Goal: Task Accomplishment & Management: Use online tool/utility

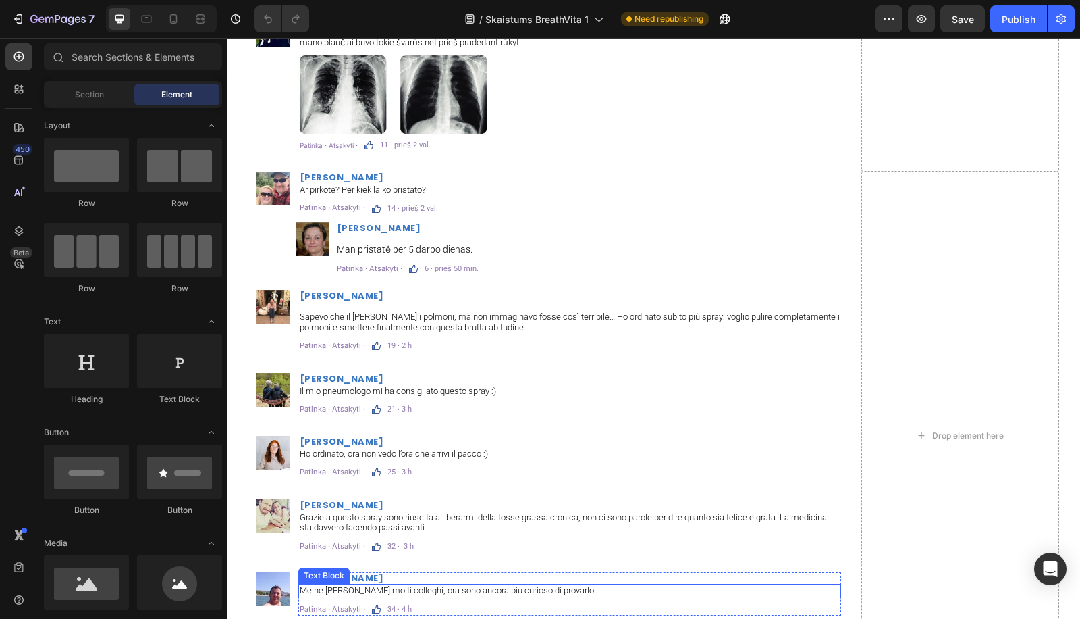
scroll to position [8053, 0]
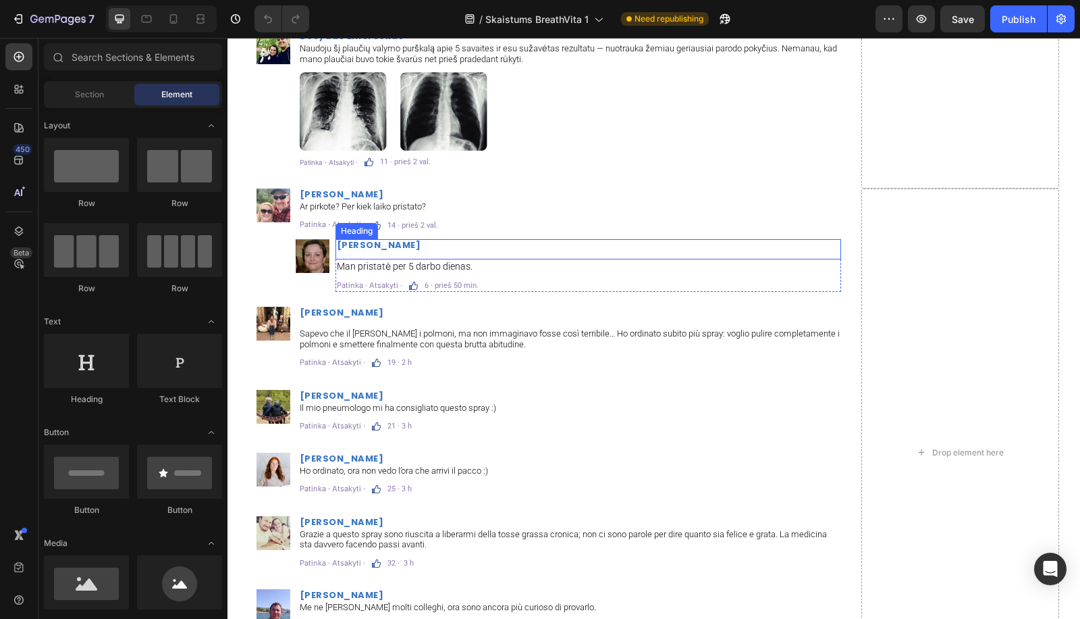
click at [393, 254] on h2 "[PERSON_NAME]" at bounding box center [589, 249] width 506 height 20
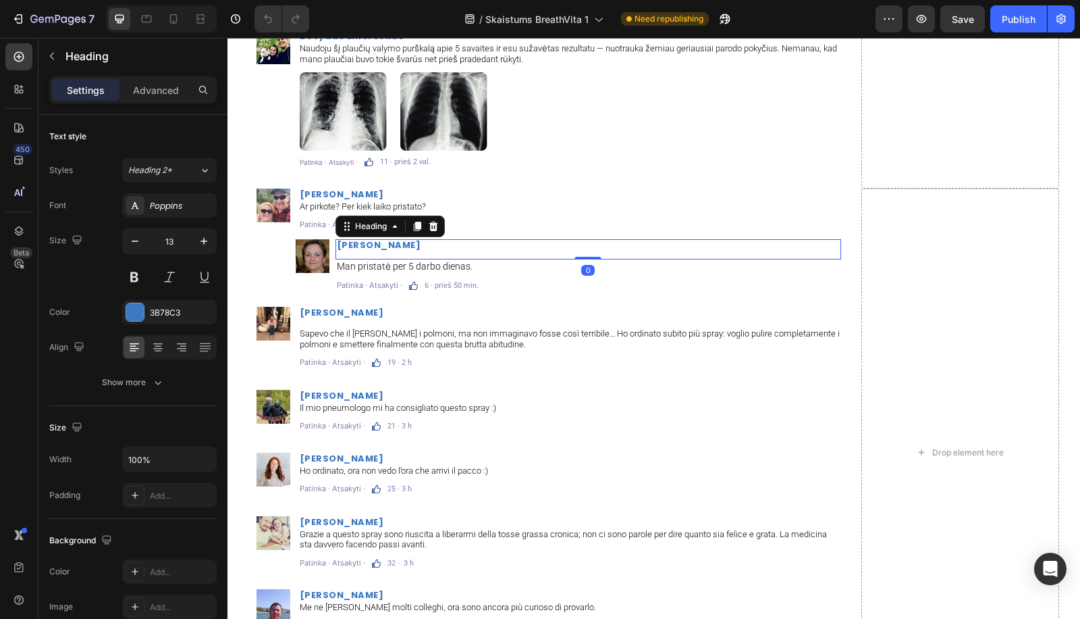
click at [390, 254] on h2 "[PERSON_NAME]" at bounding box center [589, 249] width 506 height 20
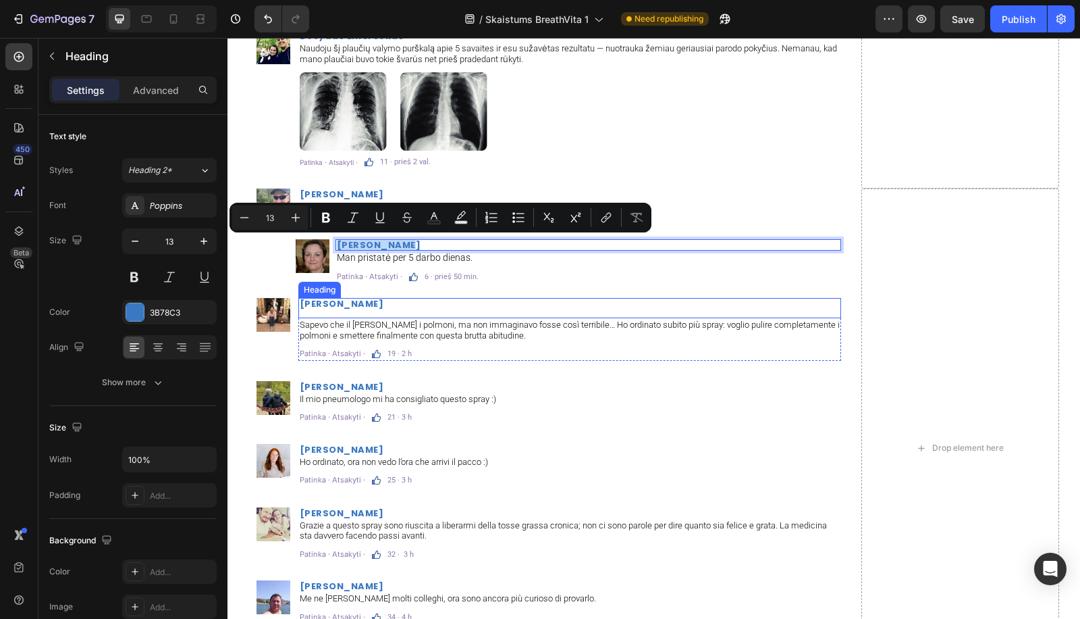
click at [334, 305] on h2 "[PERSON_NAME]" at bounding box center [569, 308] width 543 height 20
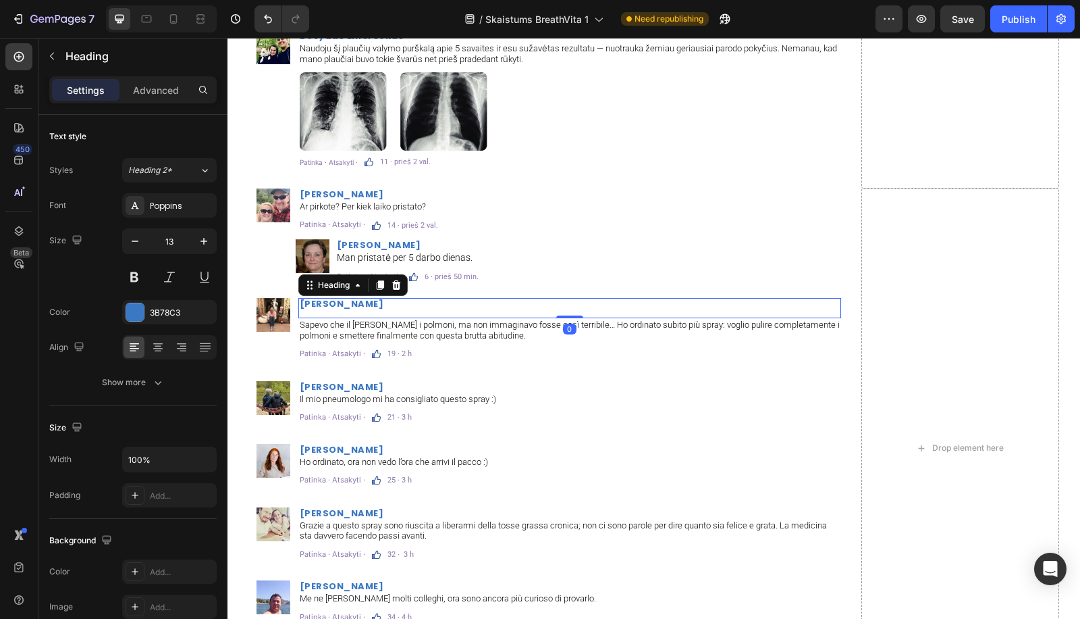
click at [332, 313] on h2 "[PERSON_NAME]" at bounding box center [569, 308] width 543 height 20
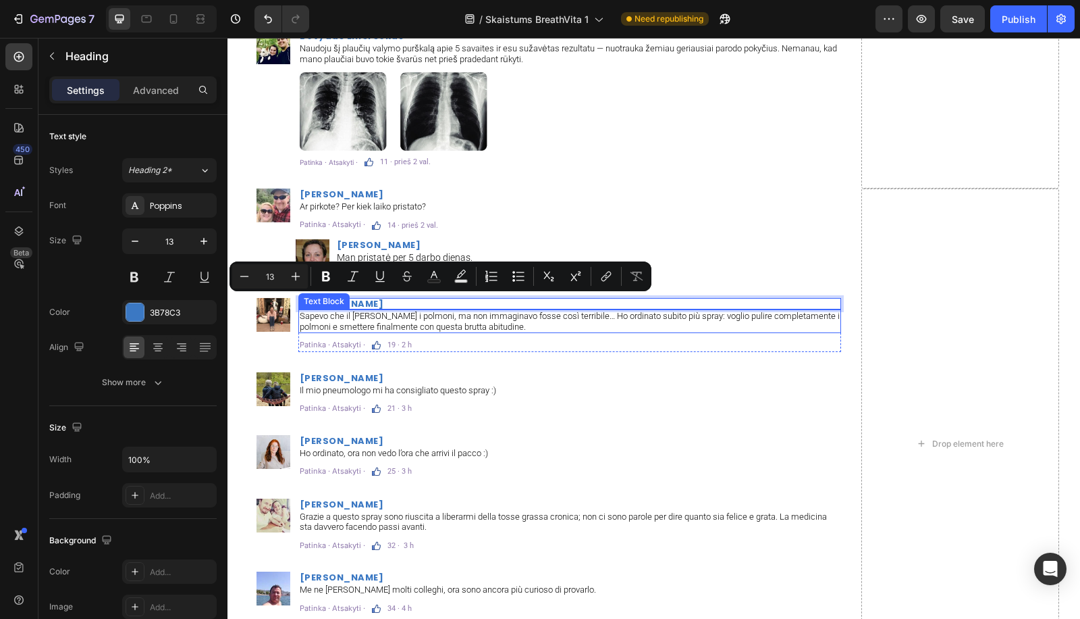
click at [365, 323] on p "Sapevo che il [PERSON_NAME] i polmoni, ma non immaginavo fosse così terribile… …" at bounding box center [570, 321] width 540 height 21
click at [366, 323] on p "Sapevo che il [PERSON_NAME] i polmoni, ma non immaginavo fosse così terribile… …" at bounding box center [570, 321] width 540 height 21
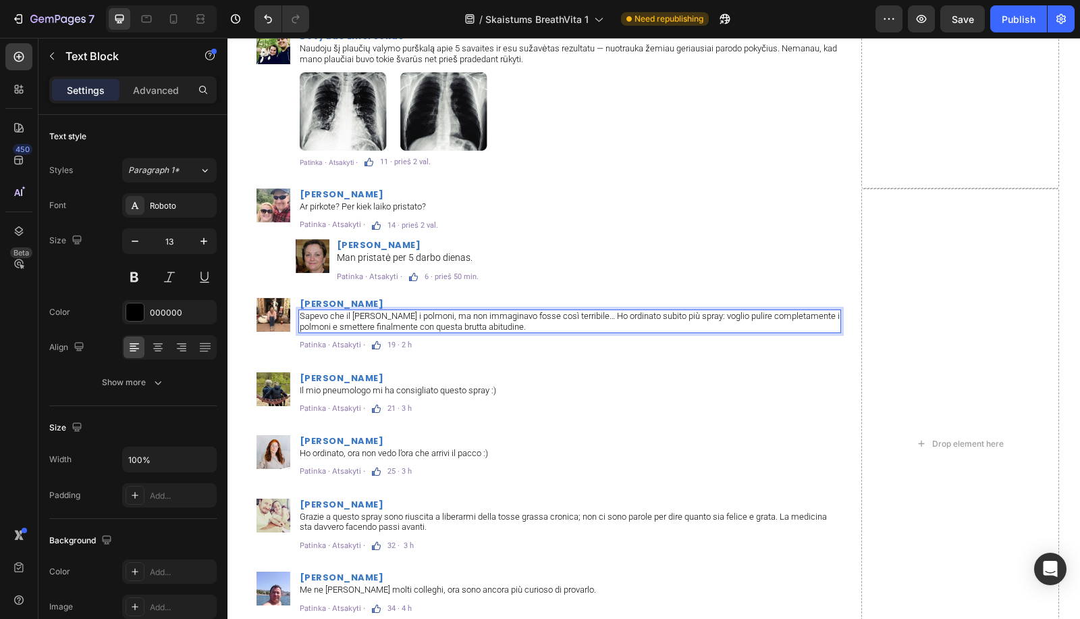
click at [380, 332] on div "Sapevo che il [PERSON_NAME] i polmoni, ma non immaginavo fosse così terribile… …" at bounding box center [569, 321] width 543 height 24
click at [382, 324] on p "Sapevo che il [PERSON_NAME] i polmoni, ma non immaginavo fosse così terribile… …" at bounding box center [570, 321] width 540 height 21
click at [382, 323] on p "Sapevo che il [PERSON_NAME] i polmoni, ma non immaginavo fosse così terribile… …" at bounding box center [570, 321] width 540 height 21
click at [394, 343] on p "19 · 2 h" at bounding box center [400, 344] width 24 height 7
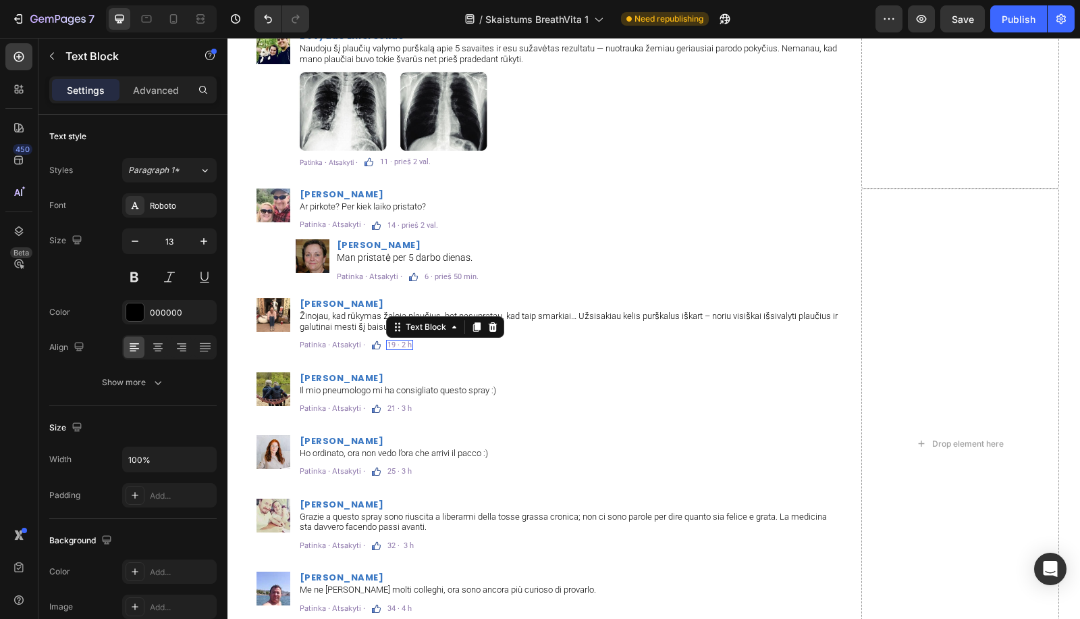
click at [394, 343] on p "19 · 2 h" at bounding box center [400, 344] width 24 height 7
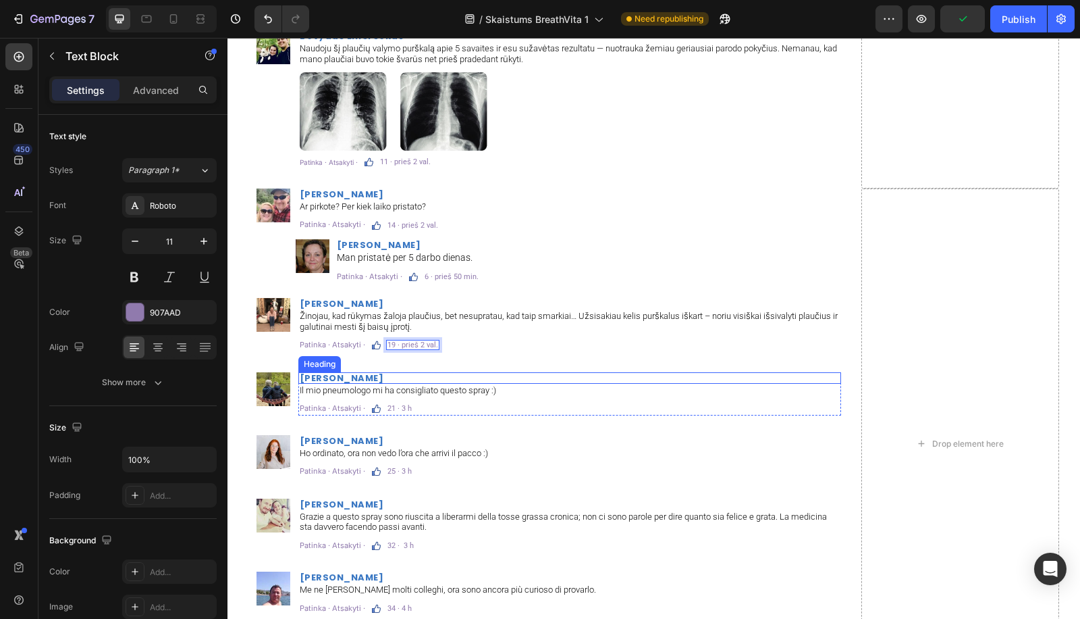
click at [355, 378] on h2 "[PERSON_NAME]" at bounding box center [569, 377] width 543 height 11
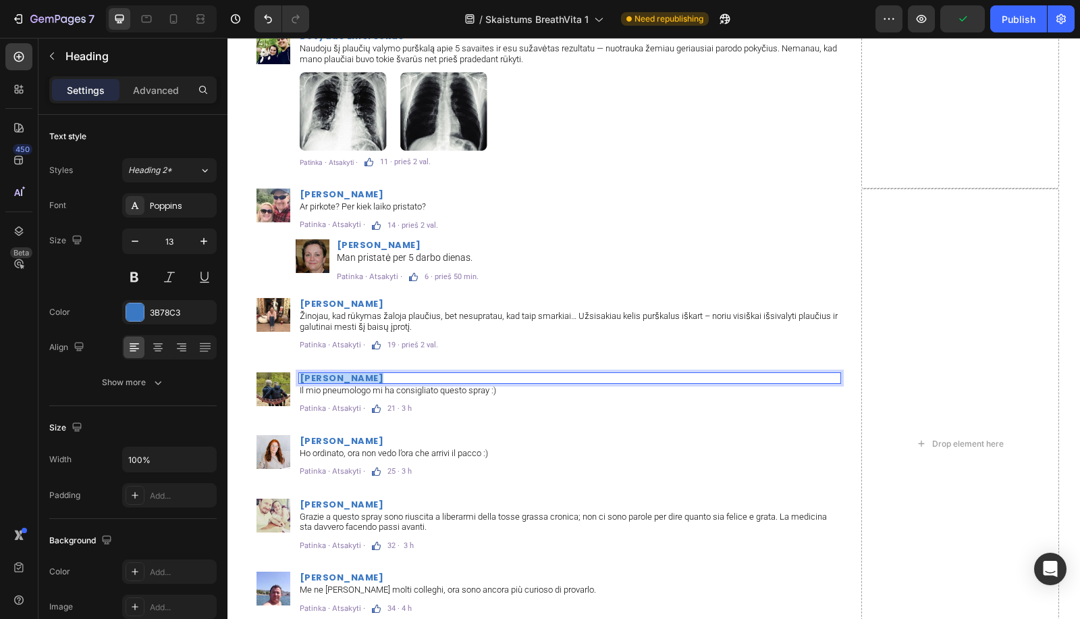
click at [355, 378] on p "[PERSON_NAME]" at bounding box center [570, 377] width 540 height 9
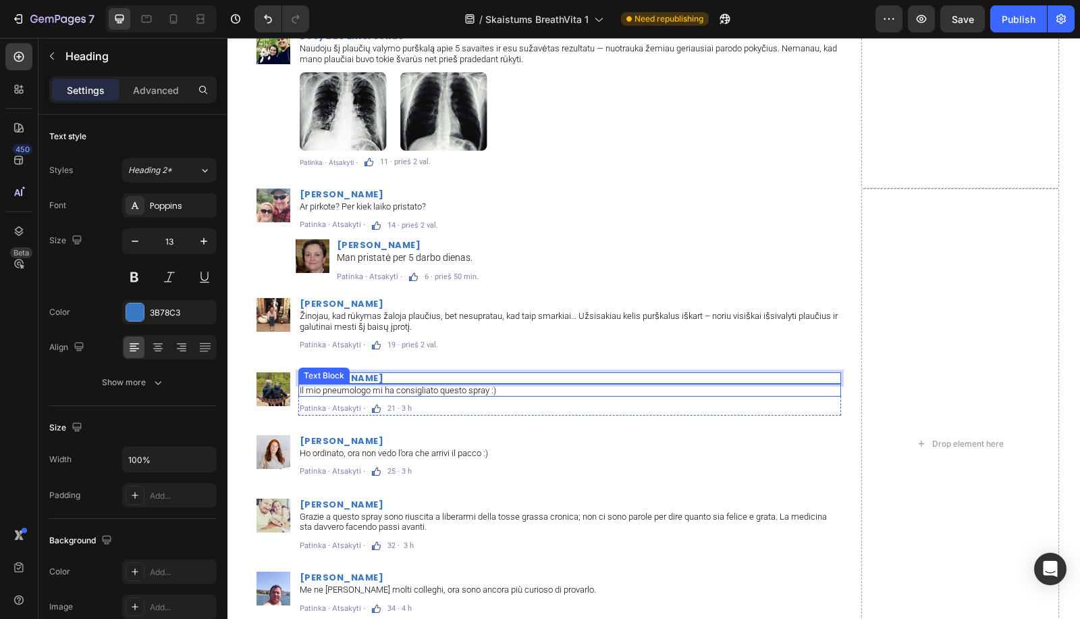
click at [423, 390] on p "Il mio pneumologo mi ha consigliato questo spray :)" at bounding box center [570, 390] width 540 height 11
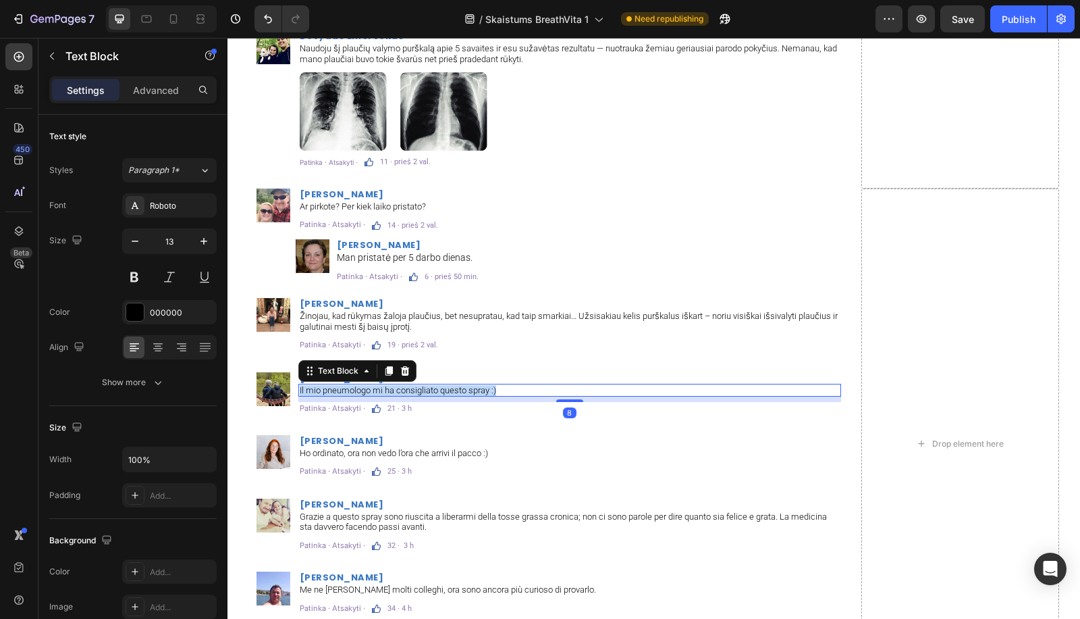
click at [423, 390] on p "Il mio pneumologo mi ha consigliato questo spray :)" at bounding box center [570, 390] width 540 height 11
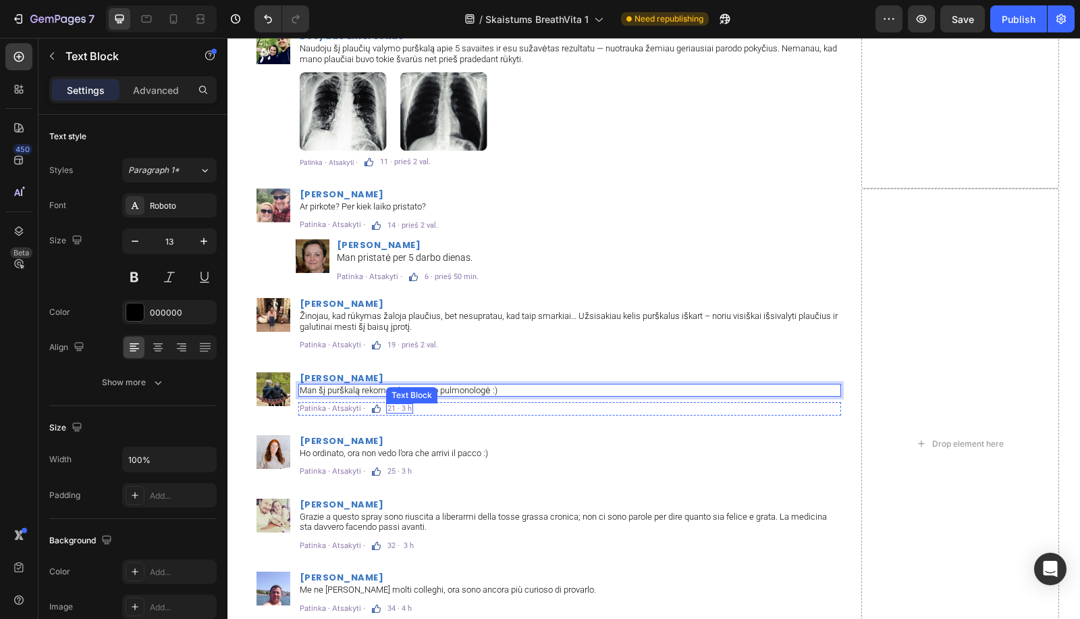
click at [391, 411] on p "21 · 3 h" at bounding box center [400, 407] width 24 height 7
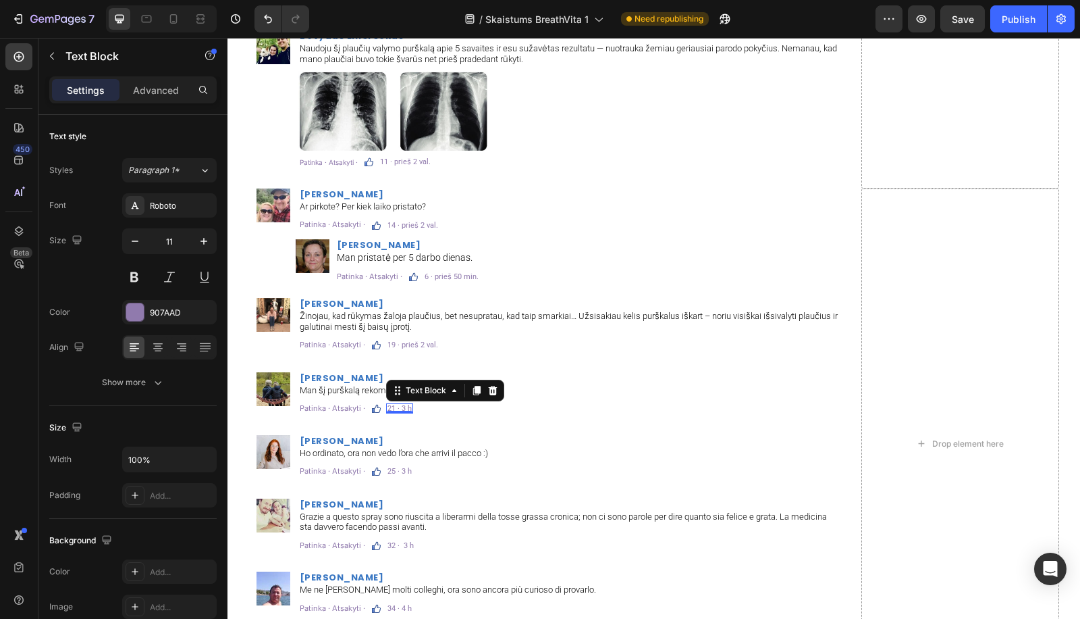
click at [391, 411] on div at bounding box center [399, 412] width 27 height 3
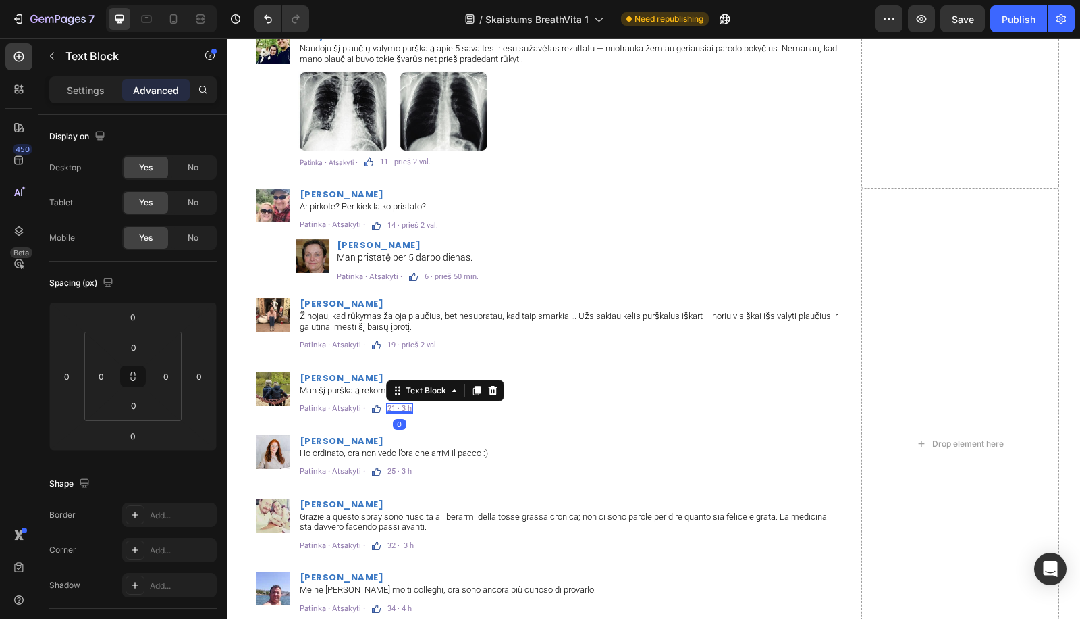
click at [393, 404] on p "21 · 3 h" at bounding box center [400, 407] width 24 height 7
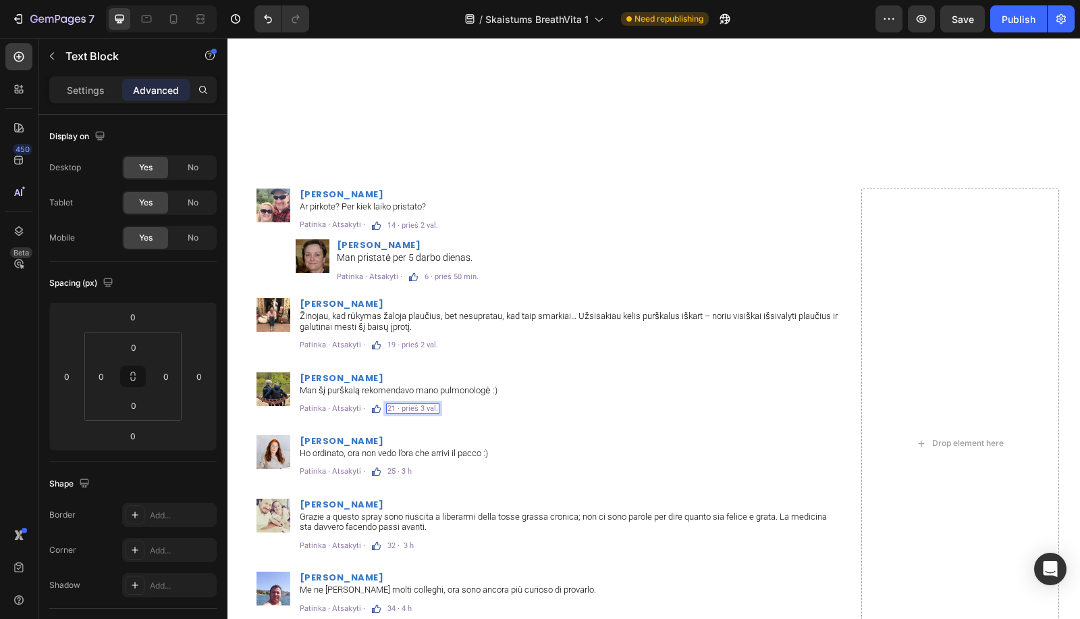
scroll to position [8403, 0]
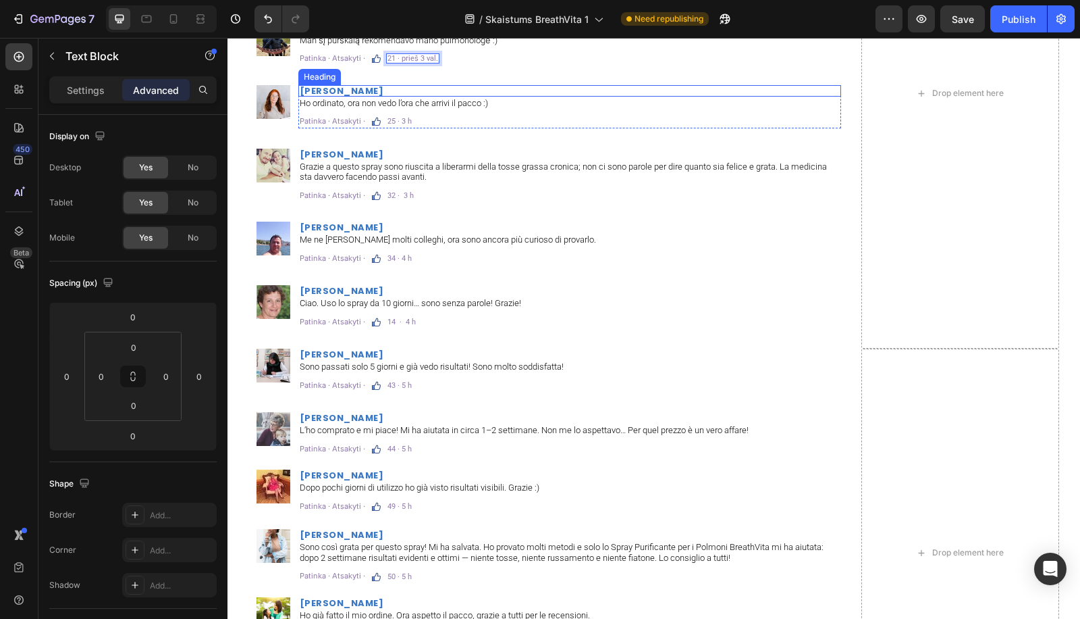
click at [347, 88] on h2 "[PERSON_NAME]" at bounding box center [569, 90] width 543 height 11
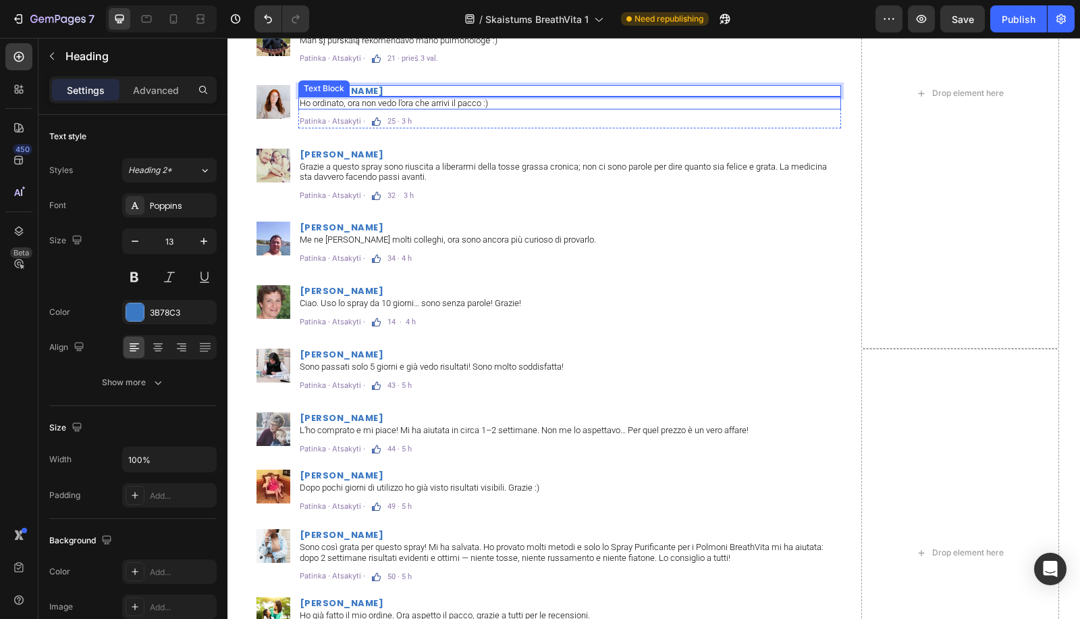
click at [423, 97] on div "Ho ordinato, ora non vedo l’ora che arrivi il pacco :)" at bounding box center [569, 104] width 543 height 14
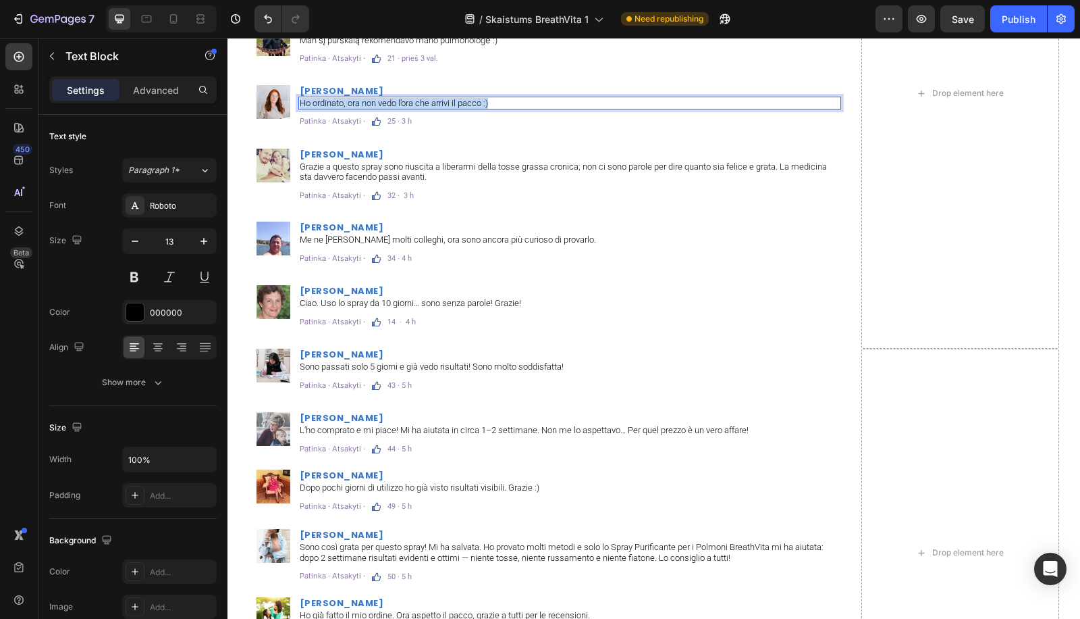
click at [423, 97] on div "Ho ordinato, ora non vedo l’ora che arrivi il pacco :)" at bounding box center [569, 104] width 543 height 14
click at [389, 117] on p "25 · 3 h" at bounding box center [400, 120] width 24 height 7
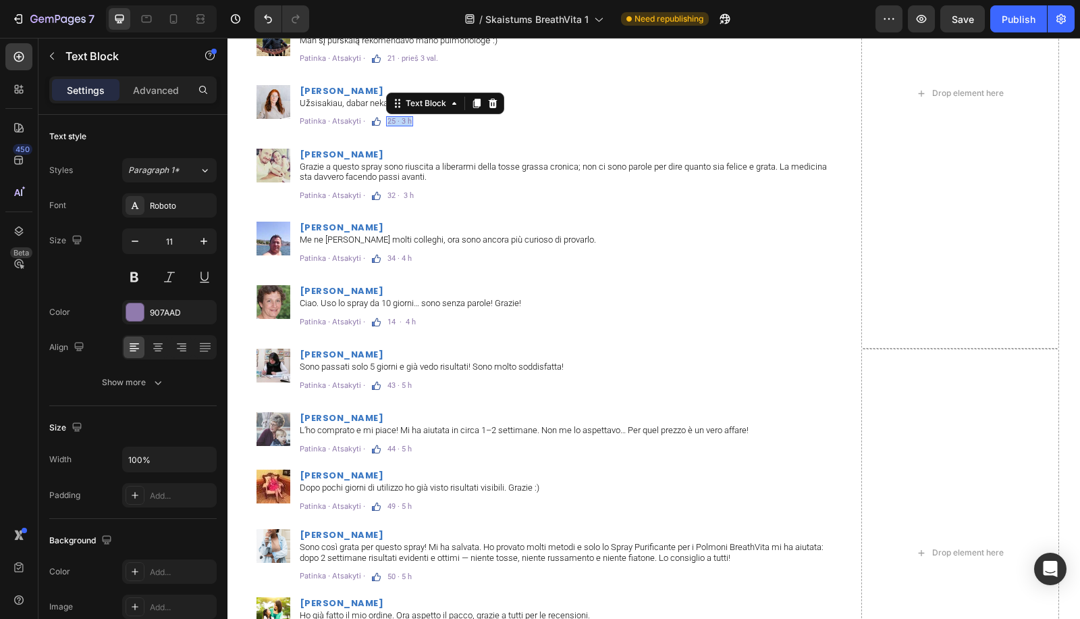
click at [389, 117] on p "25 · 3 h" at bounding box center [400, 120] width 24 height 7
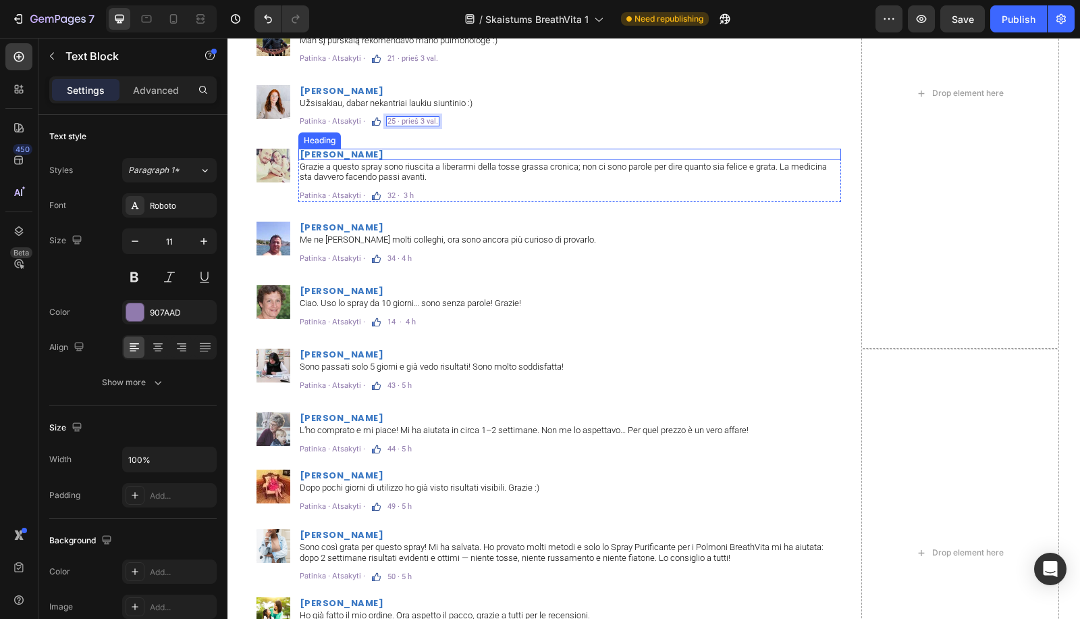
click at [344, 145] on div "Image [PERSON_NAME] Heading Ar pirkote? Per kiek laiko pristato? Text Block Pat…" at bounding box center [545, 94] width 593 height 510
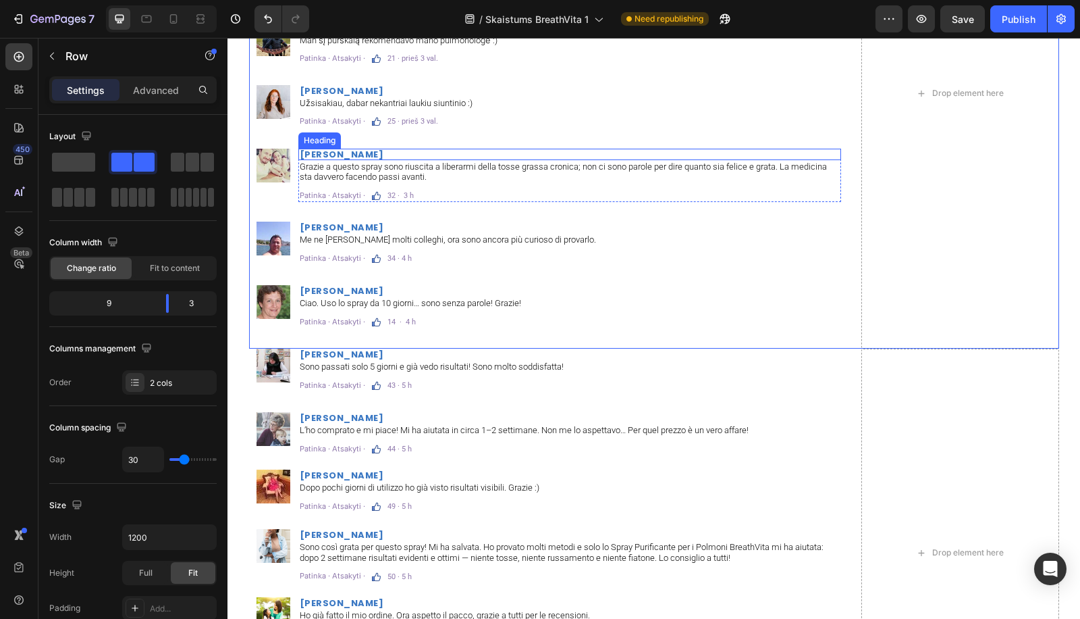
click at [343, 154] on h2 "[PERSON_NAME]" at bounding box center [569, 154] width 543 height 11
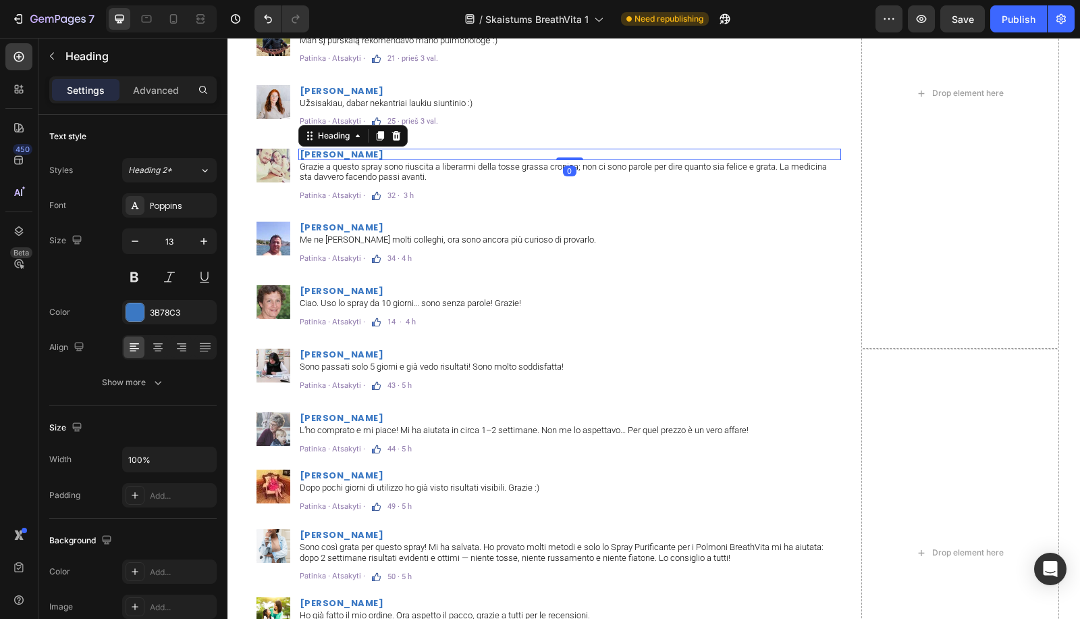
click at [343, 154] on p "[PERSON_NAME]" at bounding box center [570, 154] width 540 height 9
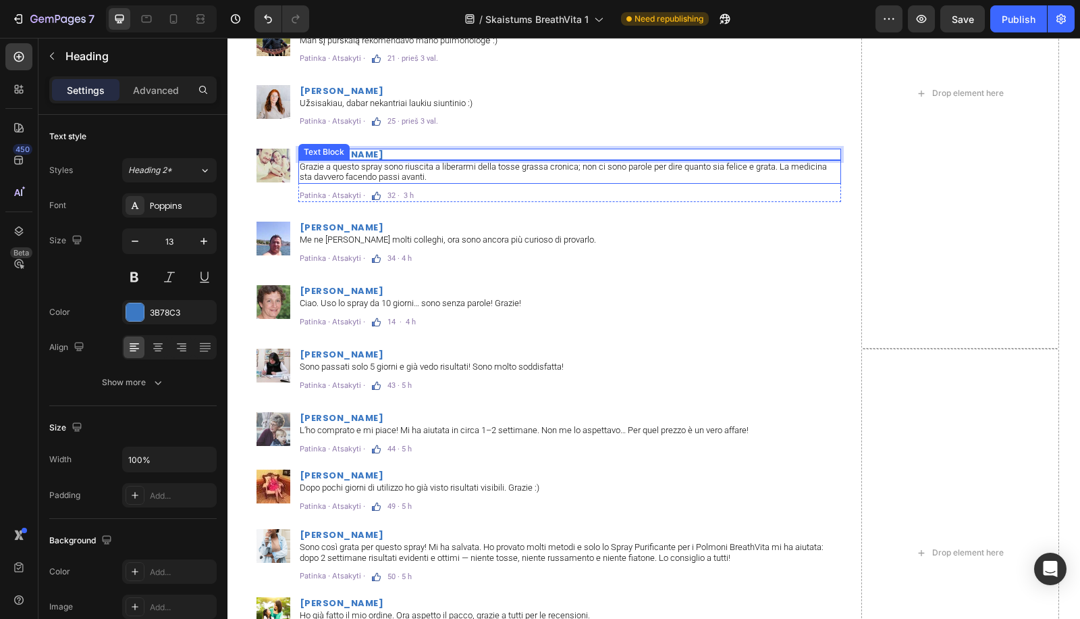
click at [341, 167] on p "Grazie a questo spray sono riuscita a liberarmi della tosse grassa cronica; non…" at bounding box center [570, 171] width 540 height 21
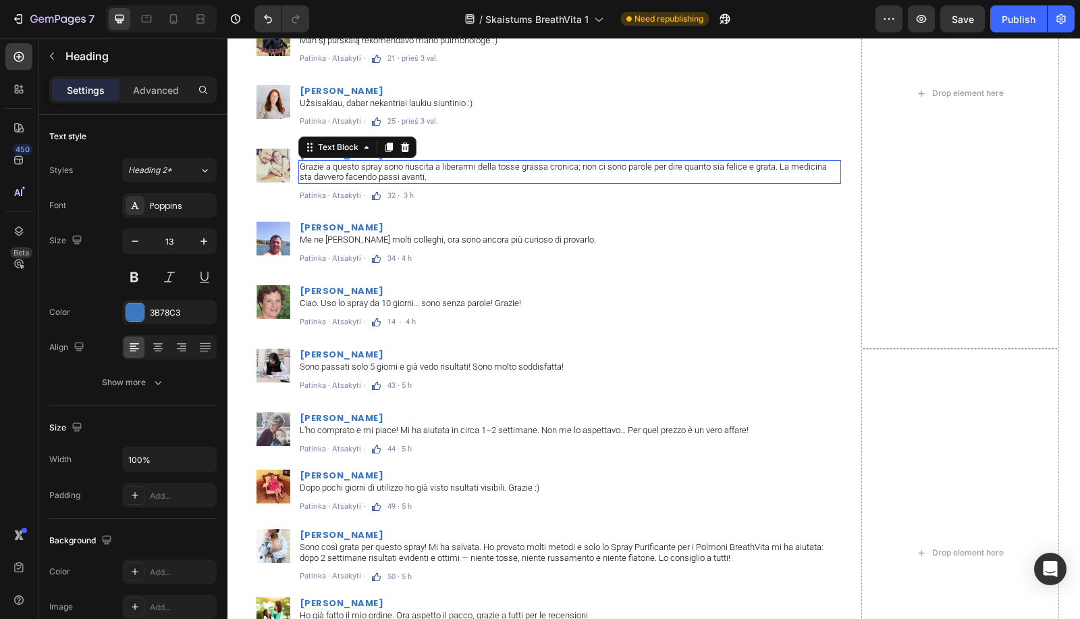
click at [341, 167] on p "Grazie a questo spray sono riuscita a liberarmi della tosse grassa cronica; non…" at bounding box center [570, 171] width 540 height 21
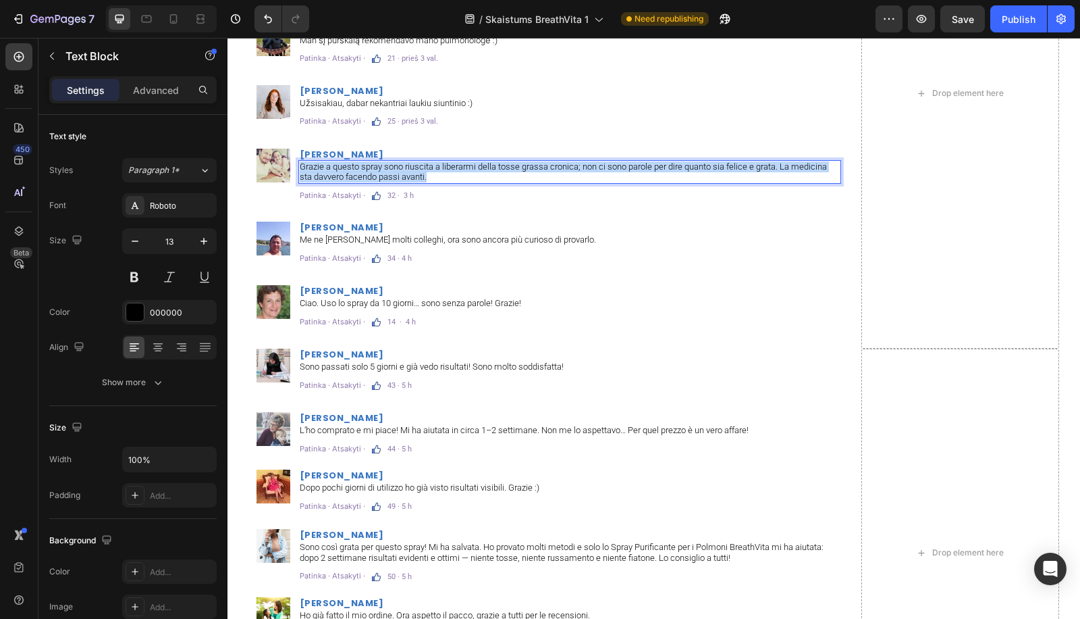
click at [341, 167] on p "Grazie a questo spray sono riuscita a liberarmi della tosse grassa cronica; non…" at bounding box center [570, 171] width 540 height 21
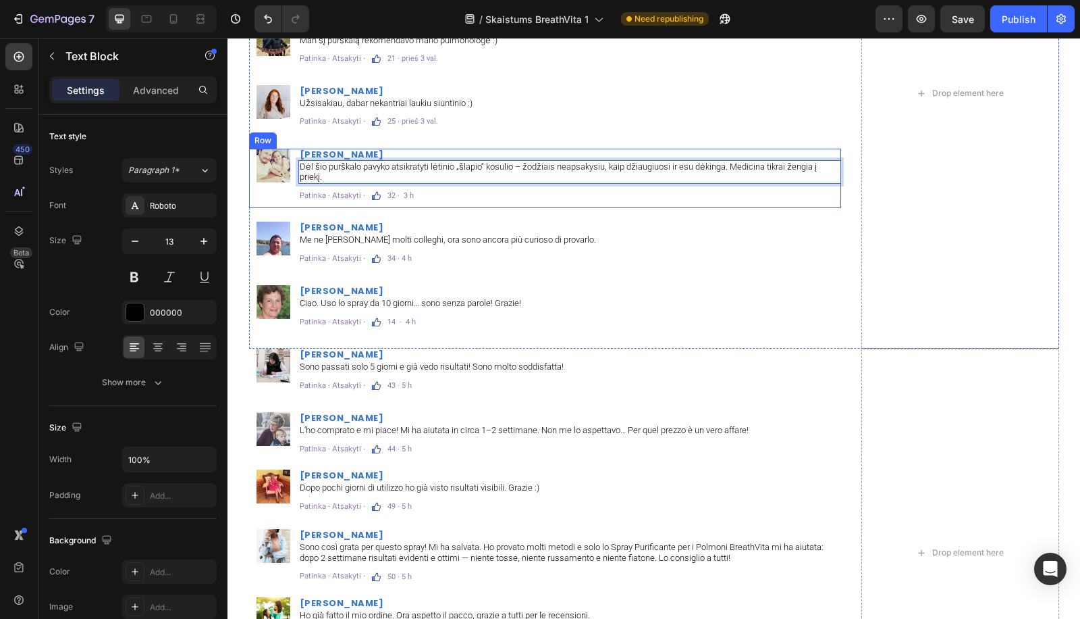
click at [393, 192] on p "32 · 3 h" at bounding box center [401, 195] width 26 height 7
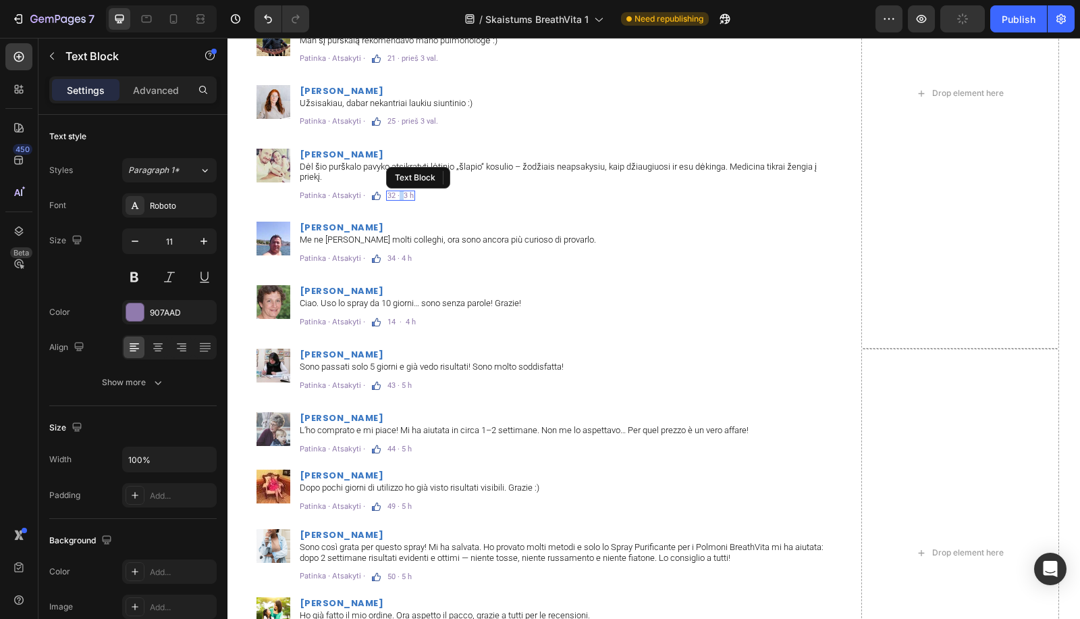
click at [392, 193] on p "32 · 3 h" at bounding box center [401, 195] width 26 height 7
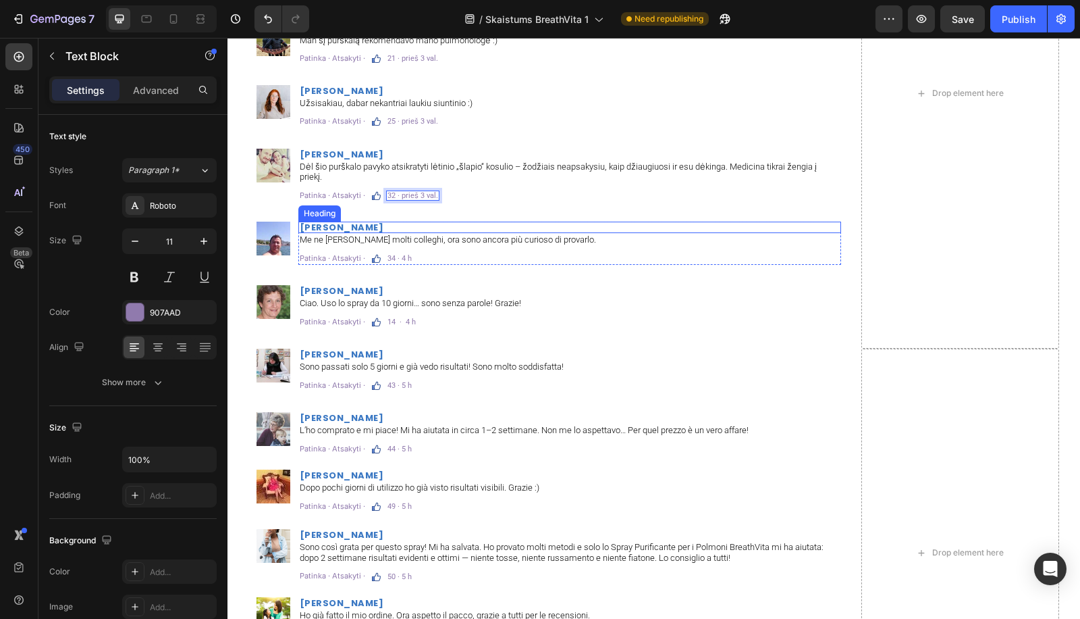
click at [324, 231] on h2 "[PERSON_NAME]" at bounding box center [569, 226] width 543 height 11
click at [324, 231] on p "[PERSON_NAME]" at bounding box center [570, 227] width 540 height 9
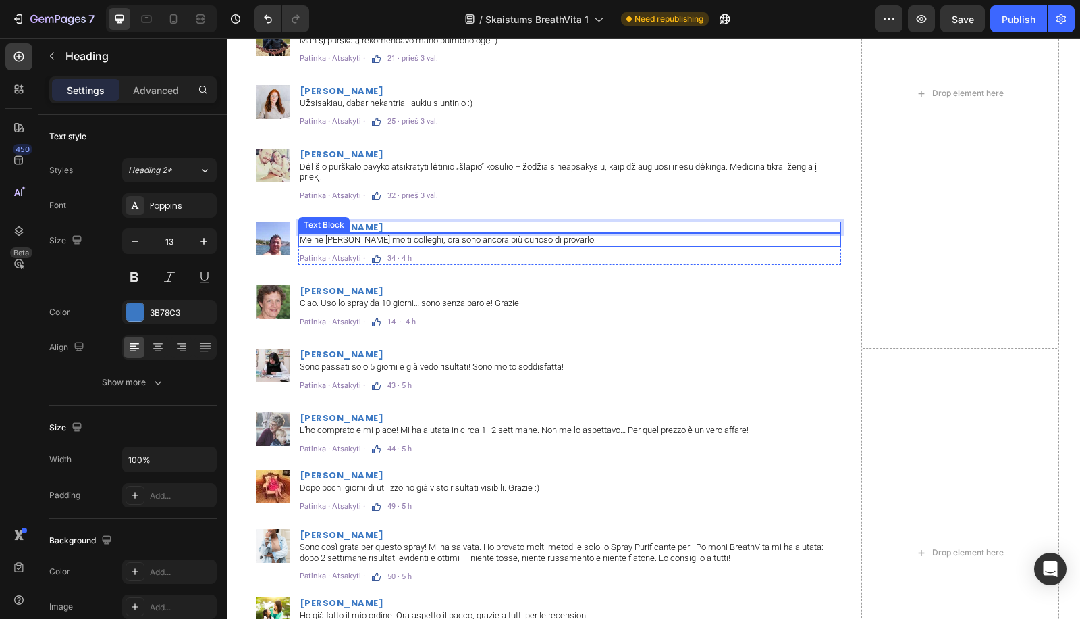
click at [315, 241] on p "Me ne [PERSON_NAME] molti colleghi, ora sono ancora più curioso di provarlo." at bounding box center [570, 239] width 540 height 11
click at [317, 241] on p "Me ne [PERSON_NAME] molti colleghi, ora sono ancora più curioso di provarlo." at bounding box center [570, 239] width 540 height 11
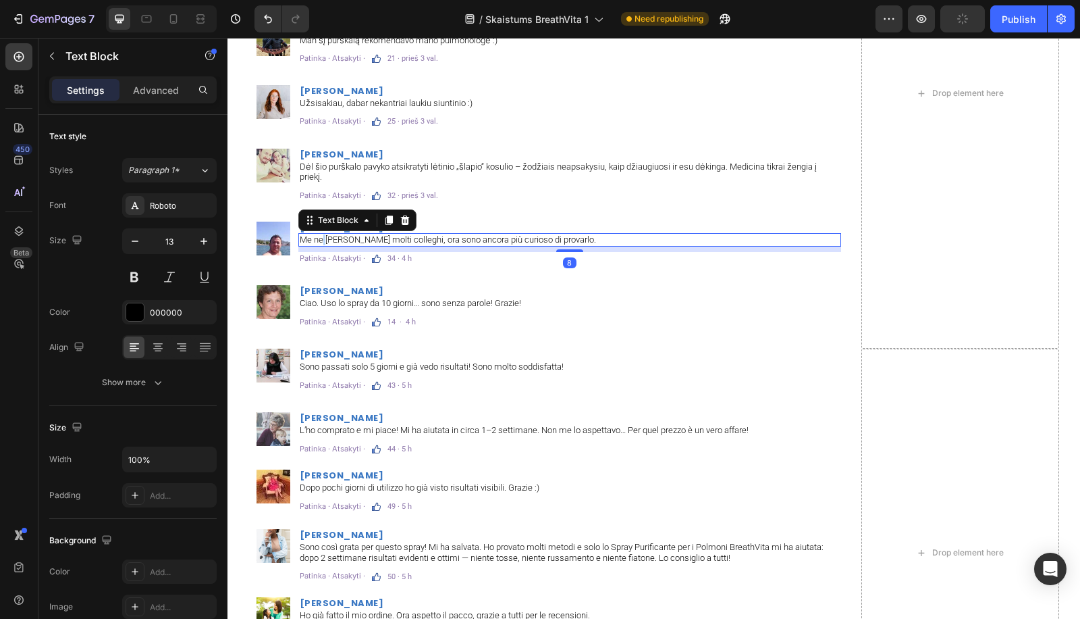
click at [319, 240] on p "Me ne [PERSON_NAME] molti colleghi, ora sono ancora più curioso di provarlo." at bounding box center [570, 239] width 540 height 11
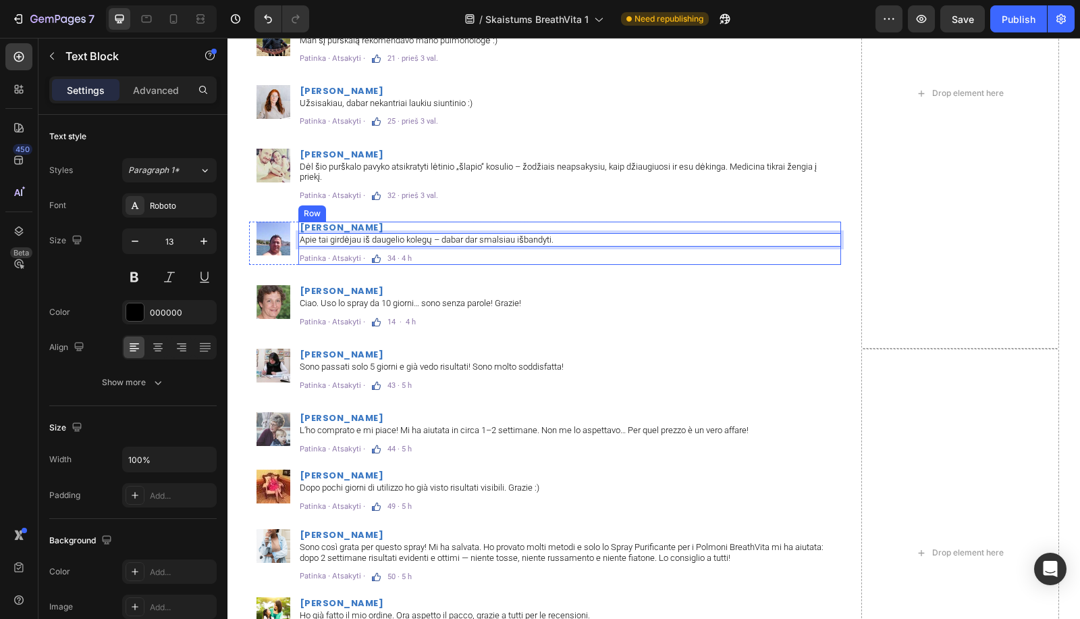
click at [392, 255] on p "34 · 4 h" at bounding box center [400, 258] width 24 height 7
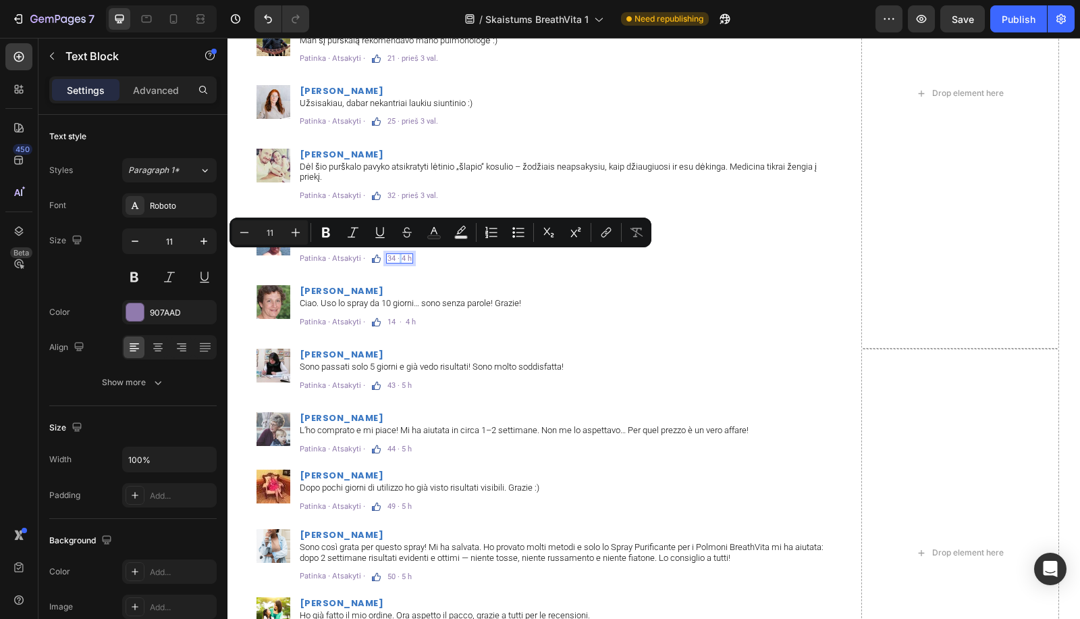
click at [392, 255] on p "34 · 4 h" at bounding box center [400, 258] width 24 height 7
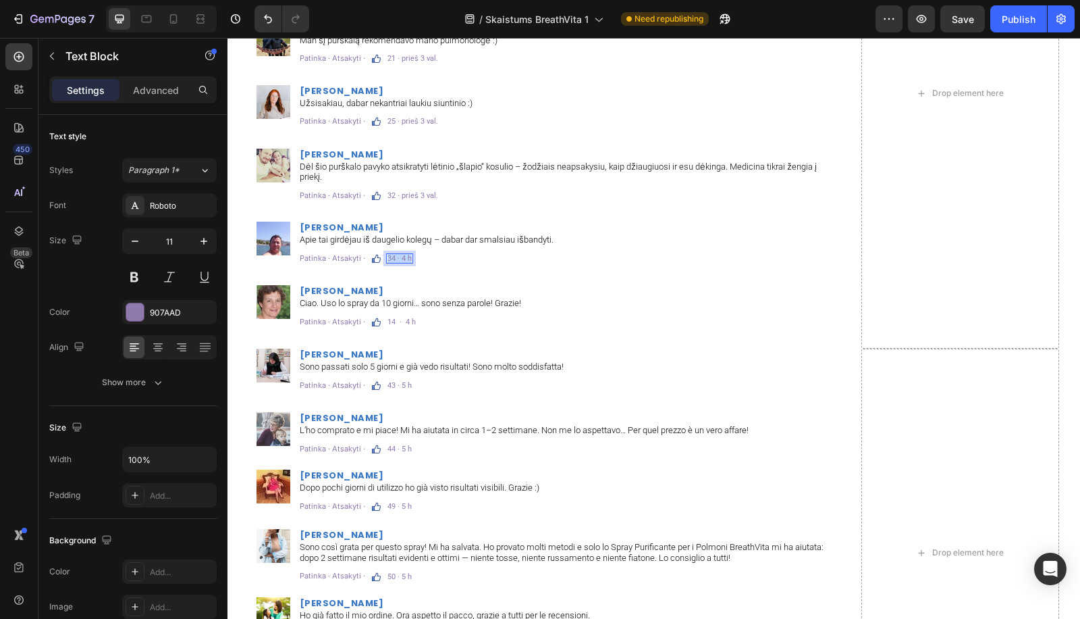
click at [392, 255] on p "34 · 4 h" at bounding box center [400, 258] width 24 height 7
click at [328, 289] on h2 "[PERSON_NAME]" at bounding box center [569, 290] width 543 height 11
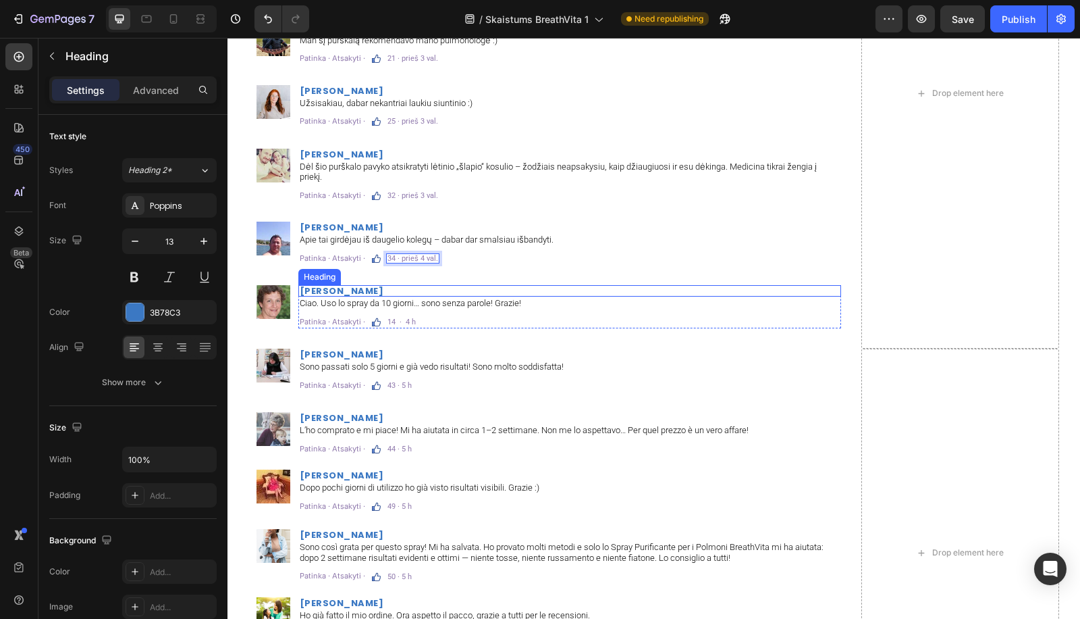
click at [328, 289] on h2 "[PERSON_NAME]" at bounding box center [569, 290] width 543 height 11
click at [328, 289] on p "[PERSON_NAME]" at bounding box center [570, 290] width 540 height 9
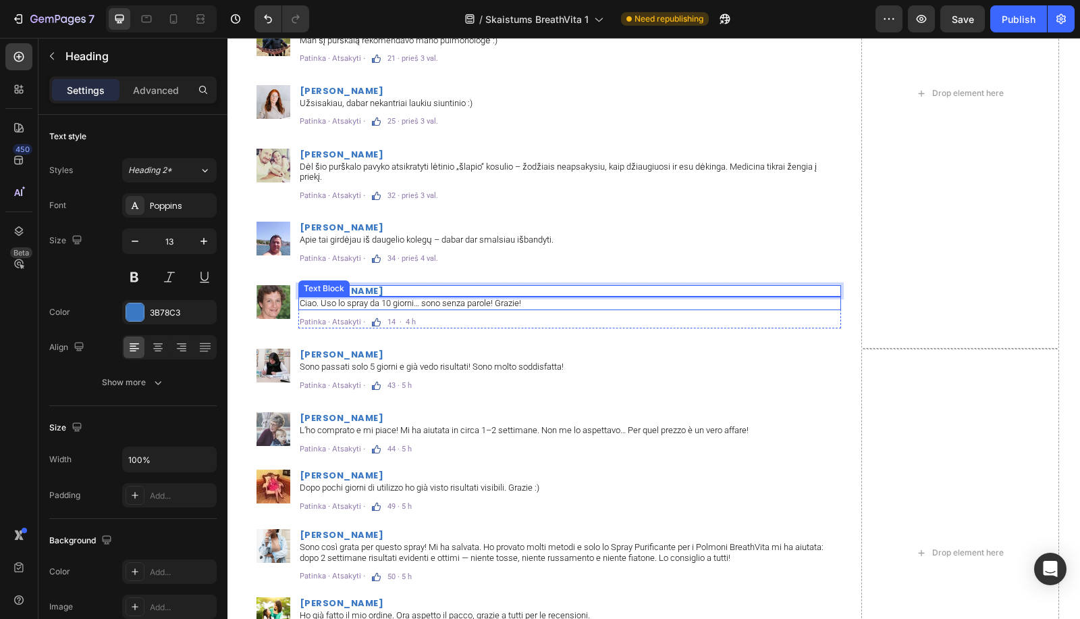
click at [487, 298] on p "Ciao. Uso lo spray da 10 giorni… sono senza parole! Grazie!" at bounding box center [570, 303] width 540 height 11
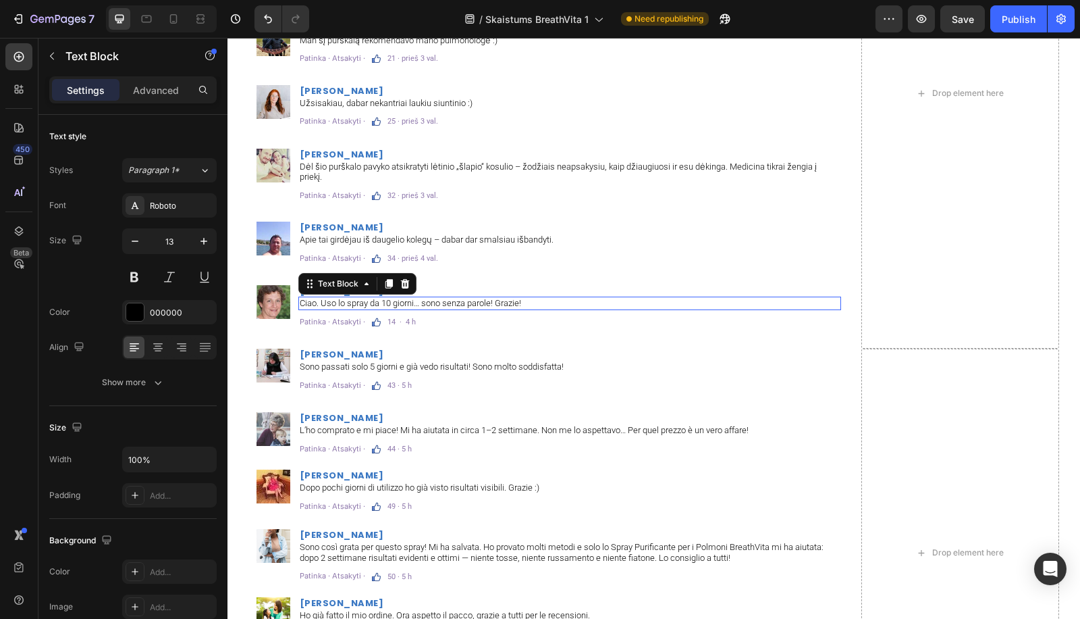
click at [487, 298] on p "Ciao. Uso lo spray da 10 giorni… sono senza parole! Grazie!" at bounding box center [570, 303] width 540 height 11
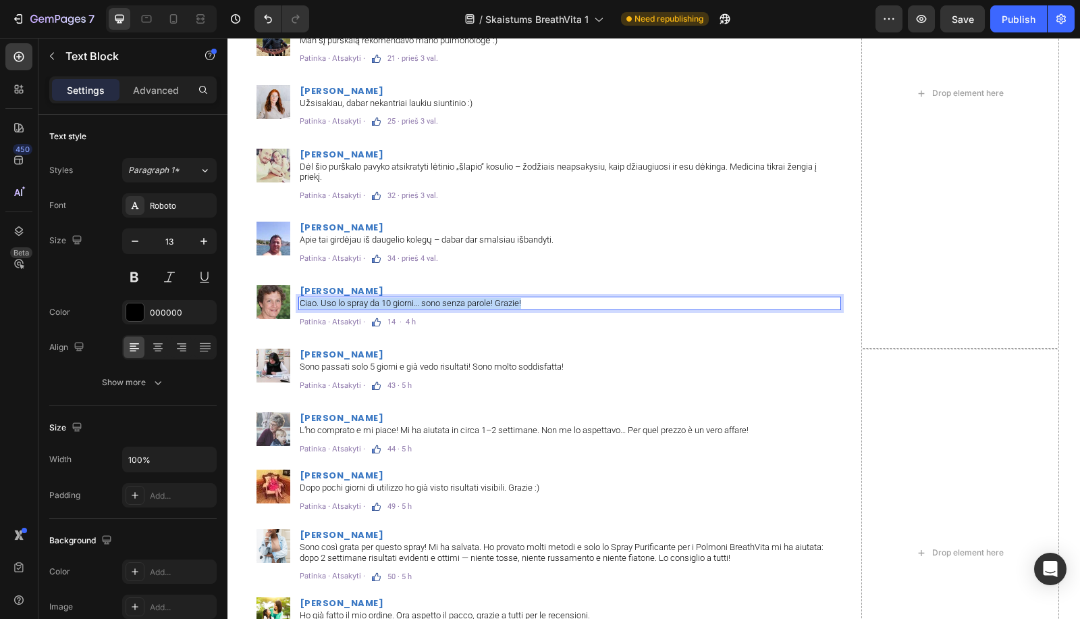
click at [487, 298] on p "Ciao. Uso lo spray da 10 giorni… sono senza parole! Grazie!" at bounding box center [570, 303] width 540 height 11
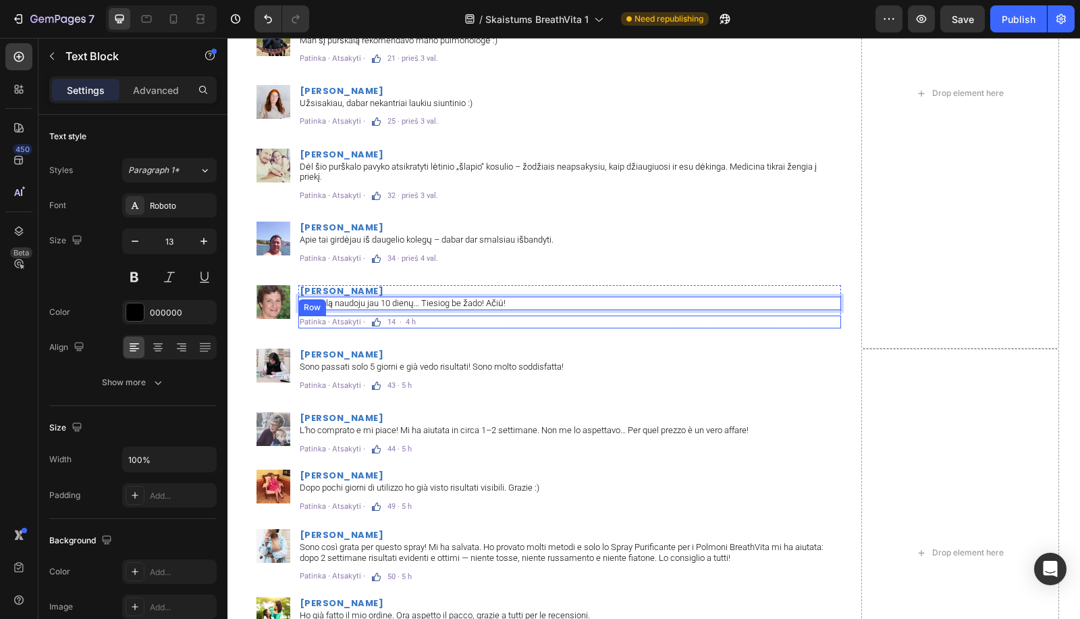
click at [394, 315] on div "14 · 4 h Text Block" at bounding box center [401, 321] width 31 height 13
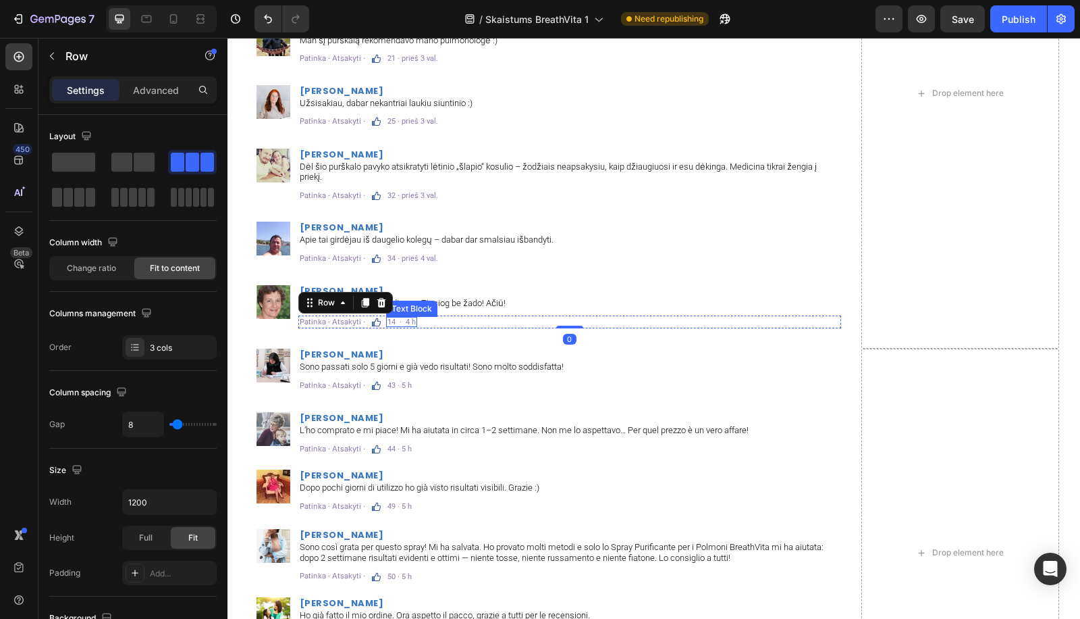
click at [392, 318] on p "14 · 4 h" at bounding box center [402, 321] width 28 height 7
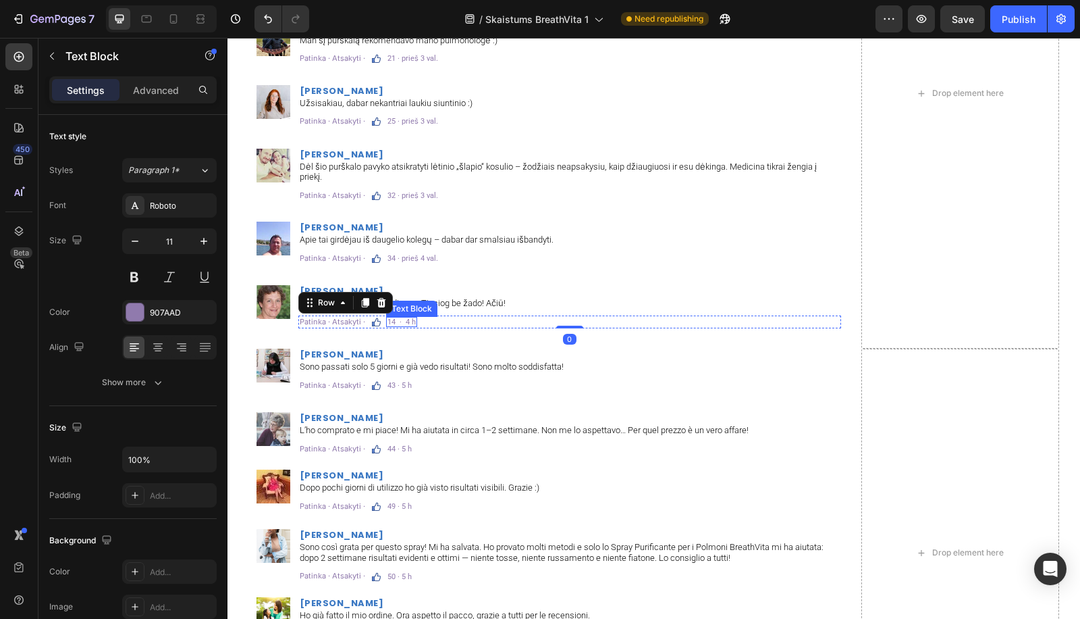
click at [390, 321] on p "14 · 4 h" at bounding box center [402, 321] width 28 height 7
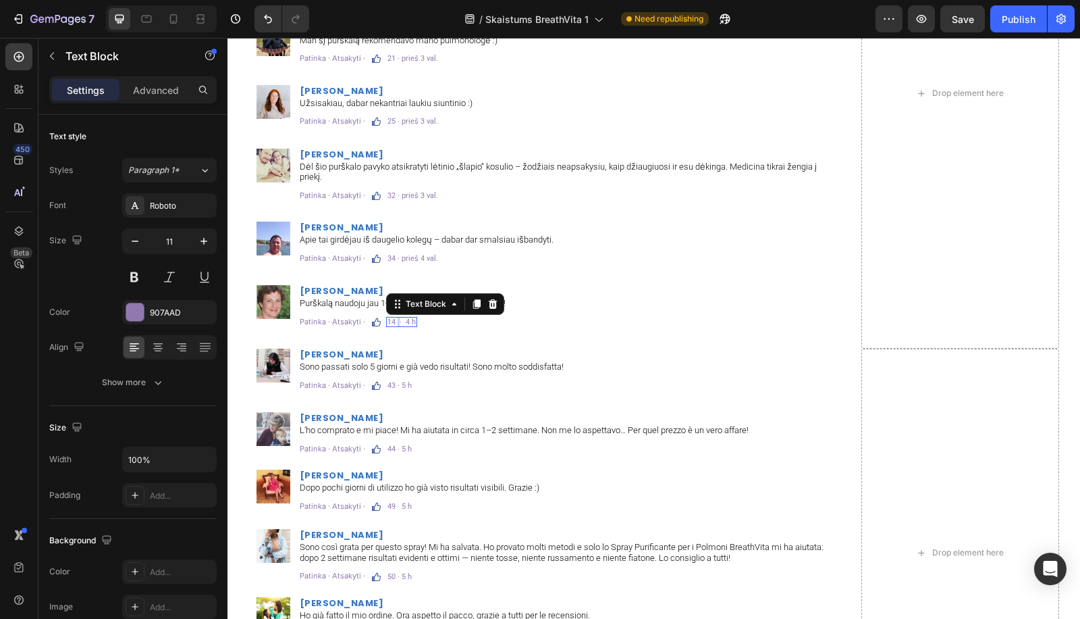
click at [390, 321] on p "14 · 4 h" at bounding box center [402, 321] width 28 height 7
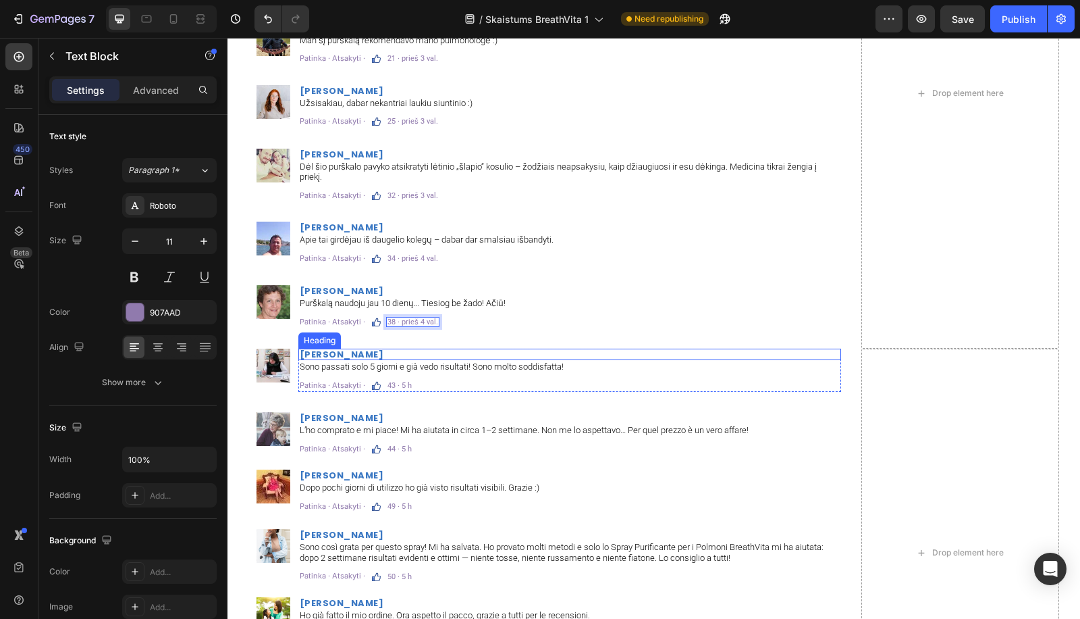
scroll to position [8752, 0]
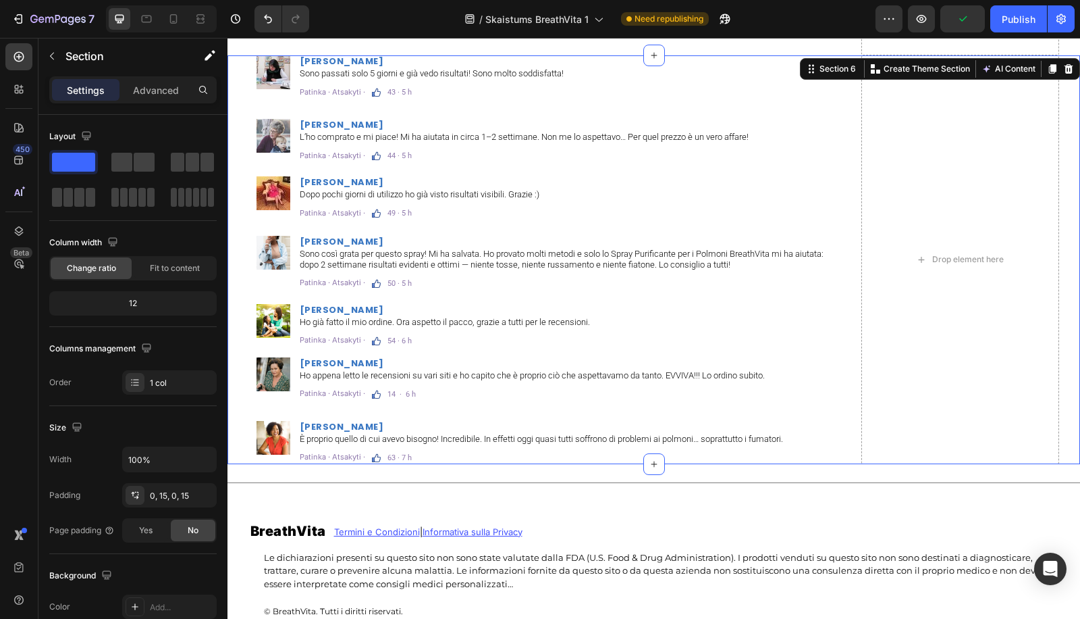
drag, startPoint x: 242, startPoint y: 287, endPoint x: 235, endPoint y: 245, distance: 42.5
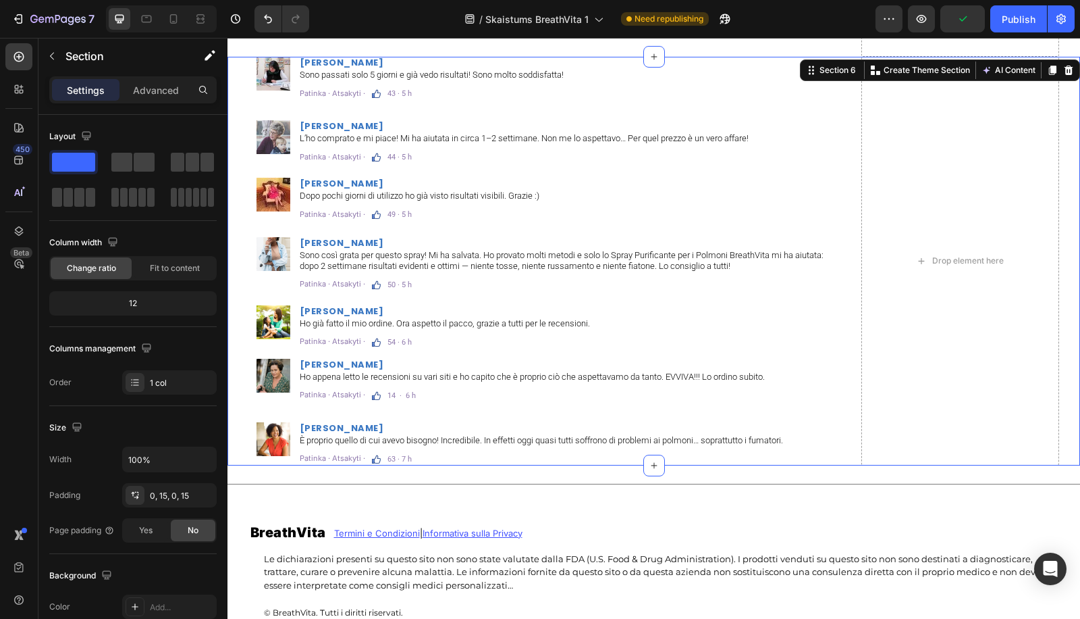
click at [234, 246] on div "Image [PERSON_NAME] Heading Sono passati solo 5 giorni e già vedo risultati! So…" at bounding box center [654, 261] width 853 height 409
click at [322, 63] on h2 "[PERSON_NAME]" at bounding box center [569, 62] width 543 height 11
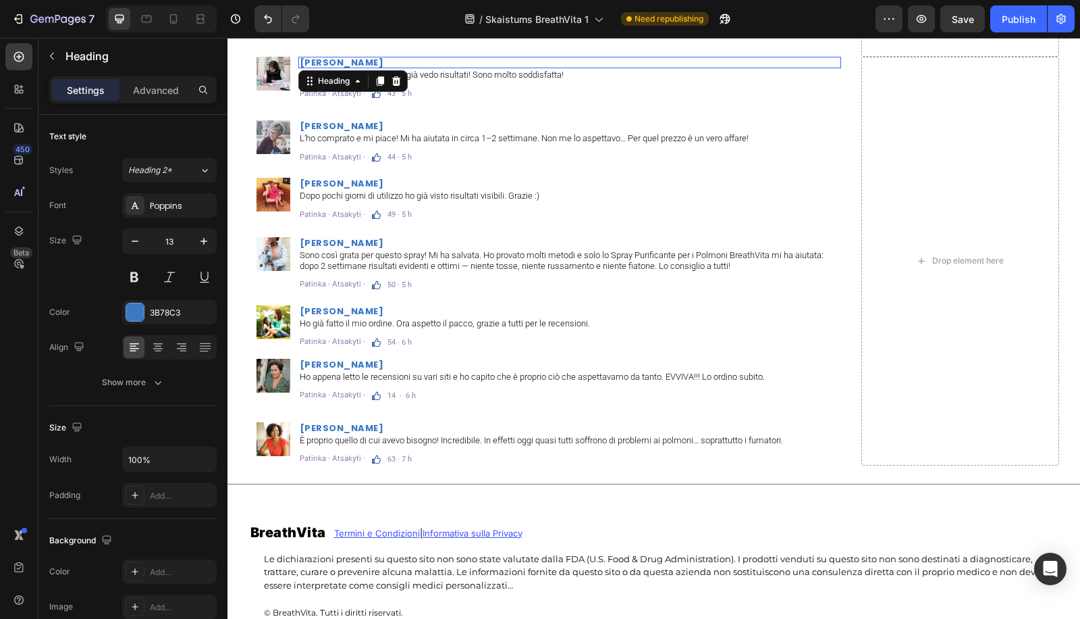
click at [322, 63] on h2 "[PERSON_NAME]" at bounding box center [569, 62] width 543 height 11
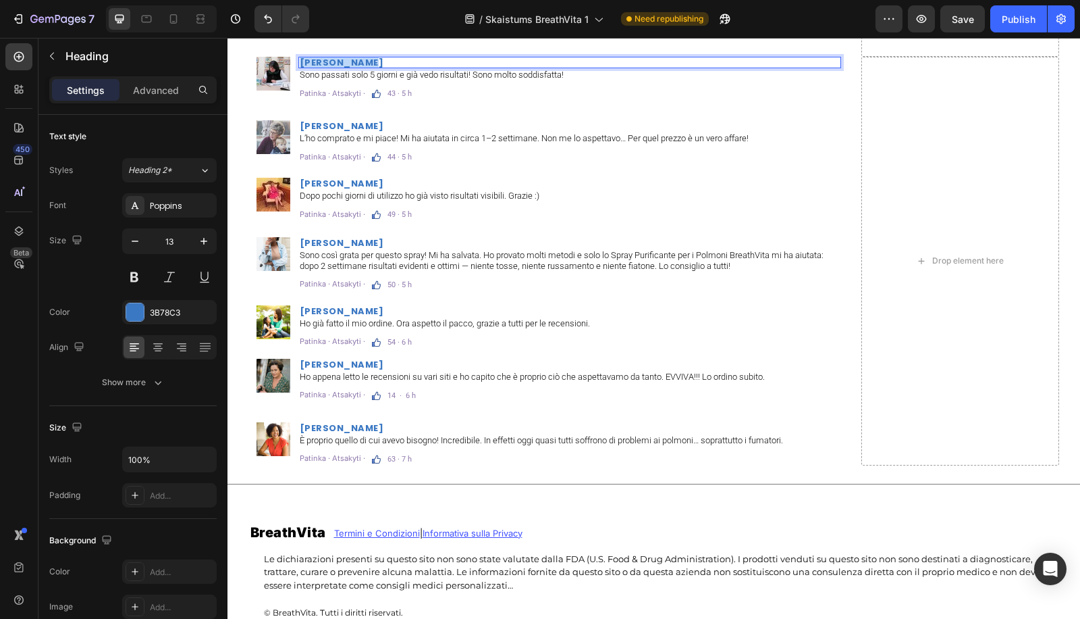
click at [322, 63] on p "[PERSON_NAME]" at bounding box center [570, 62] width 540 height 9
click at [481, 70] on p "Sono passati solo 5 giorni e già vedo risultati! Sono molto soddisfatta!" at bounding box center [570, 75] width 540 height 11
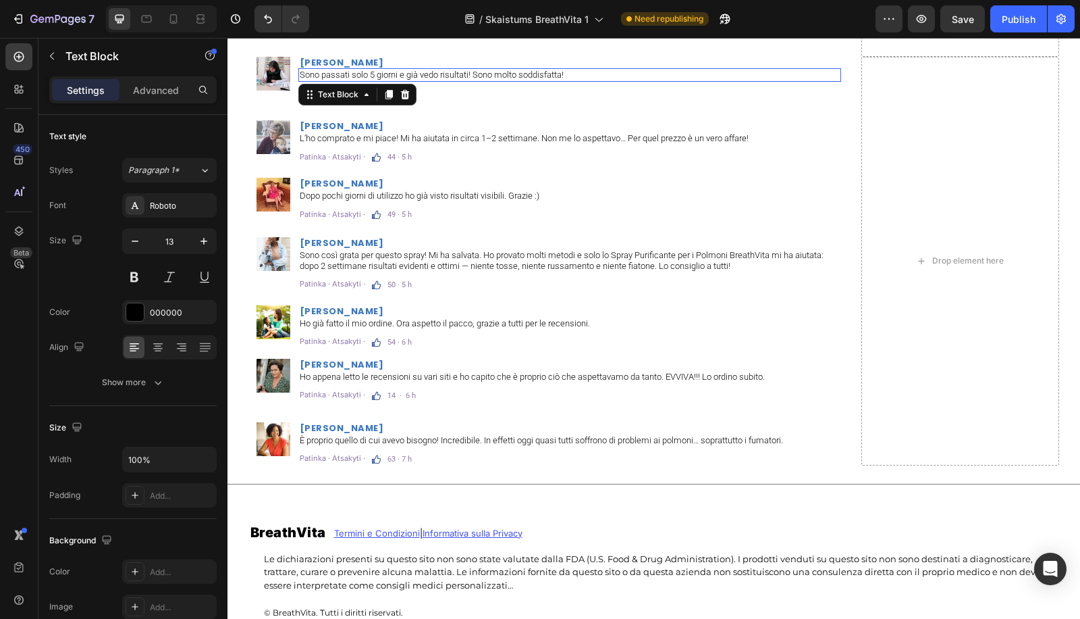
click at [481, 70] on p "Sono passati solo 5 giorni e già vedo risultati! Sono molto soddisfatta!" at bounding box center [570, 75] width 540 height 11
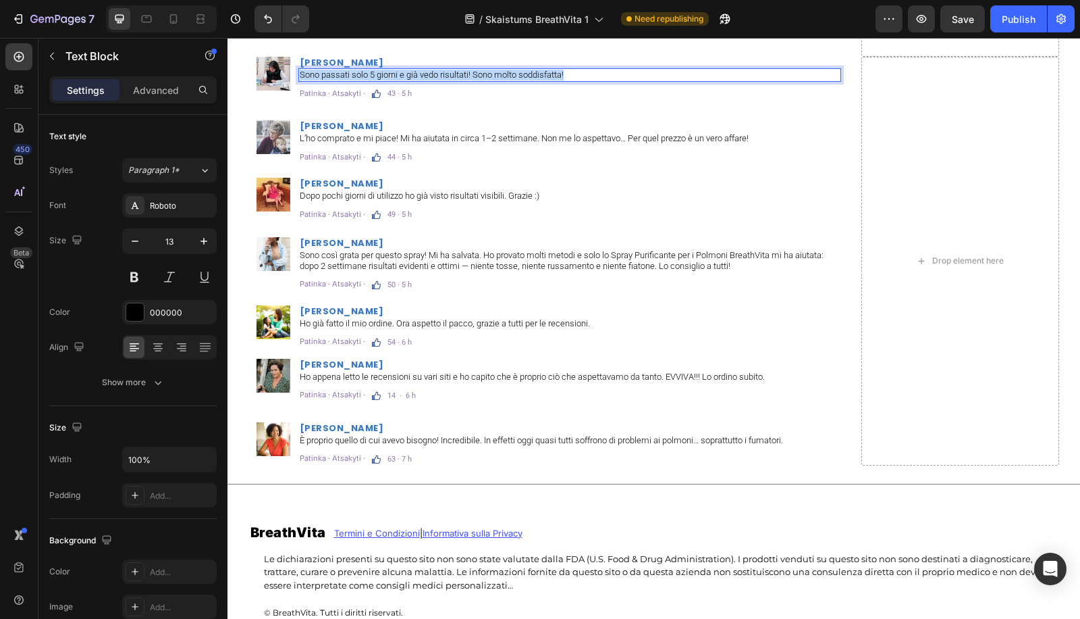
click at [481, 70] on p "Sono passati solo 5 giorni e già vedo risultati! Sono molto soddisfatta!" at bounding box center [570, 75] width 540 height 11
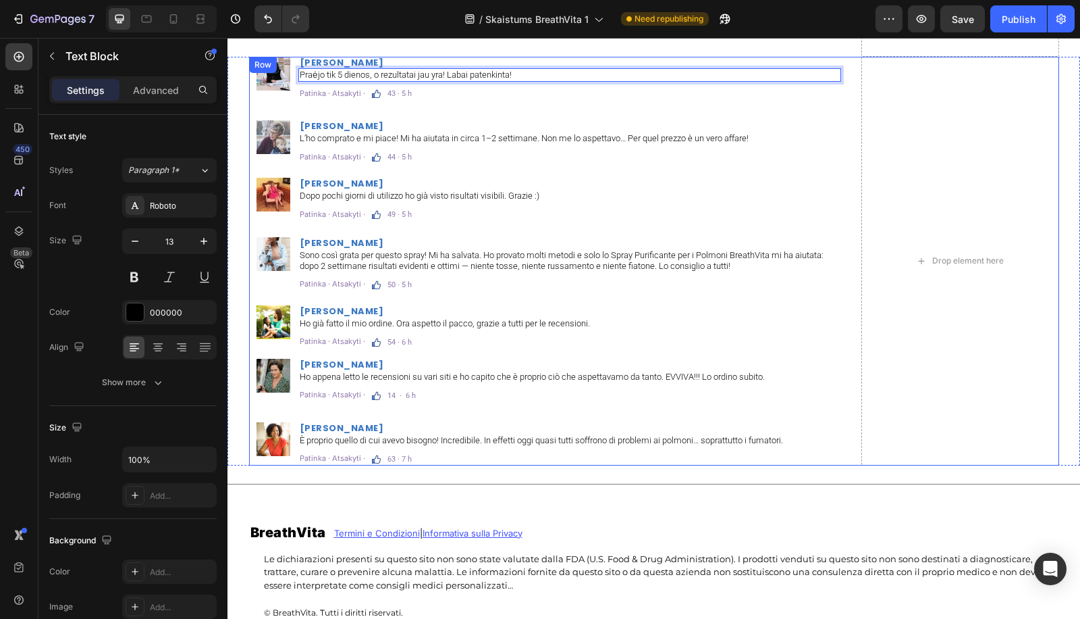
click at [386, 97] on div "43 · 5 h" at bounding box center [399, 93] width 27 height 10
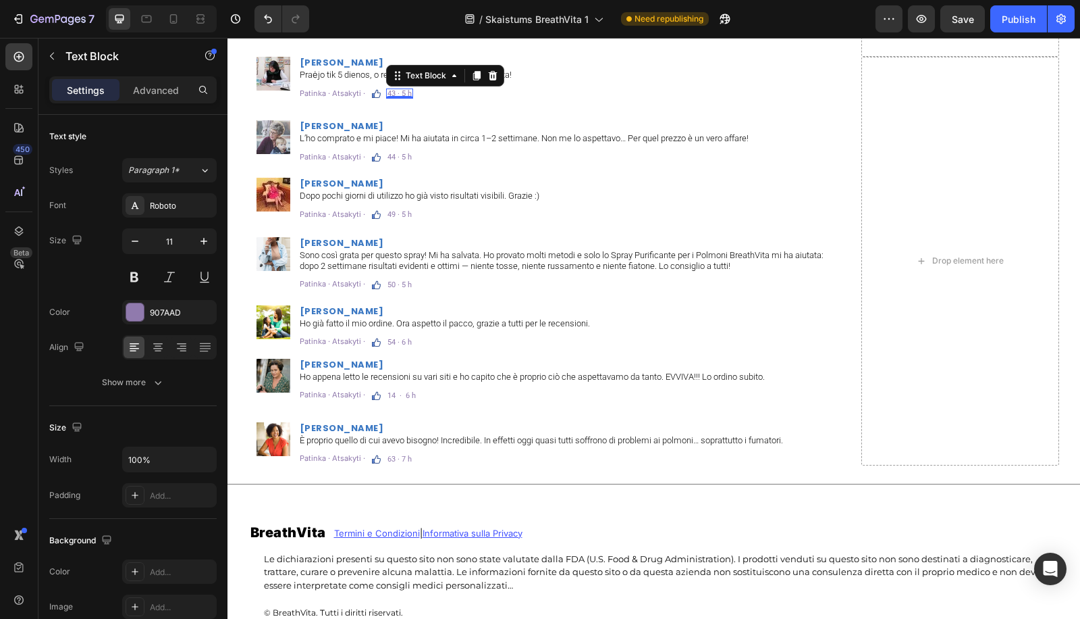
click at [393, 93] on div "0" at bounding box center [400, 98] width 14 height 11
click at [391, 90] on p "43 · 5 h" at bounding box center [400, 93] width 24 height 7
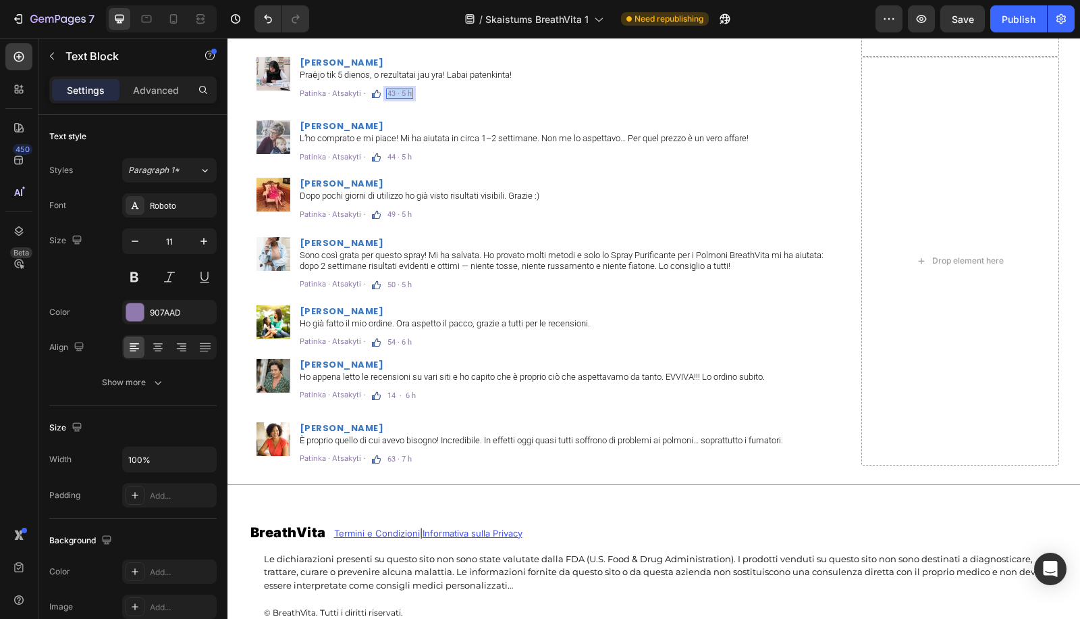
click at [391, 90] on p "43 · 5 h" at bounding box center [400, 93] width 24 height 7
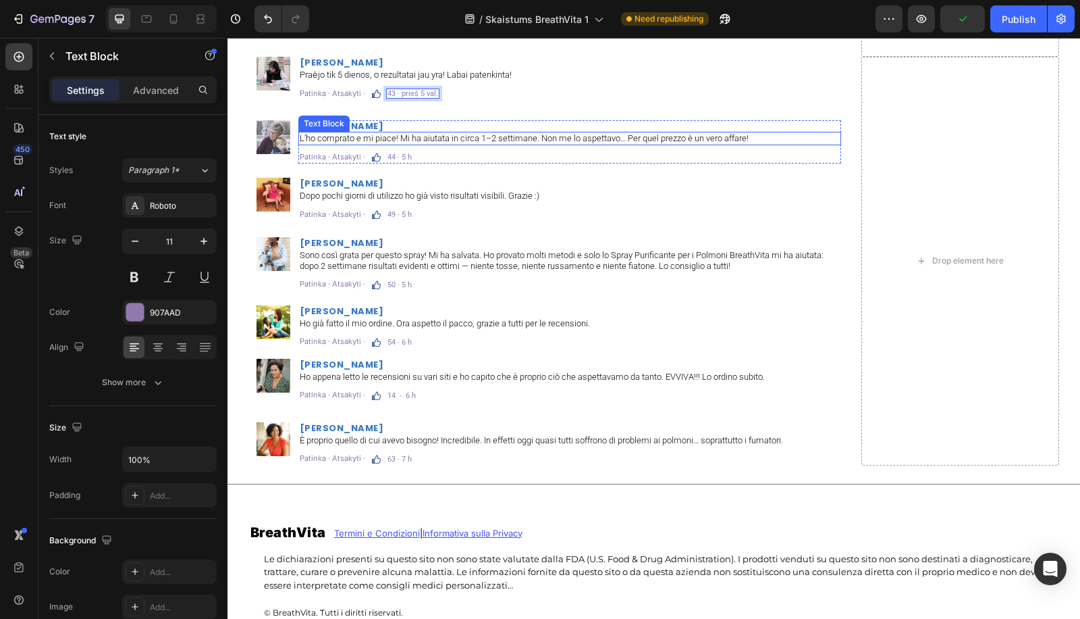
click at [376, 136] on p "L’ho comprato e mi piace! Mi ha aiutata in circa 1–2 settimane. Non me lo aspet…" at bounding box center [570, 138] width 540 height 11
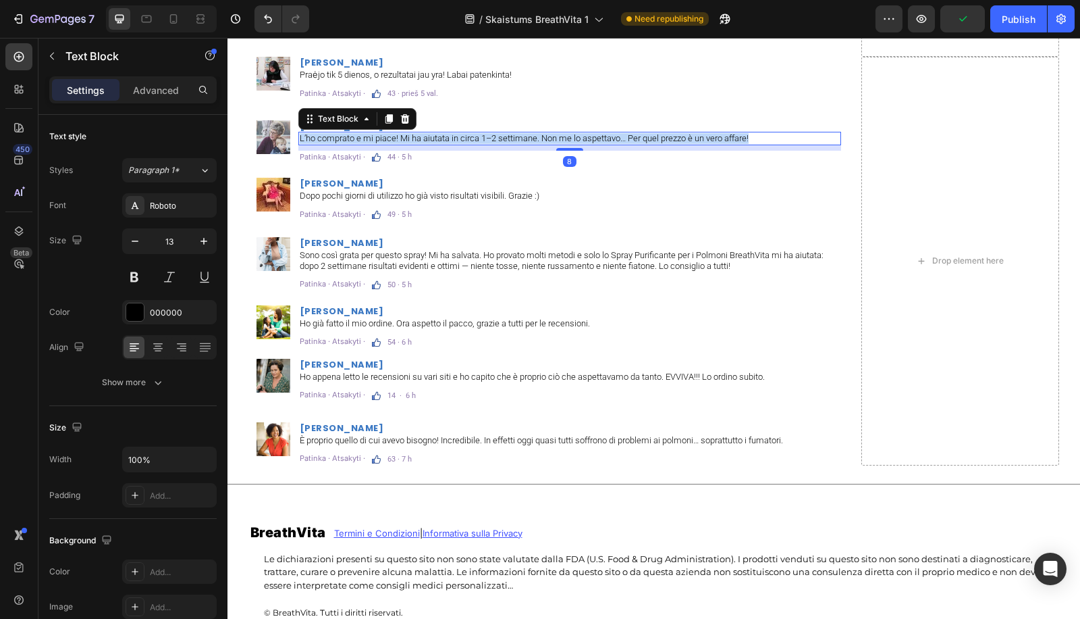
click at [376, 136] on p "L’ho comprato e mi piace! Mi ha aiutata in circa 1–2 settimane. Non me lo aspet…" at bounding box center [570, 138] width 540 height 11
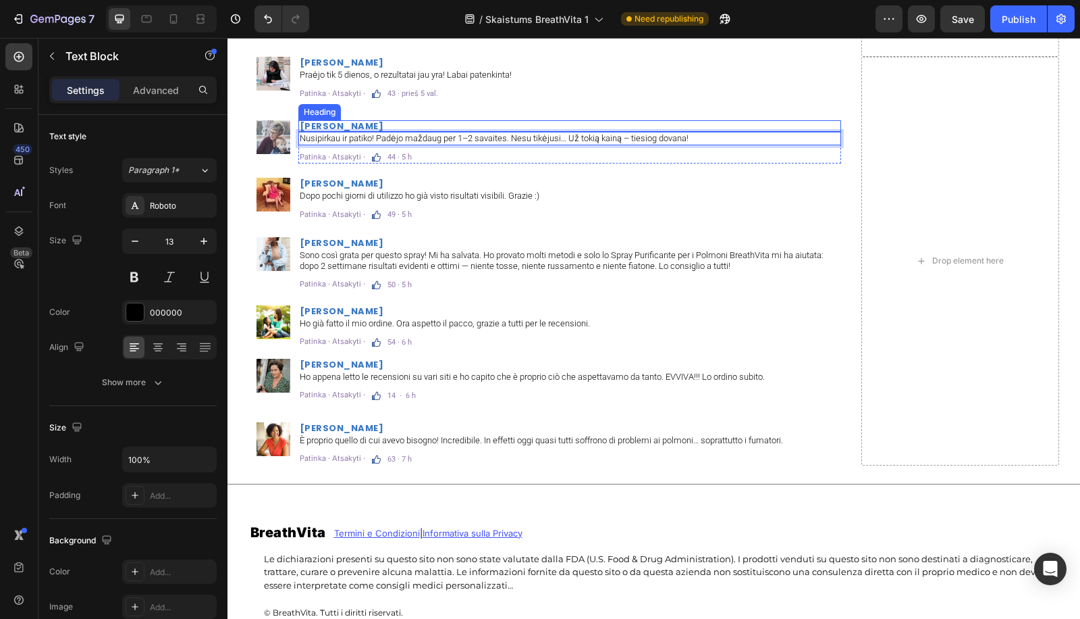
click at [339, 126] on h2 "[PERSON_NAME]" at bounding box center [569, 125] width 543 height 11
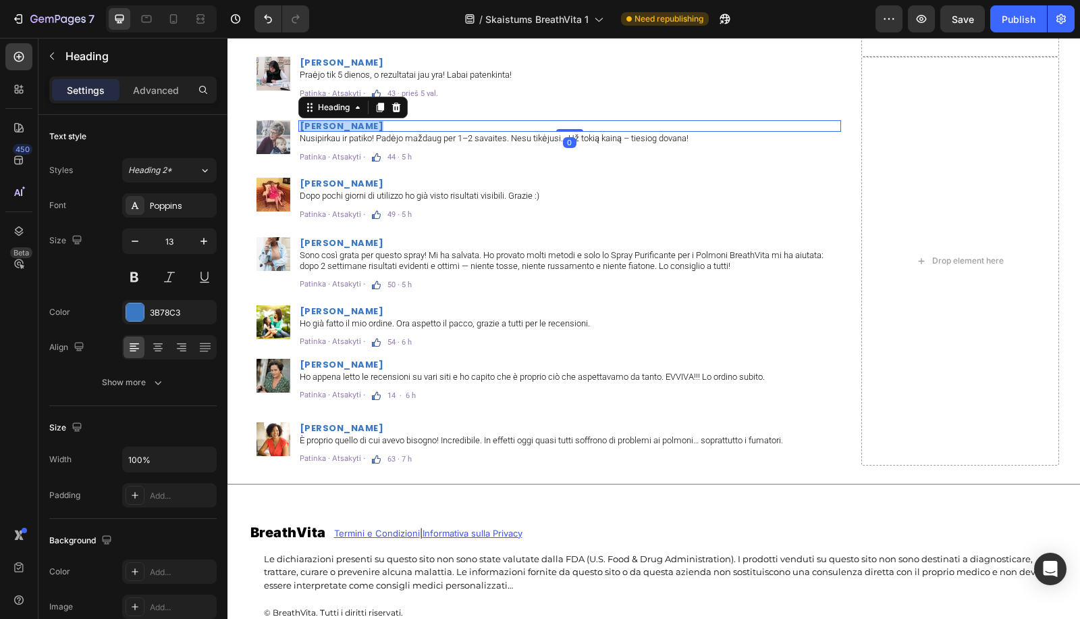
click at [339, 126] on p "[PERSON_NAME]" at bounding box center [570, 126] width 540 height 9
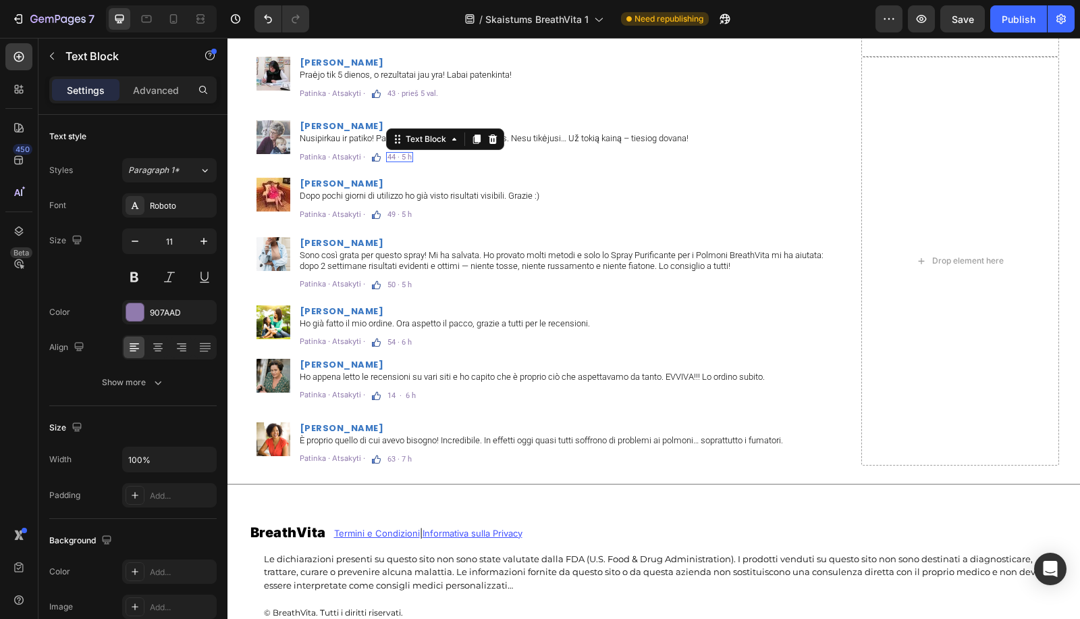
click at [388, 157] on p "44 · 5 h" at bounding box center [400, 156] width 24 height 7
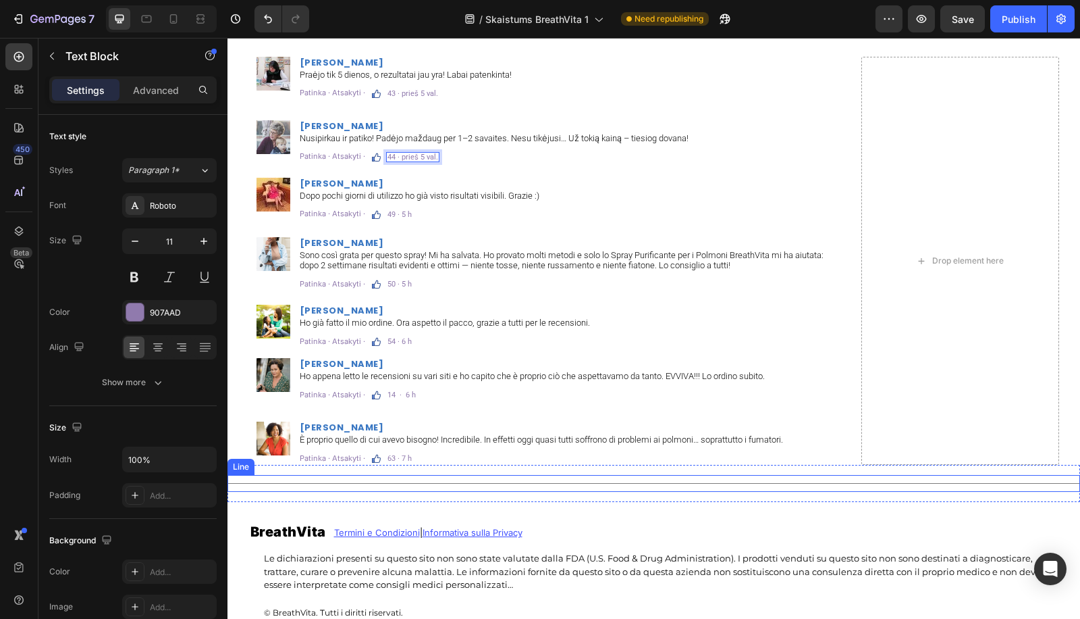
scroll to position [8856, 0]
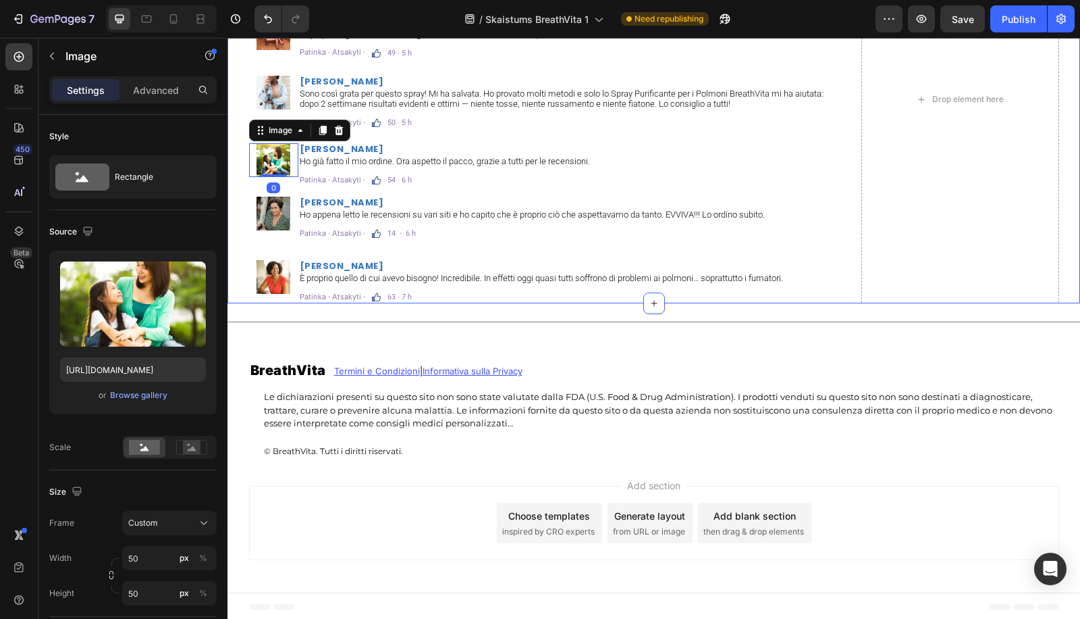
drag, startPoint x: 240, startPoint y: 127, endPoint x: 243, endPoint y: 91, distance: 35.9
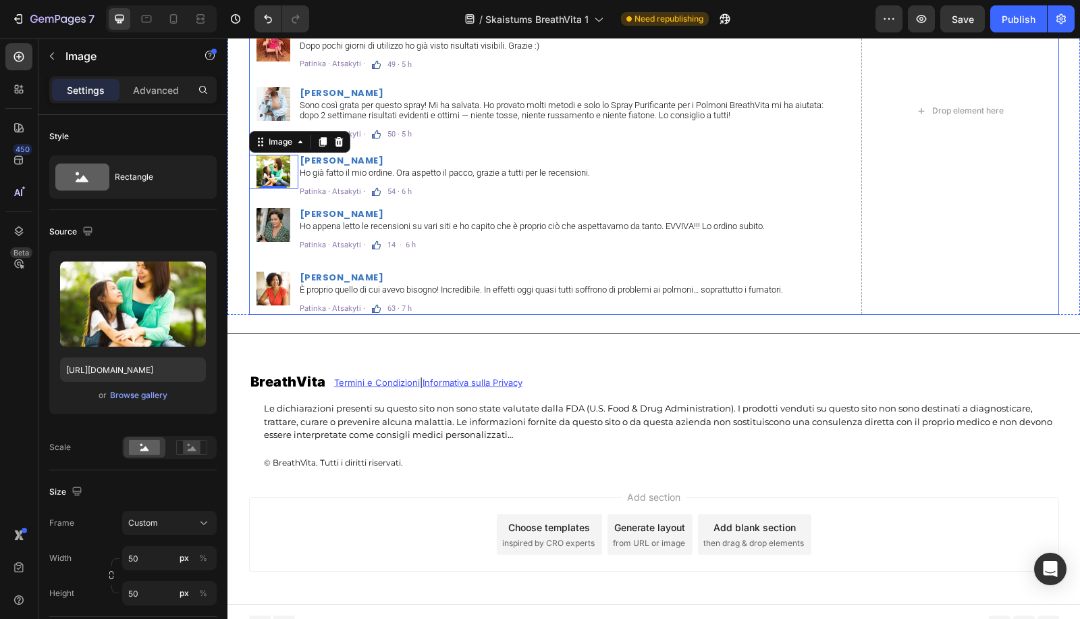
scroll to position [8495, 0]
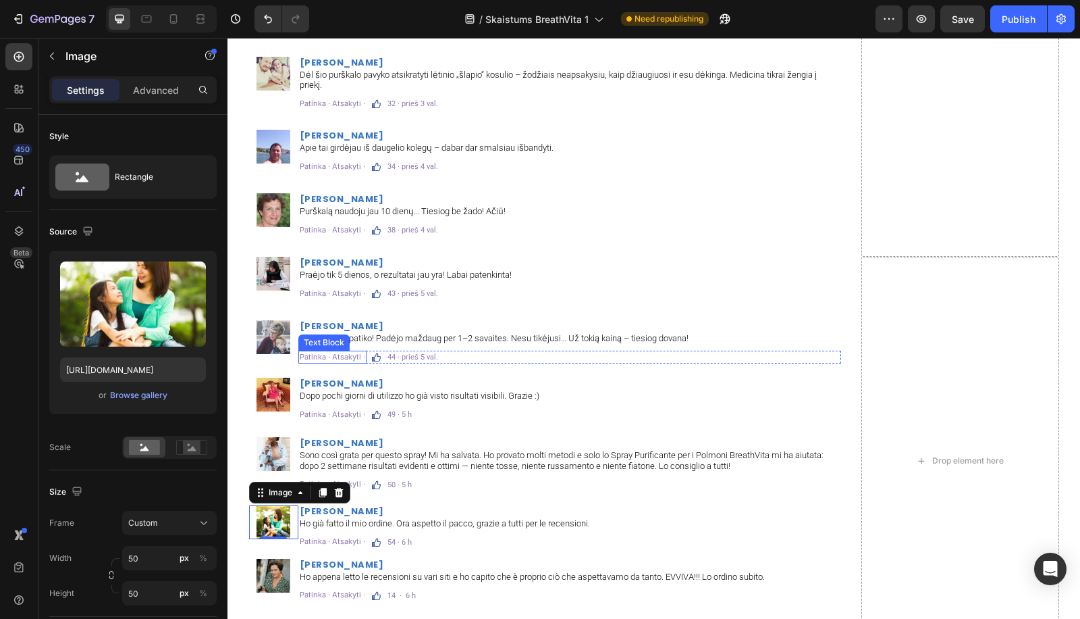
click at [326, 379] on h2 "[PERSON_NAME]" at bounding box center [569, 382] width 543 height 11
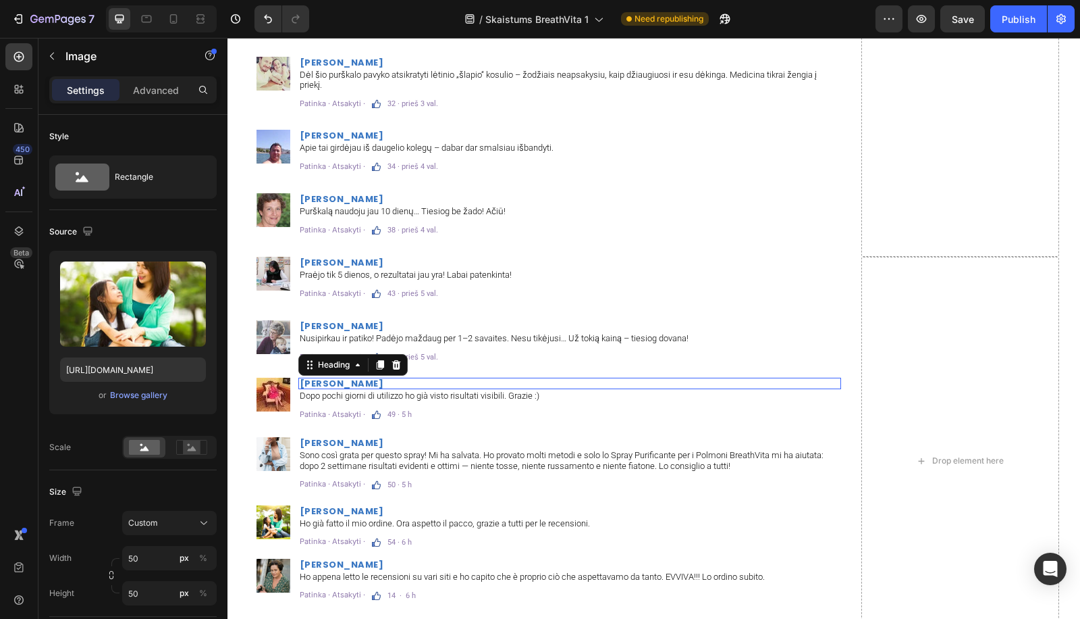
click at [326, 379] on h2 "[PERSON_NAME]" at bounding box center [569, 382] width 543 height 11
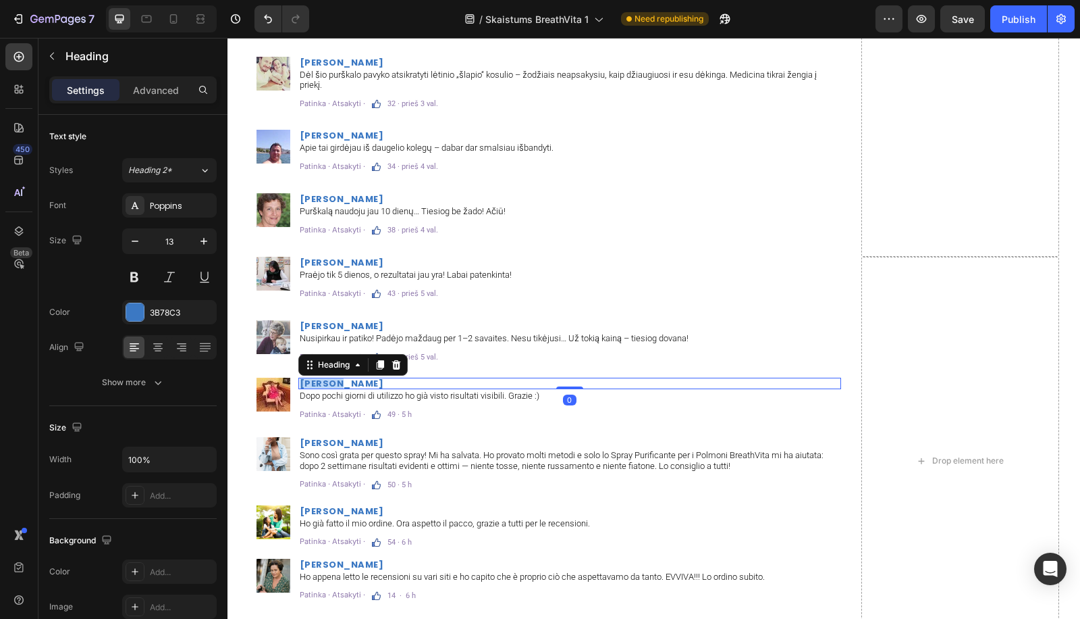
click at [326, 379] on p "[PERSON_NAME]" at bounding box center [570, 383] width 540 height 9
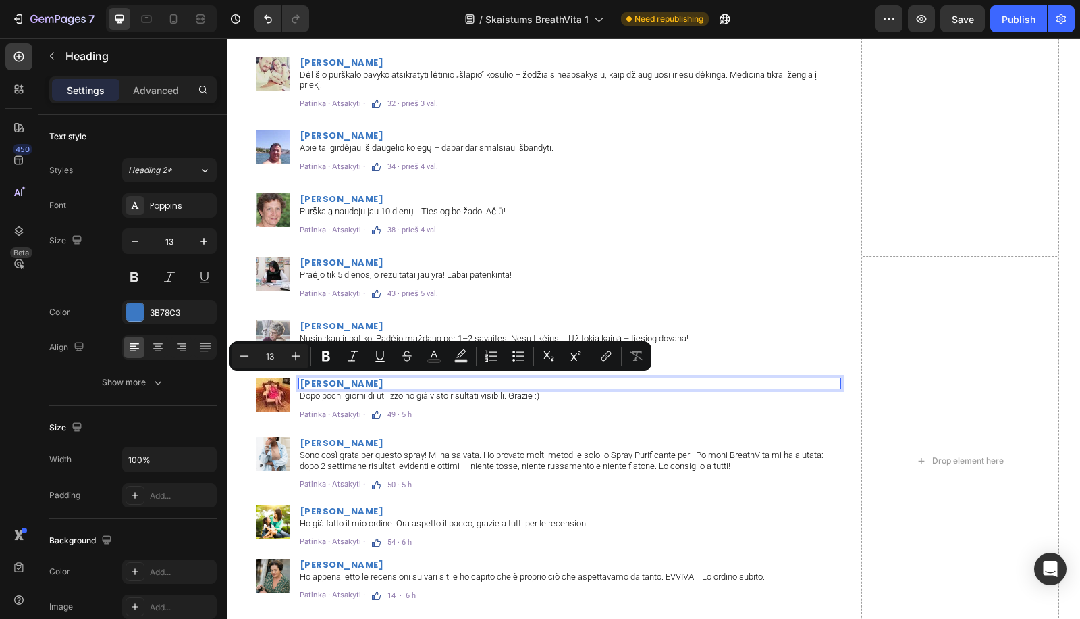
click at [487, 402] on div "[PERSON_NAME] Heading 0 Dopo pochi giorni di utilizzo ho già visto risultati vi…" at bounding box center [569, 398] width 543 height 43
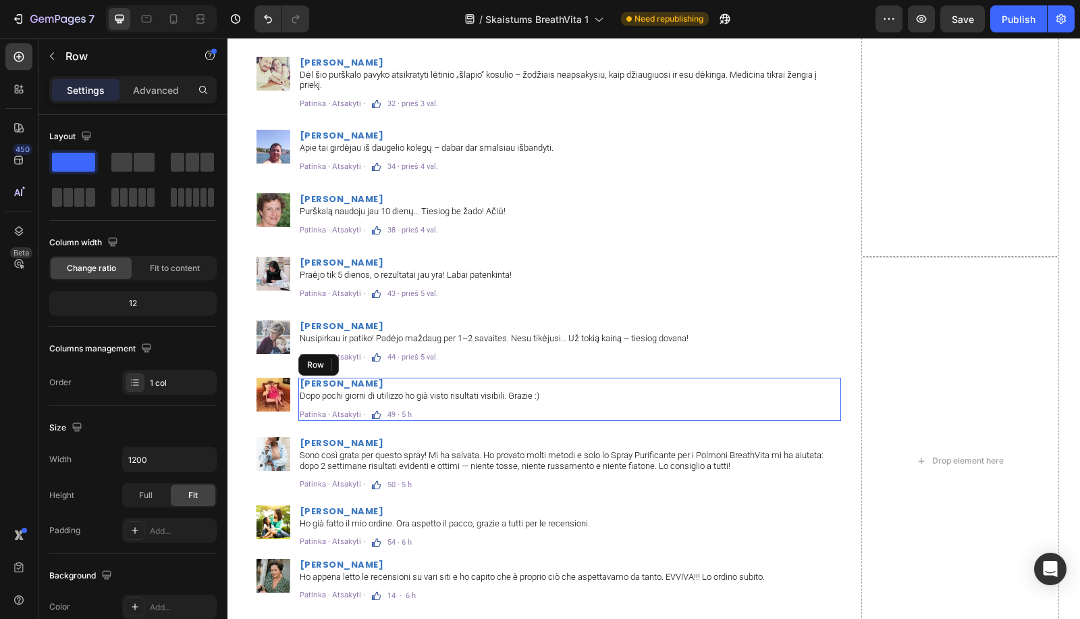
click at [487, 402] on div "[PERSON_NAME] Heading 0 Dopo pochi giorni di utilizzo ho già visto risultati vi…" at bounding box center [569, 398] width 543 height 43
click at [487, 390] on p "Dopo pochi giorni di utilizzo ho già visto risultati visibili. Grazie :)" at bounding box center [570, 395] width 540 height 11
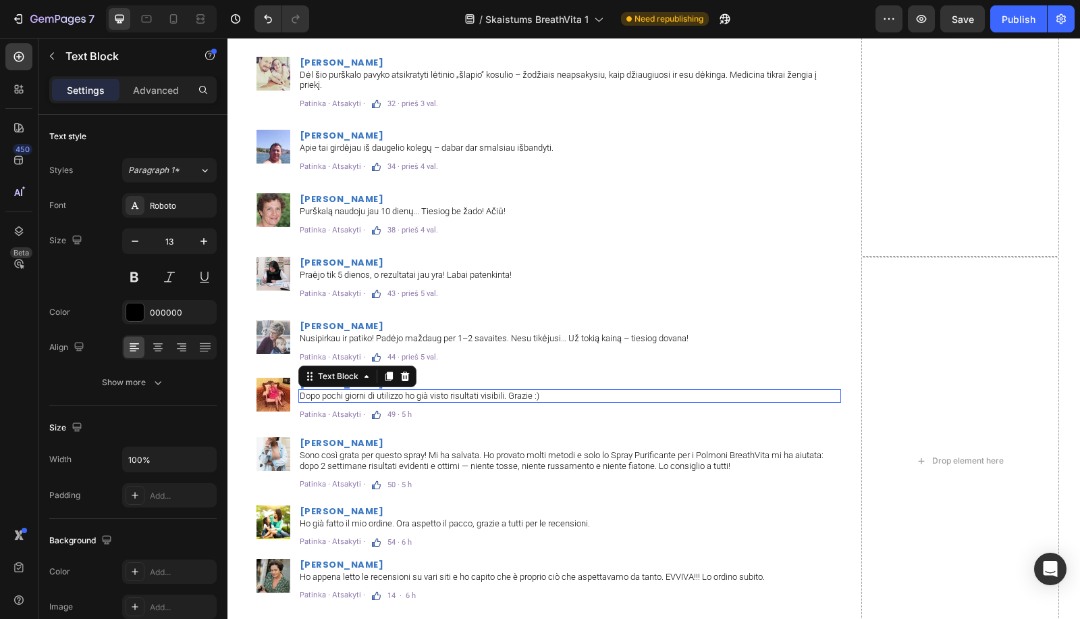
click at [487, 390] on p "Dopo pochi giorni di utilizzo ho già visto risultati visibili. Grazie :)" at bounding box center [570, 395] width 540 height 11
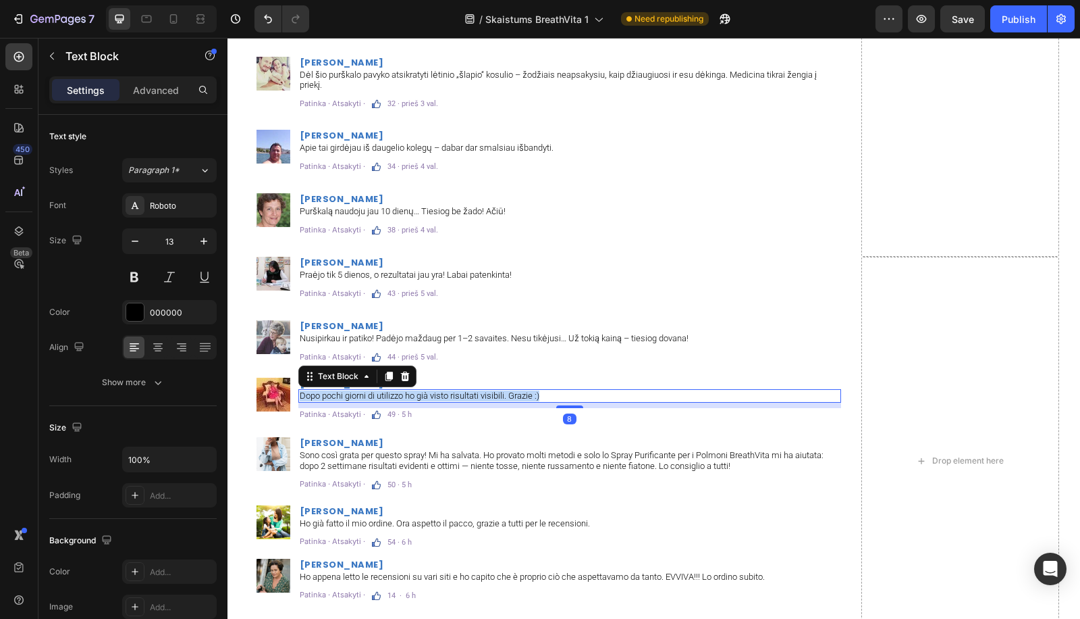
click at [487, 390] on p "Dopo pochi giorni di utilizzo ho già visto risultati visibili. Grazie :)" at bounding box center [570, 395] width 540 height 11
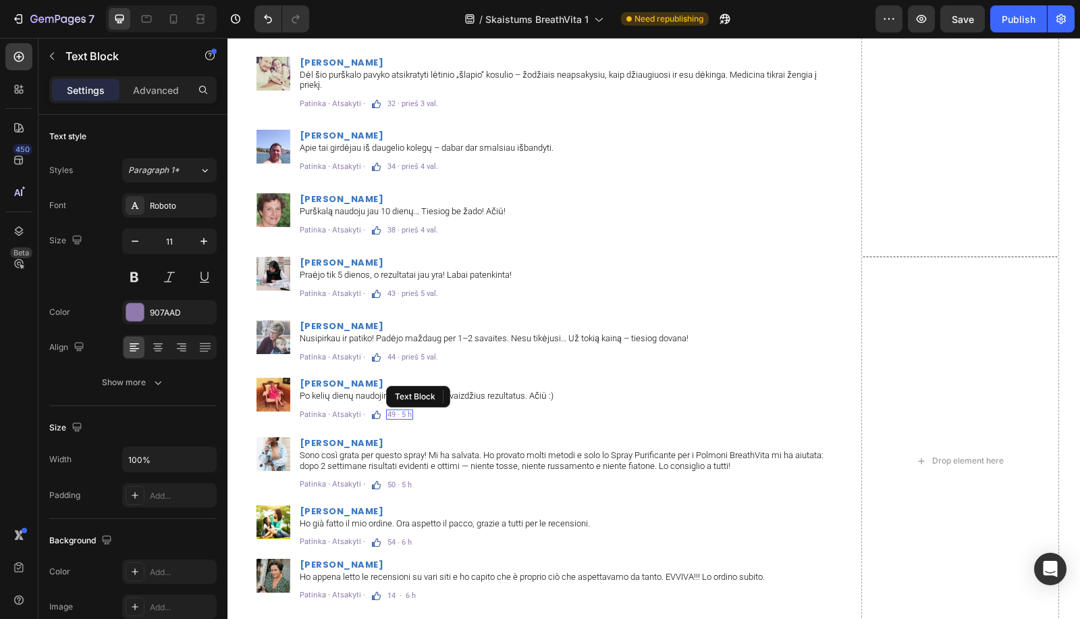
click at [388, 411] on p "49 · 5 h" at bounding box center [400, 414] width 24 height 7
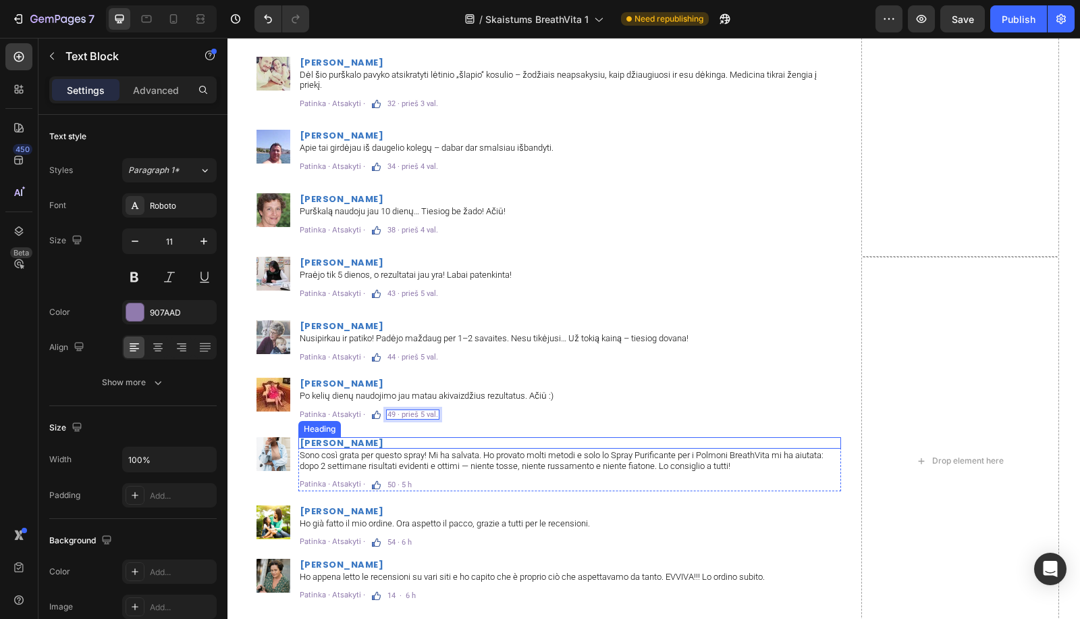
click at [350, 437] on h2 "[PERSON_NAME]" at bounding box center [569, 442] width 543 height 11
click at [350, 438] on p "[PERSON_NAME]" at bounding box center [570, 442] width 540 height 9
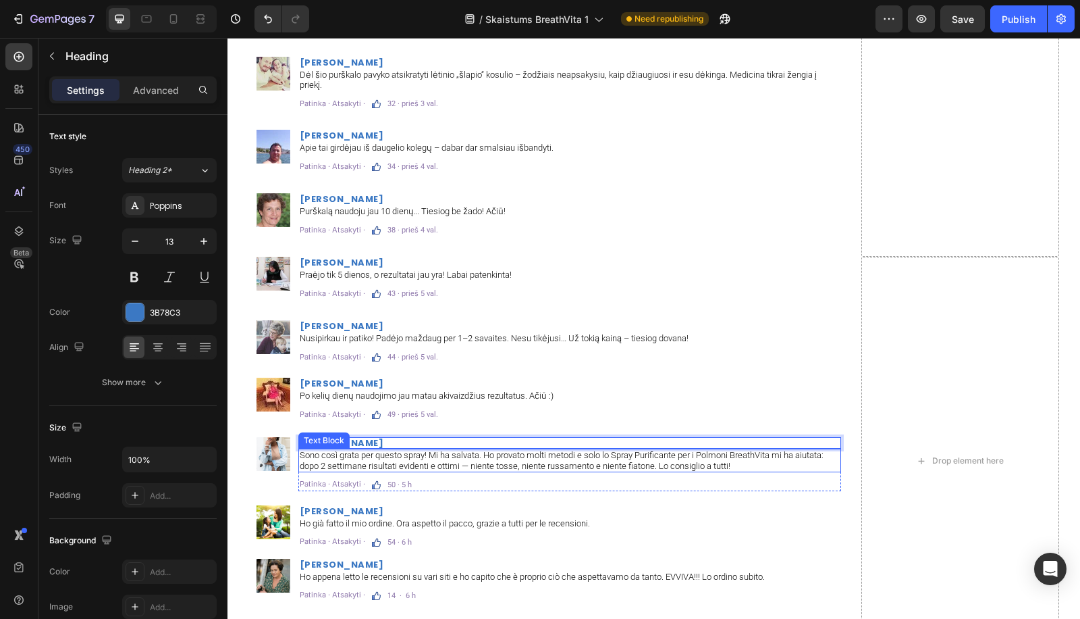
click at [508, 459] on p "Sono così grata per questo spray! Mi ha salvata. Ho provato molti metodi e solo…" at bounding box center [570, 460] width 540 height 21
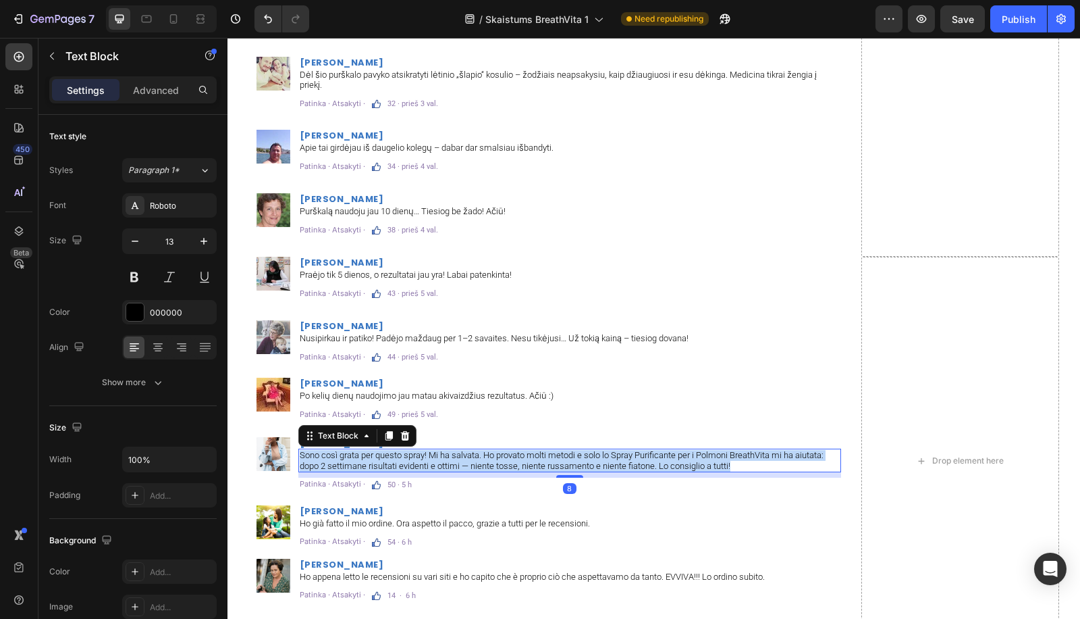
click at [508, 459] on p "Sono così grata per questo spray! Mi ha salvata. Ho provato molti metodi e solo…" at bounding box center [570, 460] width 540 height 21
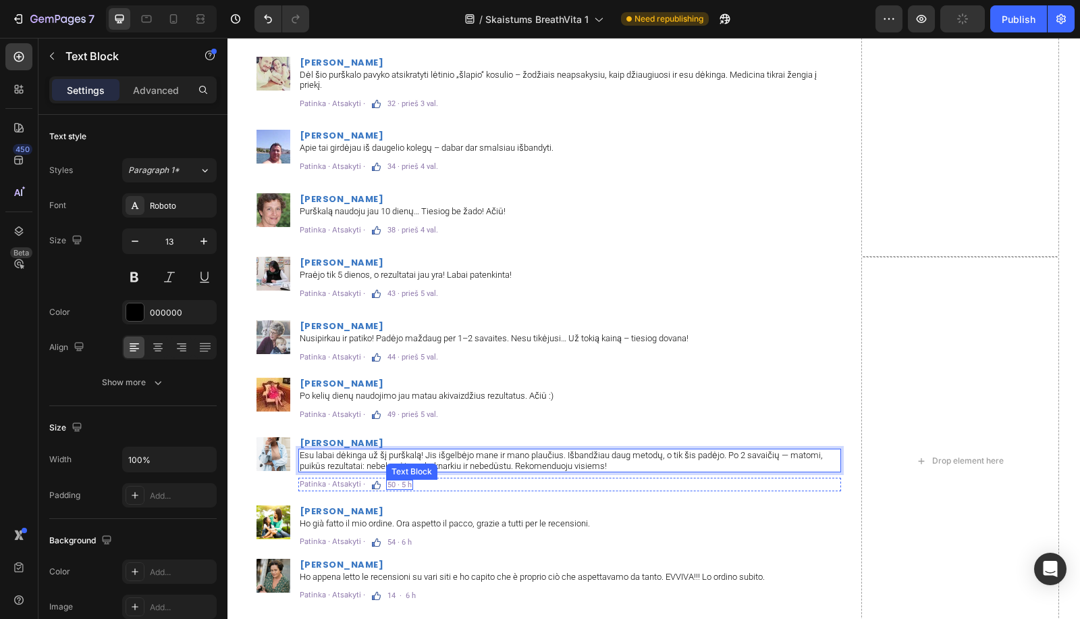
click at [388, 481] on p "50 · 5 h" at bounding box center [400, 484] width 24 height 7
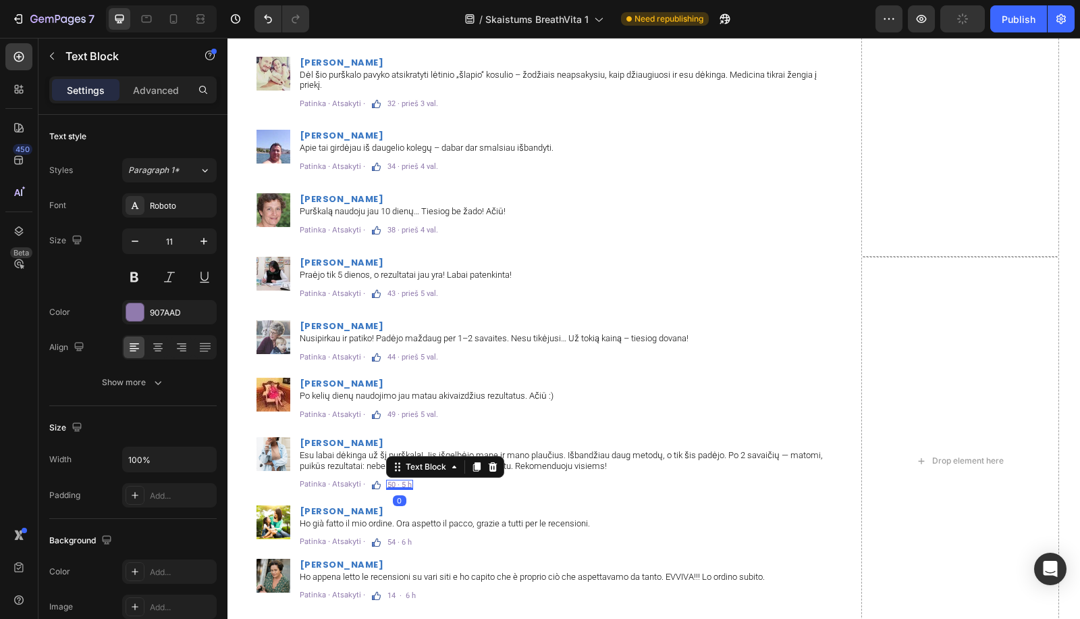
click at [388, 481] on p "50 · 5 h" at bounding box center [400, 484] width 24 height 7
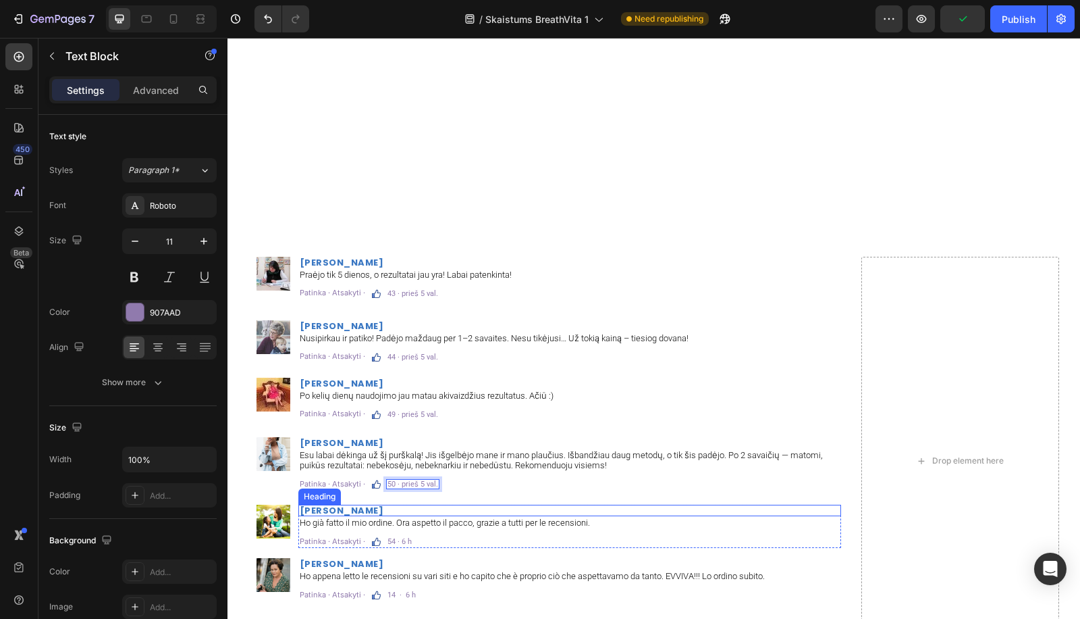
scroll to position [8844, 0]
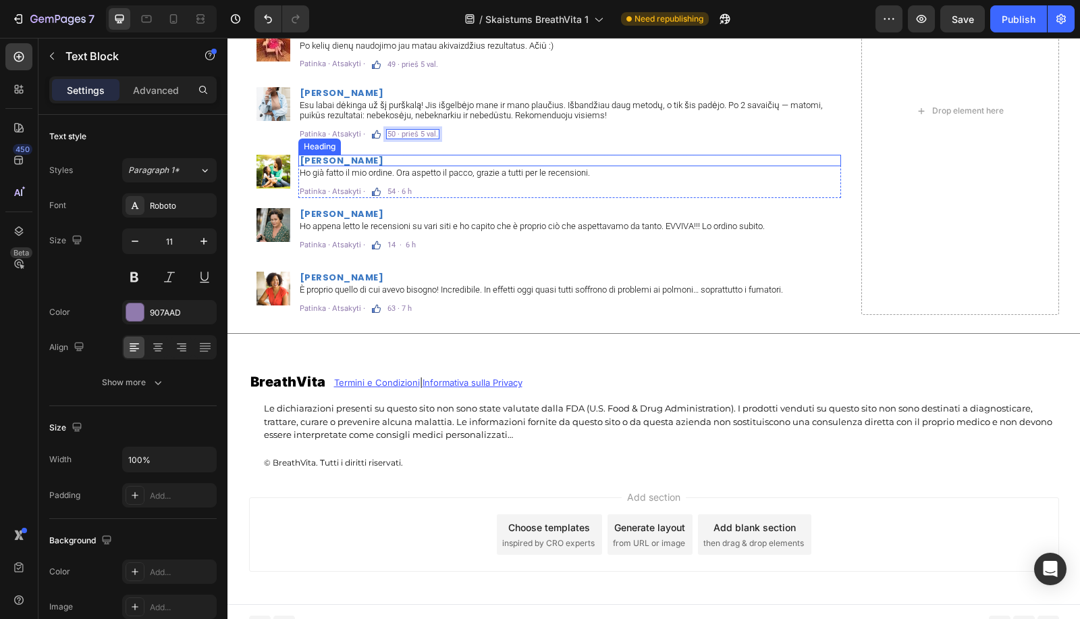
click at [348, 159] on h2 "[PERSON_NAME]" at bounding box center [569, 160] width 543 height 11
click at [348, 159] on p "[PERSON_NAME]" at bounding box center [570, 160] width 540 height 9
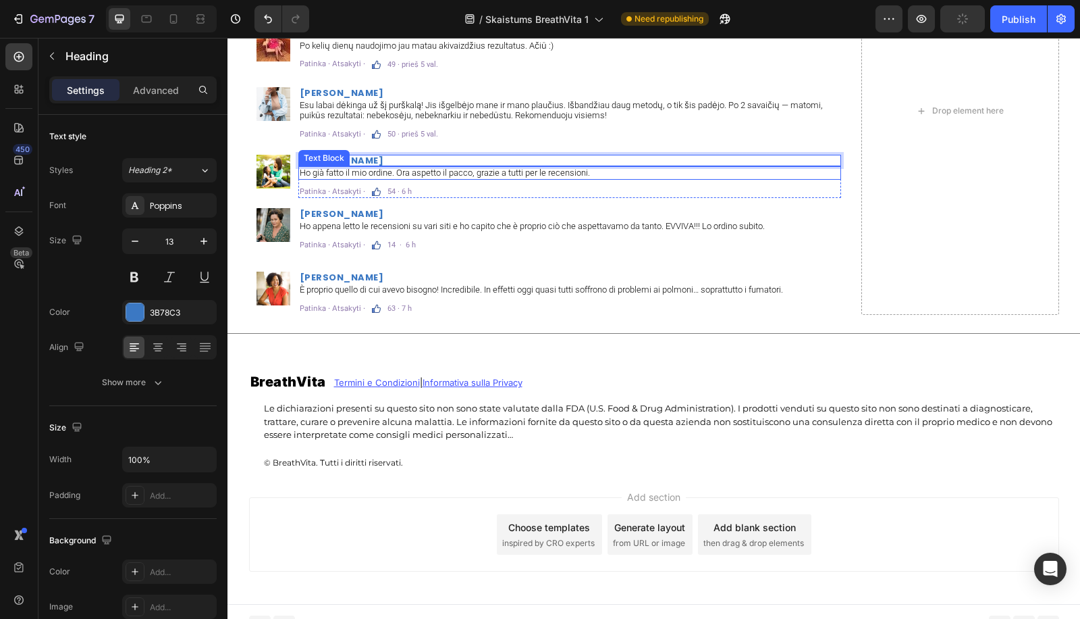
click at [361, 178] on div "Ho già fatto il mio ordine. Ora aspetto il pacco, grazie a tutti per le recensi…" at bounding box center [569, 173] width 543 height 14
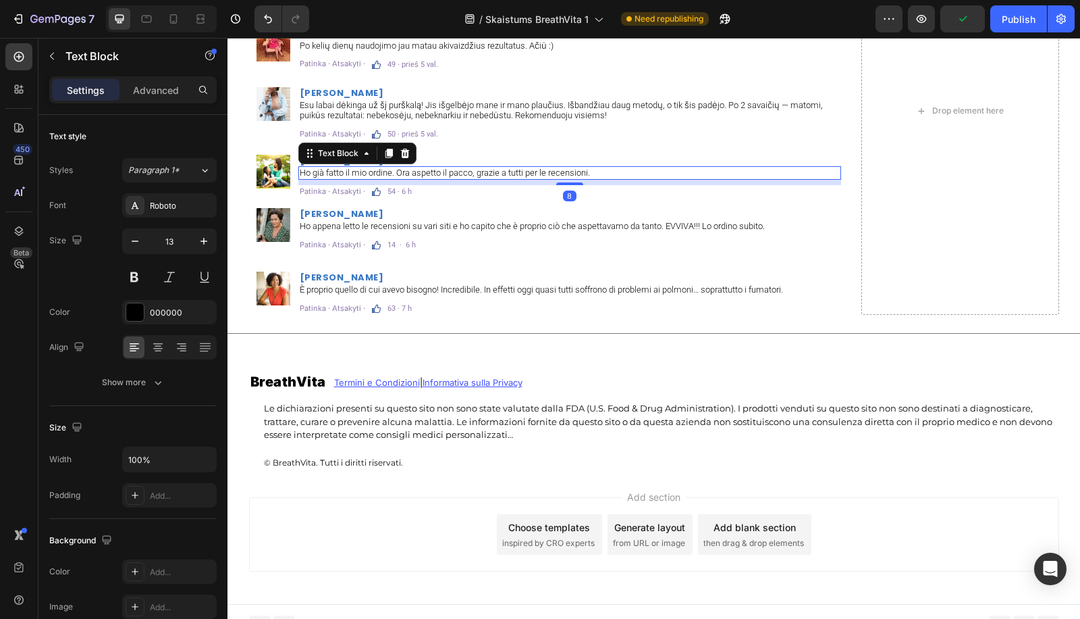
click at [396, 169] on p "Ho già fatto il mio ordine. Ora aspetto il pacco, grazie a tutti per le recensi…" at bounding box center [570, 172] width 540 height 11
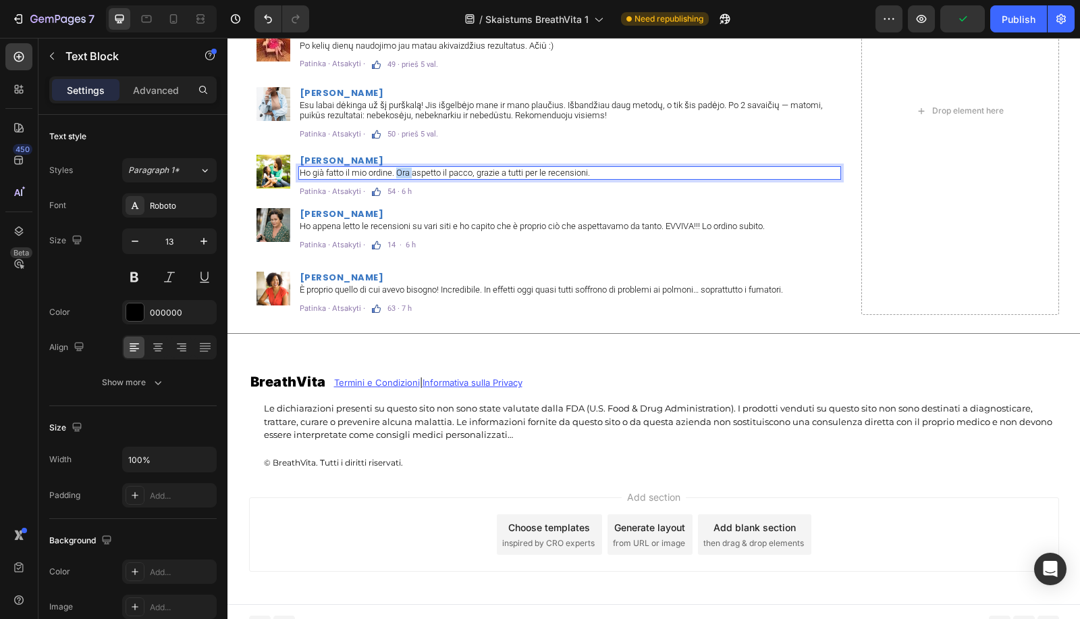
click at [396, 169] on p "Ho già fatto il mio ordine. Ora aspetto il pacco, grazie a tutti per le recensi…" at bounding box center [570, 172] width 540 height 11
click at [394, 192] on p "54 · 6 h" at bounding box center [400, 191] width 24 height 7
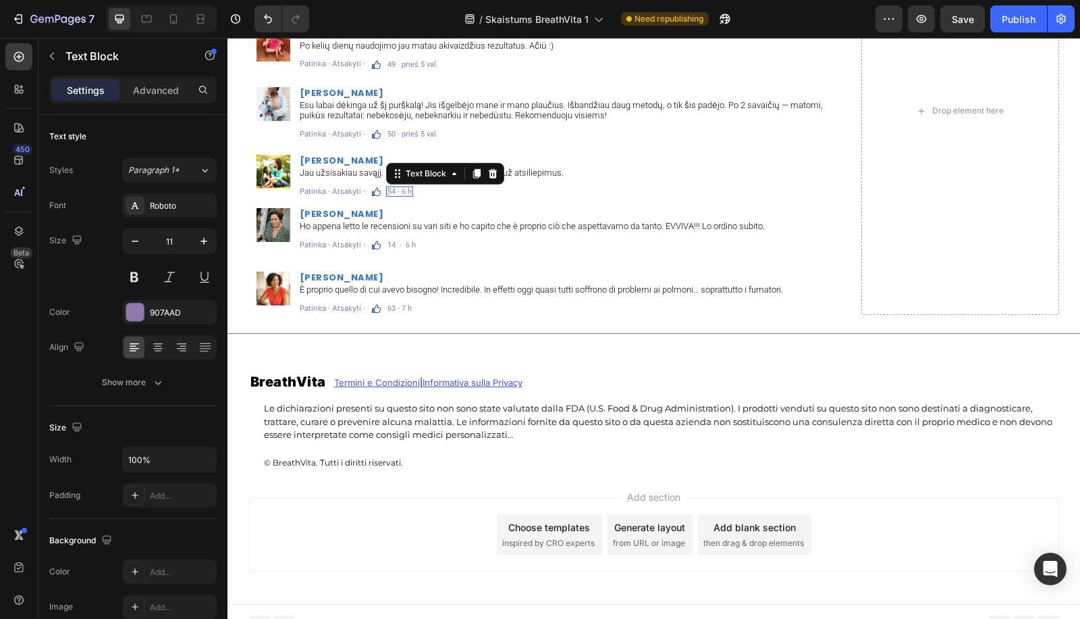
click at [394, 192] on p "54 · 6 h" at bounding box center [400, 191] width 24 height 7
click at [327, 216] on h2 "[PERSON_NAME]" at bounding box center [569, 213] width 543 height 11
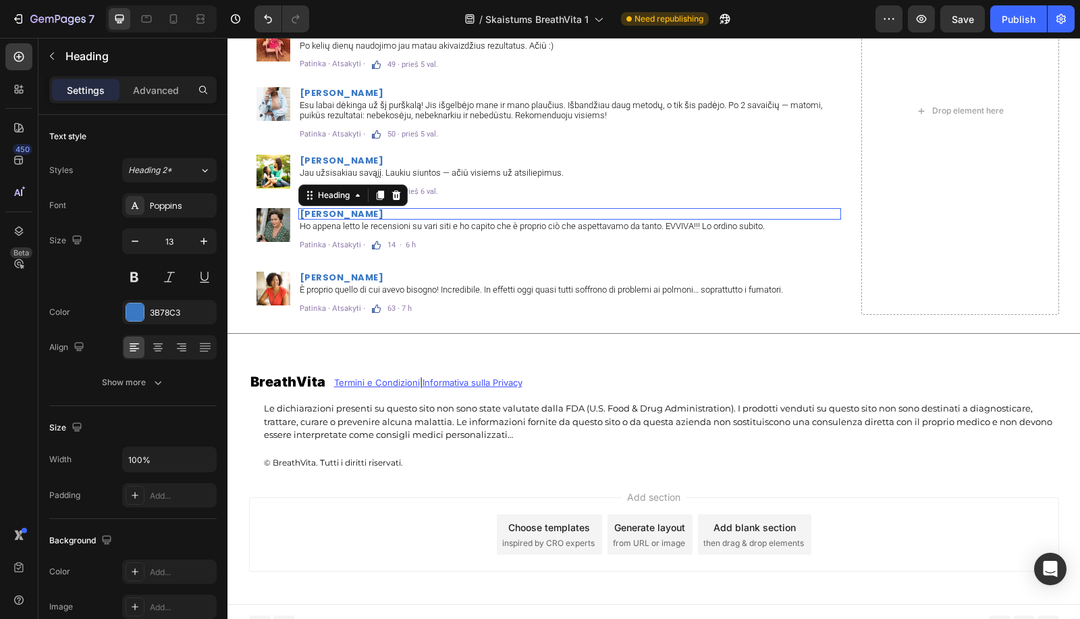
click at [327, 216] on h2 "[PERSON_NAME]" at bounding box center [569, 213] width 543 height 11
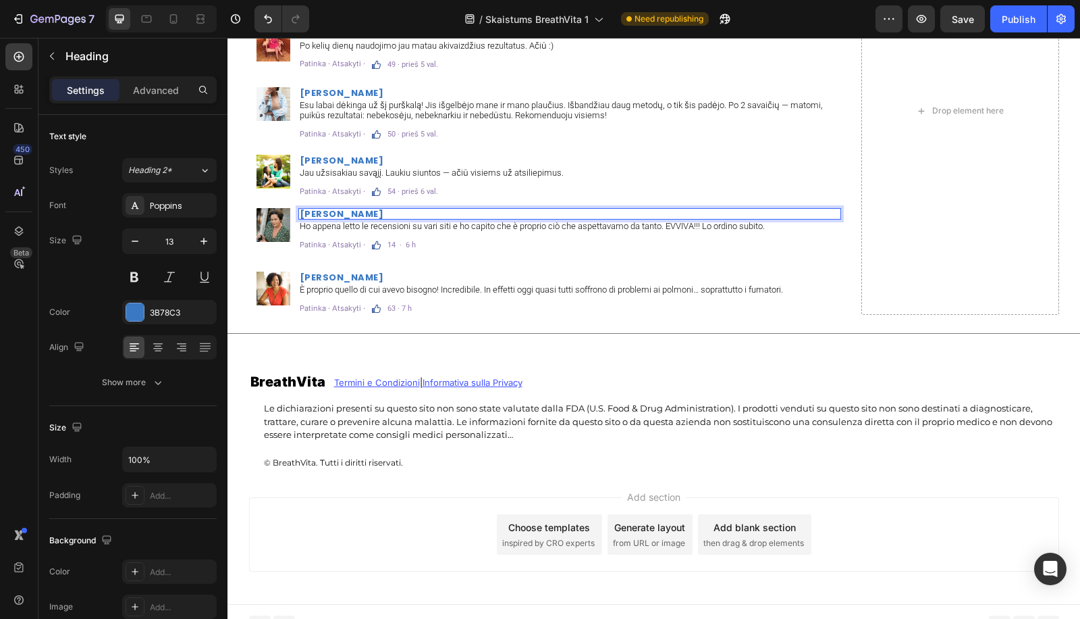
click at [327, 216] on p "[PERSON_NAME]" at bounding box center [570, 213] width 540 height 9
click at [432, 222] on p "Ho appena letto le recensioni su vari siti e ho capito che è proprio ciò che as…" at bounding box center [570, 226] width 540 height 11
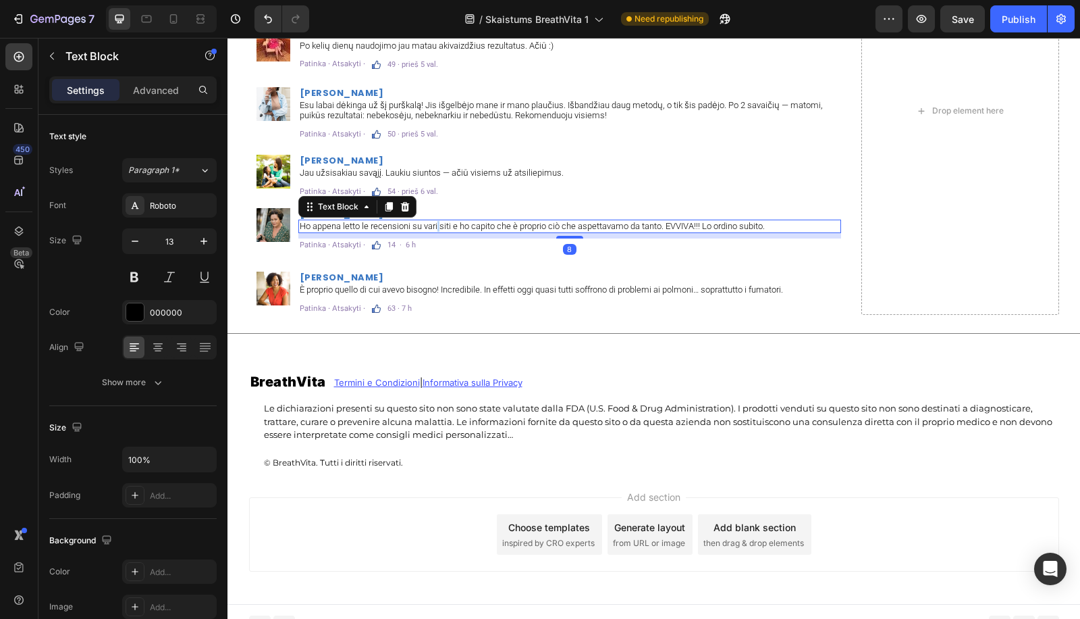
click at [432, 222] on p "Ho appena letto le recensioni su vari siti e ho capito che è proprio ciò che as…" at bounding box center [570, 226] width 540 height 11
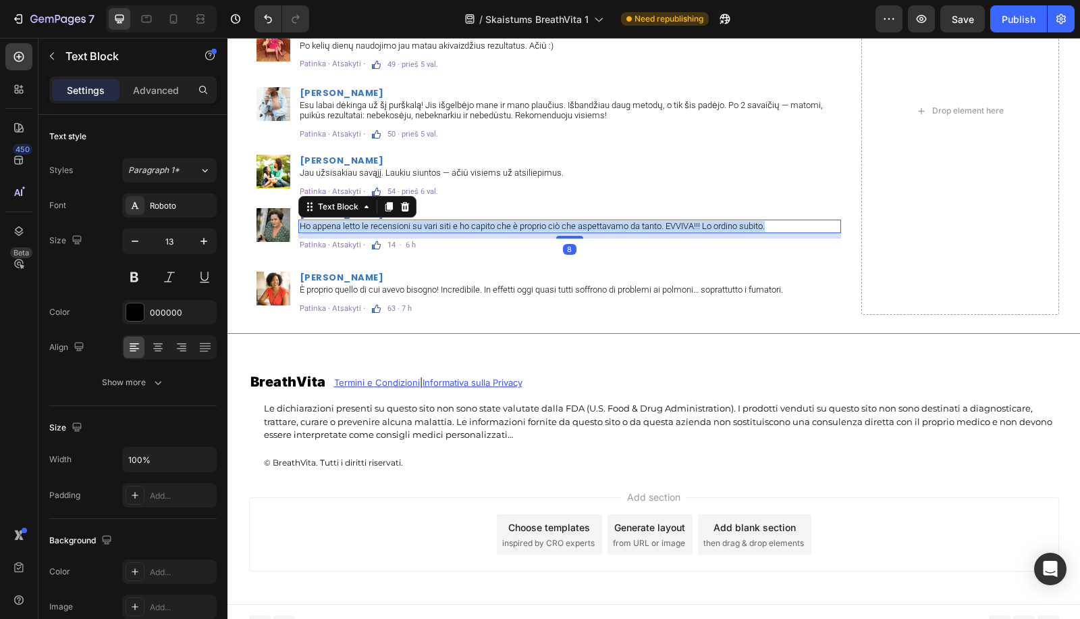
click at [432, 222] on p "Ho appena letto le recensioni su vari siti e ho capito che è proprio ciò che as…" at bounding box center [570, 226] width 540 height 11
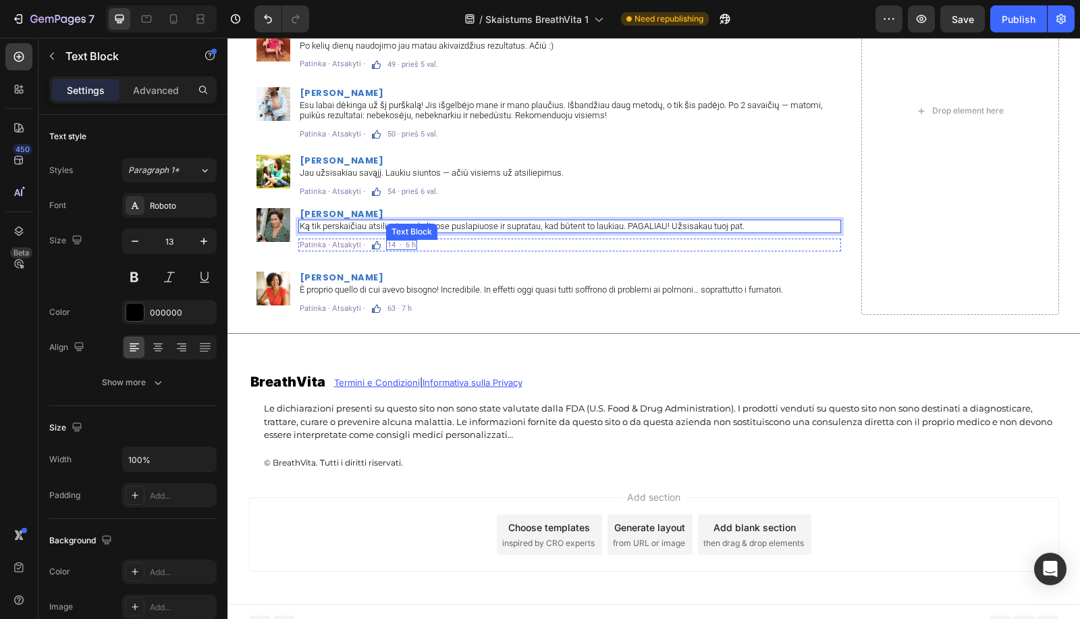
click at [388, 245] on p "14 · 6 h" at bounding box center [402, 244] width 28 height 7
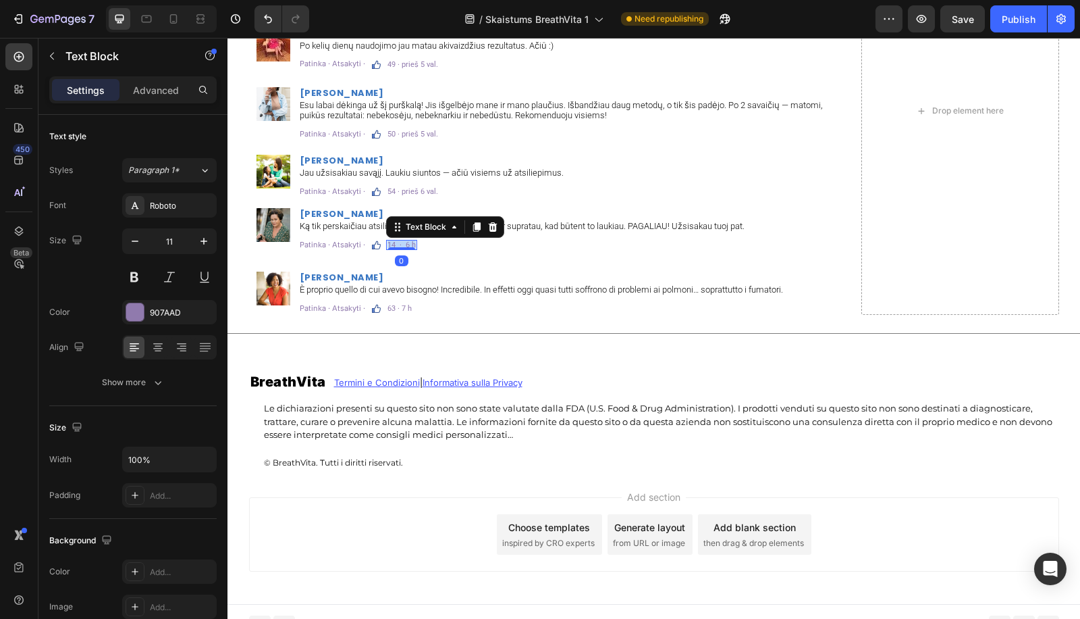
click at [388, 245] on p "14 · 6 h" at bounding box center [402, 244] width 28 height 7
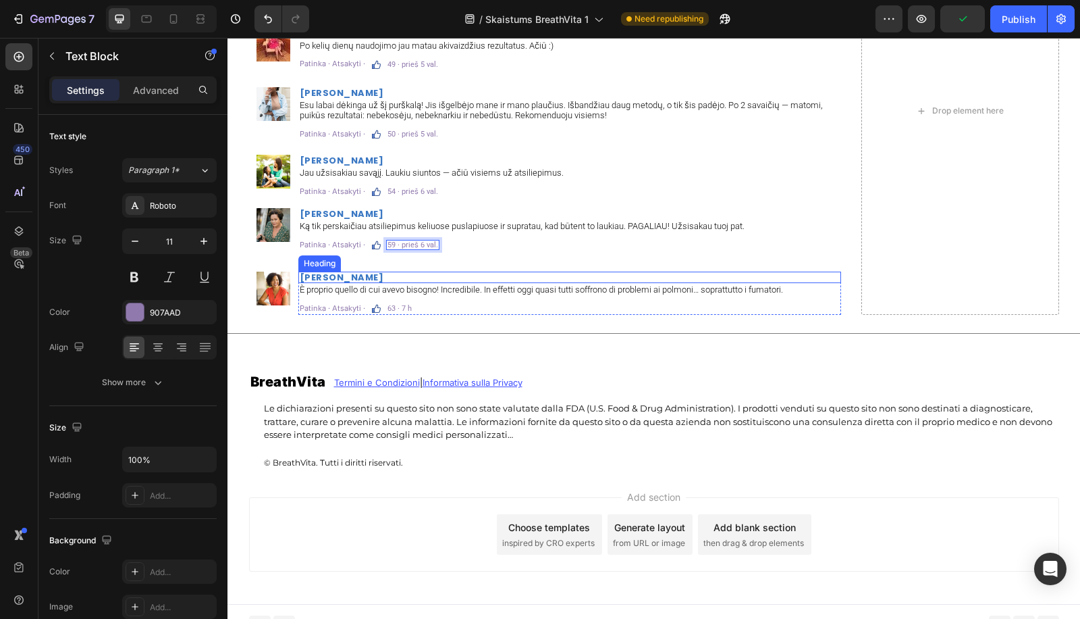
click at [364, 273] on h2 "[PERSON_NAME]" at bounding box center [569, 276] width 543 height 11
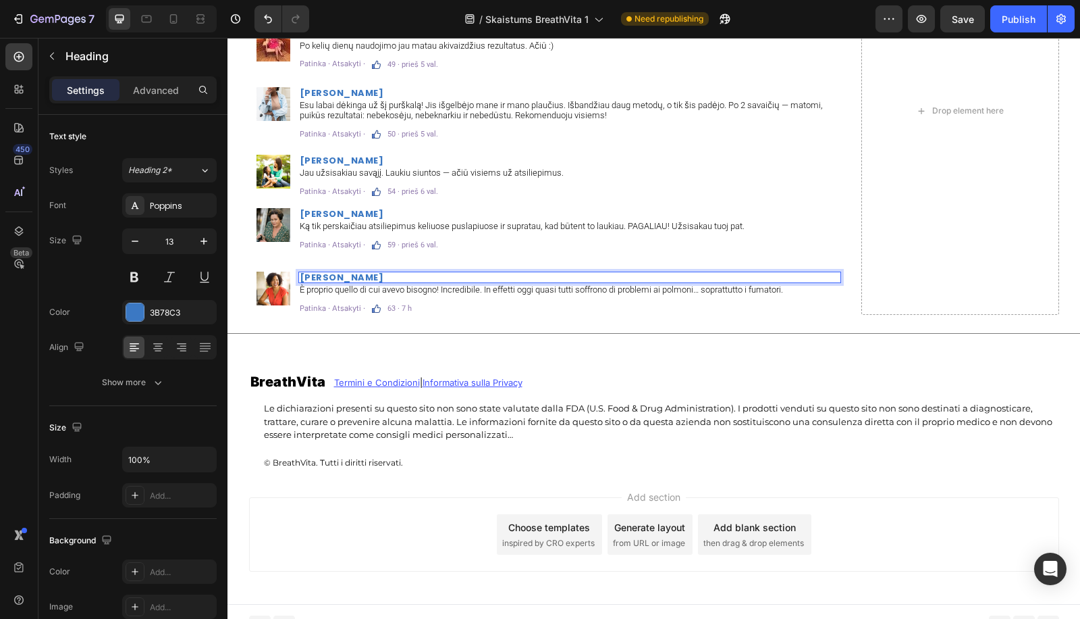
click at [364, 273] on p "[PERSON_NAME]" at bounding box center [570, 277] width 540 height 9
click at [344, 283] on div "È proprio quello di cui avevo bisogno! Incredibile. In effetti oggi quasi tutti…" at bounding box center [569, 290] width 543 height 14
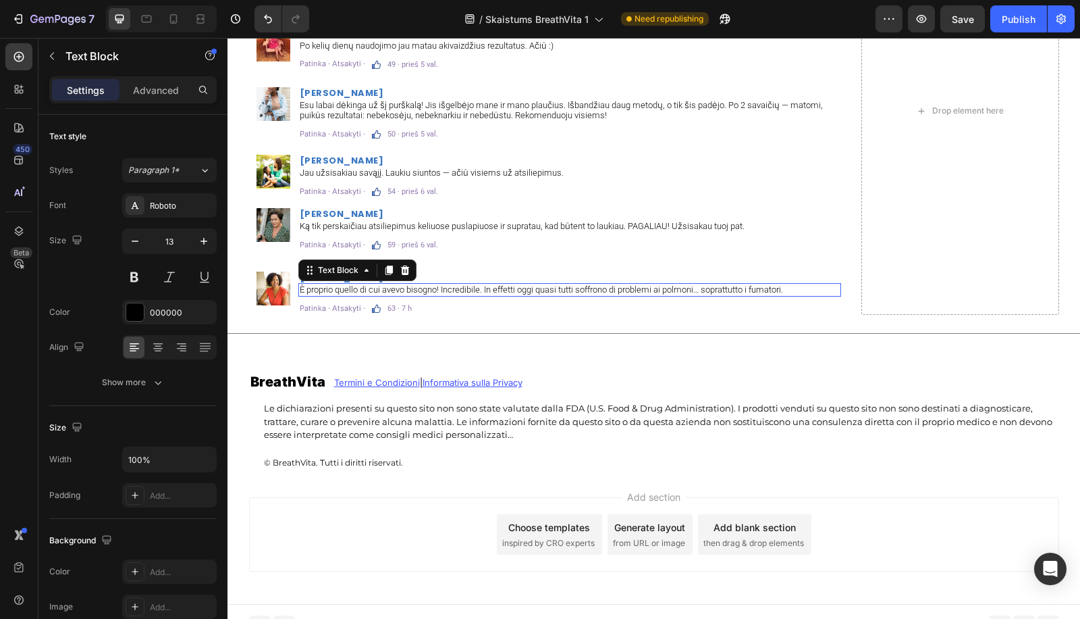
click at [344, 283] on div "È proprio quello di cui avevo bisogno! Incredibile. In effetti oggi quasi tutti…" at bounding box center [569, 290] width 543 height 14
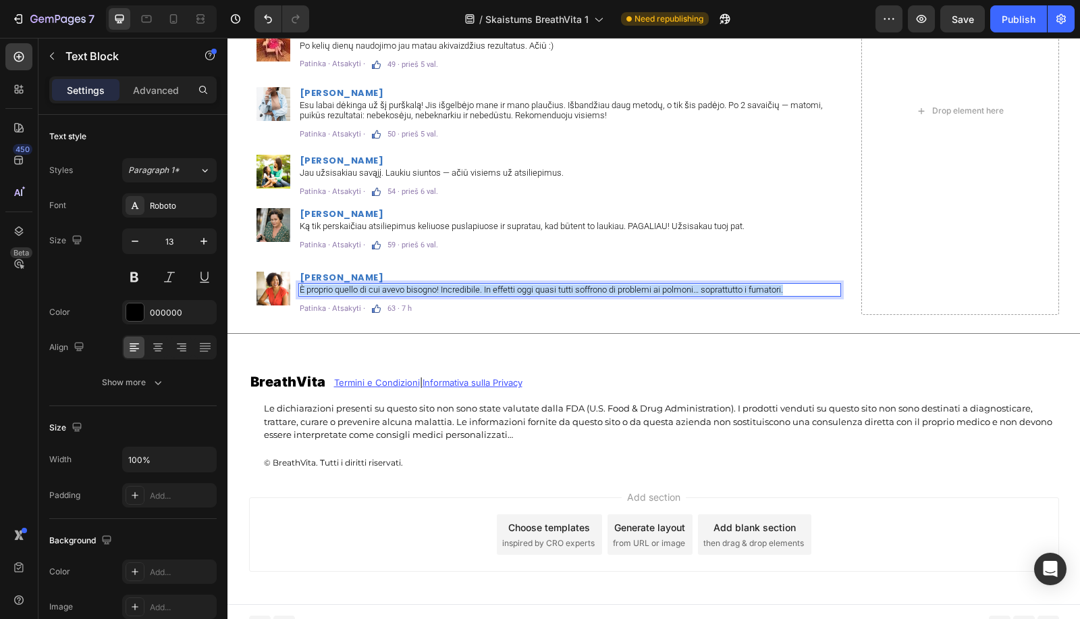
click at [344, 283] on div "È proprio quello di cui avevo bisogno! Incredibile. In effetti oggi quasi tutti…" at bounding box center [569, 290] width 543 height 14
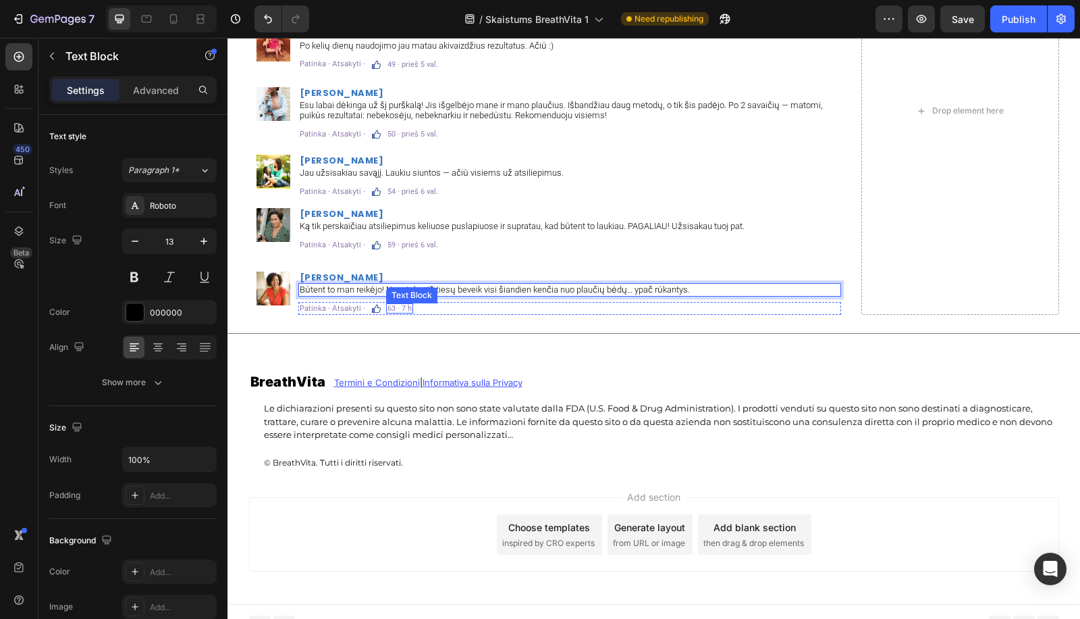
click at [398, 309] on p "63 · 7 h" at bounding box center [400, 308] width 24 height 7
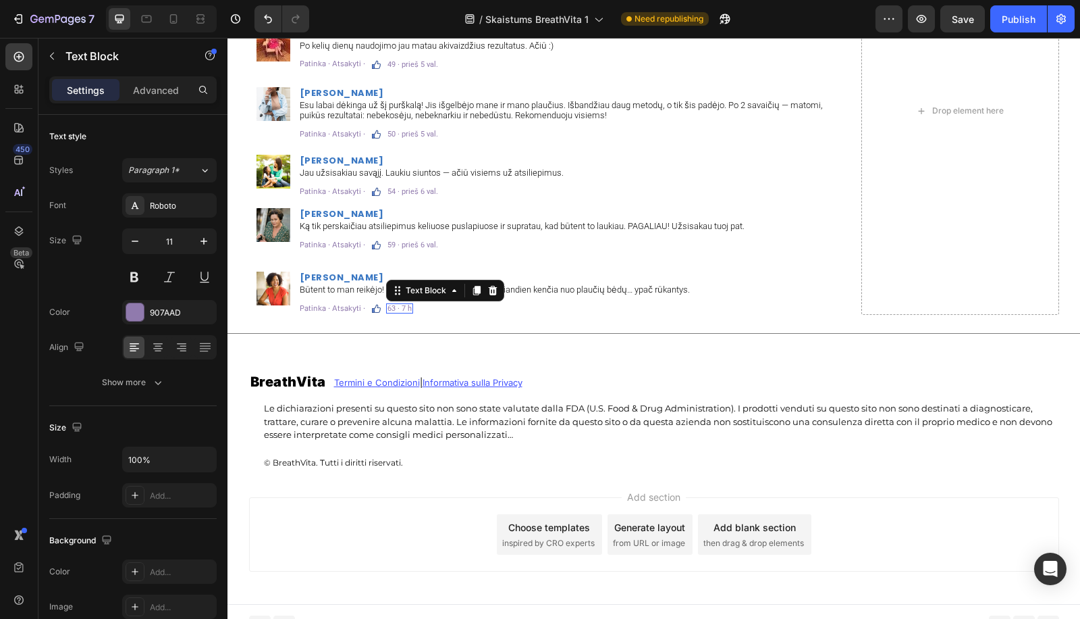
click at [398, 309] on p "63 · 7 h" at bounding box center [400, 308] width 24 height 7
click at [414, 379] on link "Termini e Condizioni | Informativa sulla Privacy" at bounding box center [428, 382] width 188 height 11
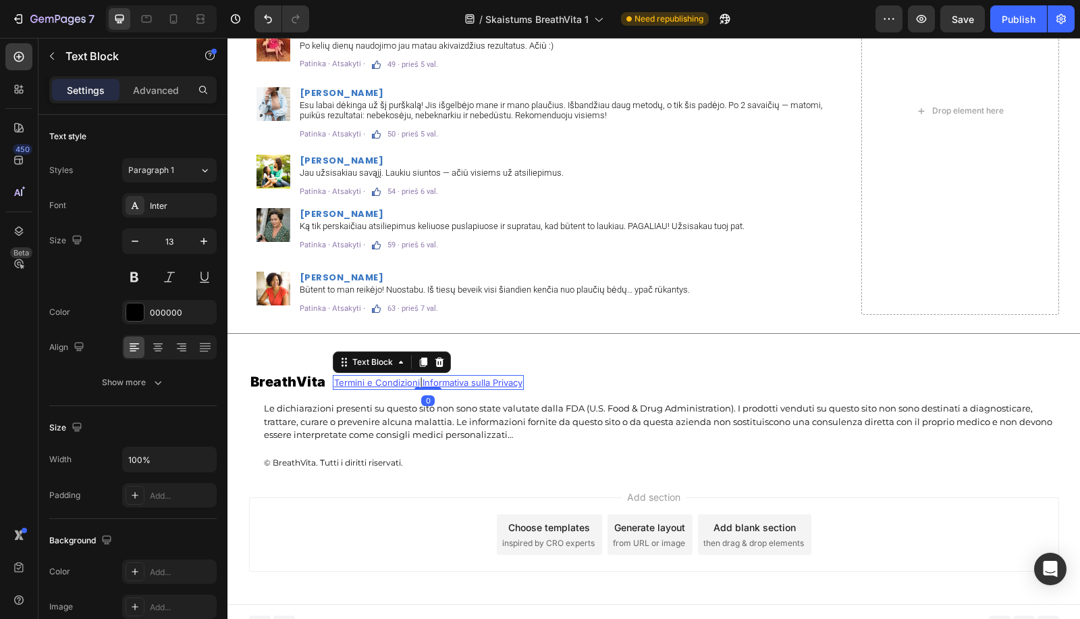
click at [400, 382] on u "Termini e Condizioni" at bounding box center [377, 382] width 86 height 11
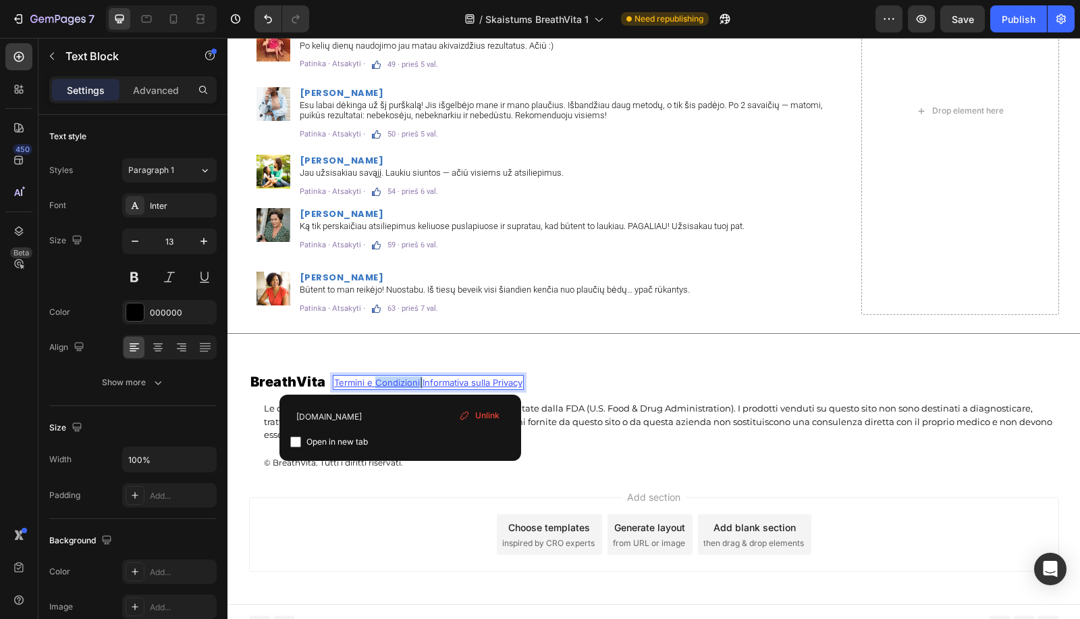
click at [400, 382] on u "Termini e Condizioni" at bounding box center [377, 382] width 86 height 11
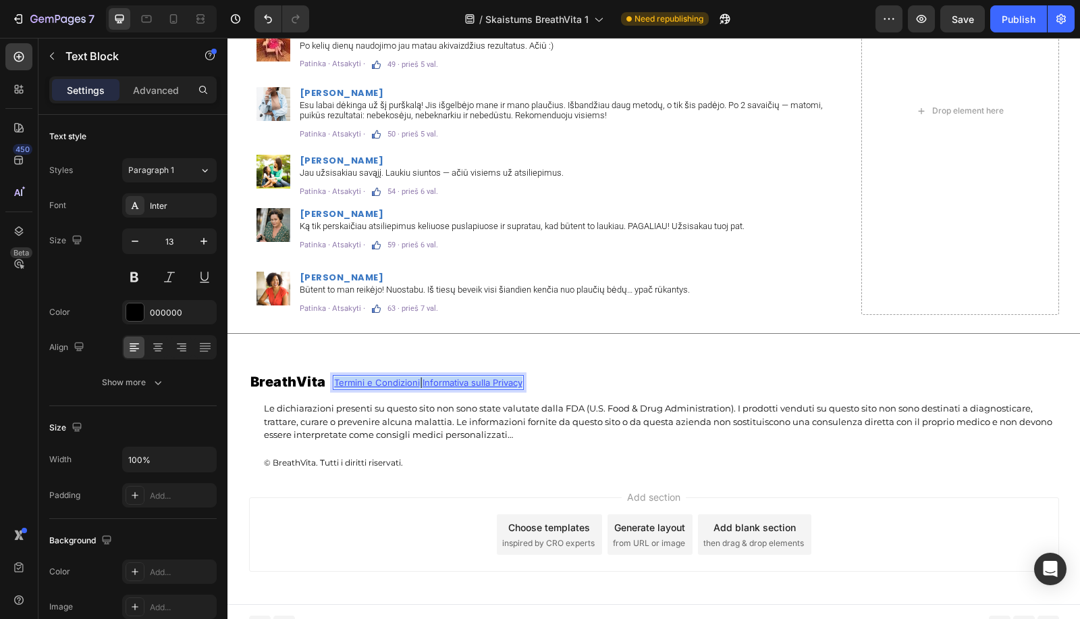
click at [400, 382] on u "Termini e Condizioni" at bounding box center [377, 382] width 86 height 11
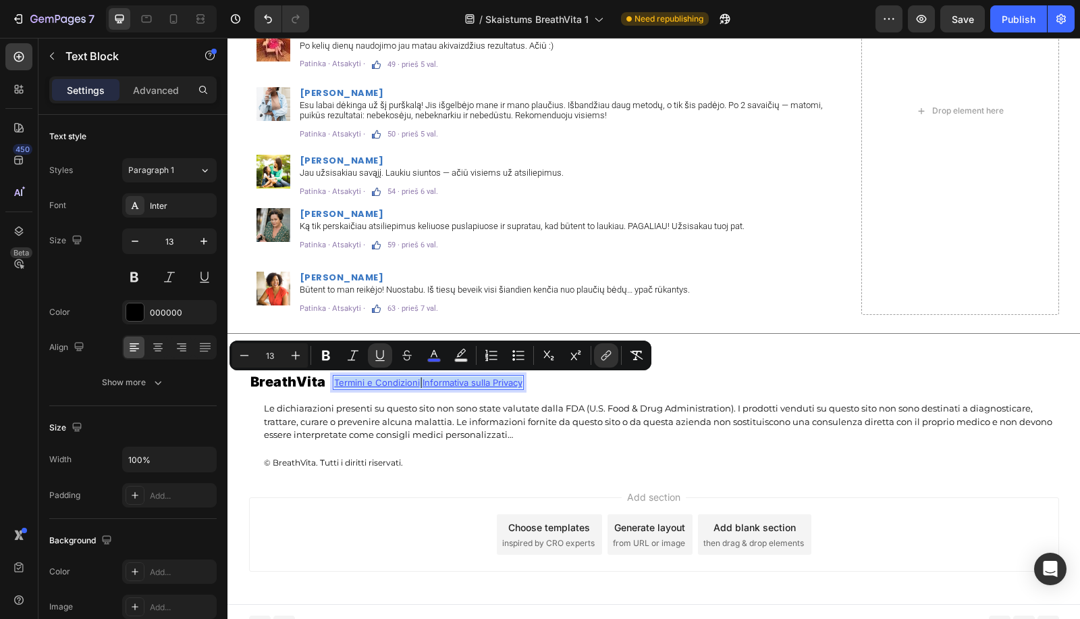
click at [406, 383] on u "Termini e Condizioni" at bounding box center [377, 382] width 86 height 11
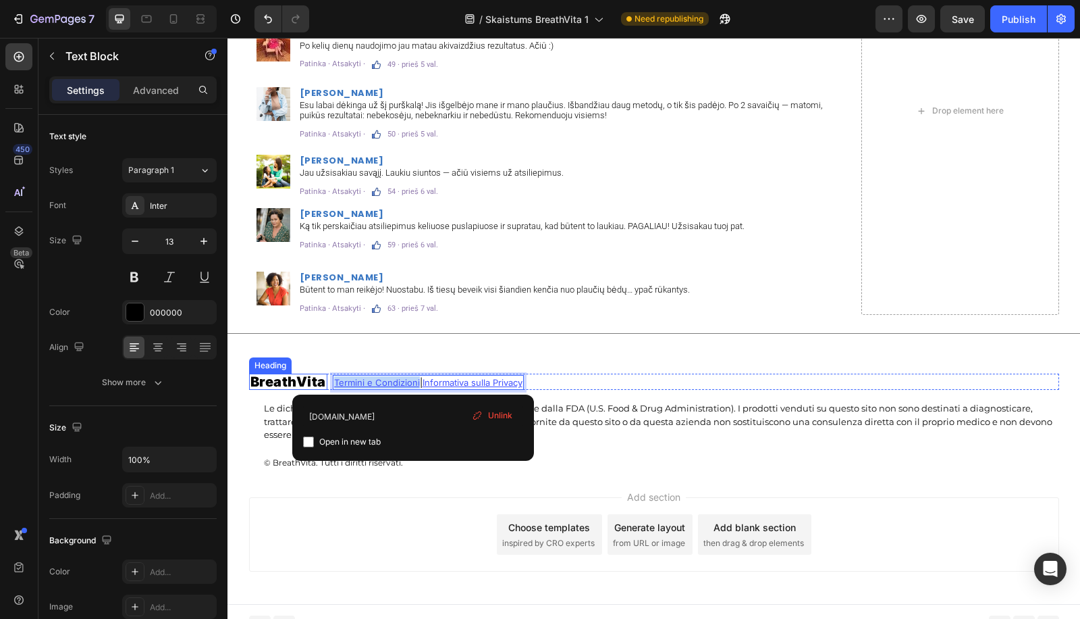
drag, startPoint x: 413, startPoint y: 382, endPoint x: 290, endPoint y: 375, distance: 122.4
click at [290, 375] on div "BreathVita Heading Termini e Condizioni | Informativa sulla Privacy Text Block …" at bounding box center [654, 381] width 810 height 16
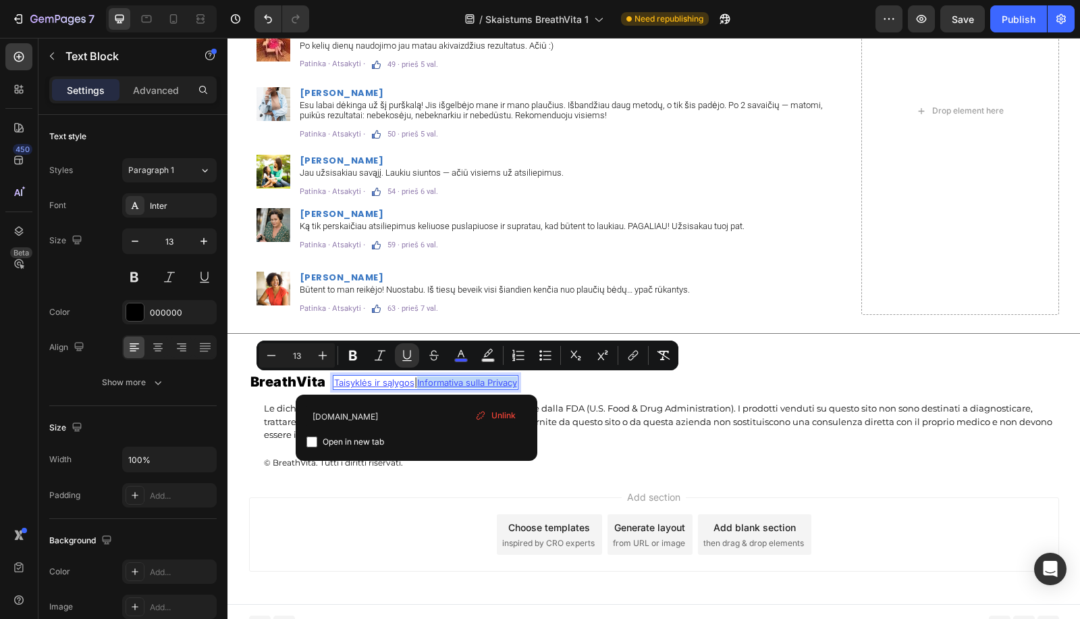
drag, startPoint x: 417, startPoint y: 382, endPoint x: 517, endPoint y: 379, distance: 99.3
click at [517, 379] on u "Informativa sulla Privacy" at bounding box center [467, 382] width 100 height 11
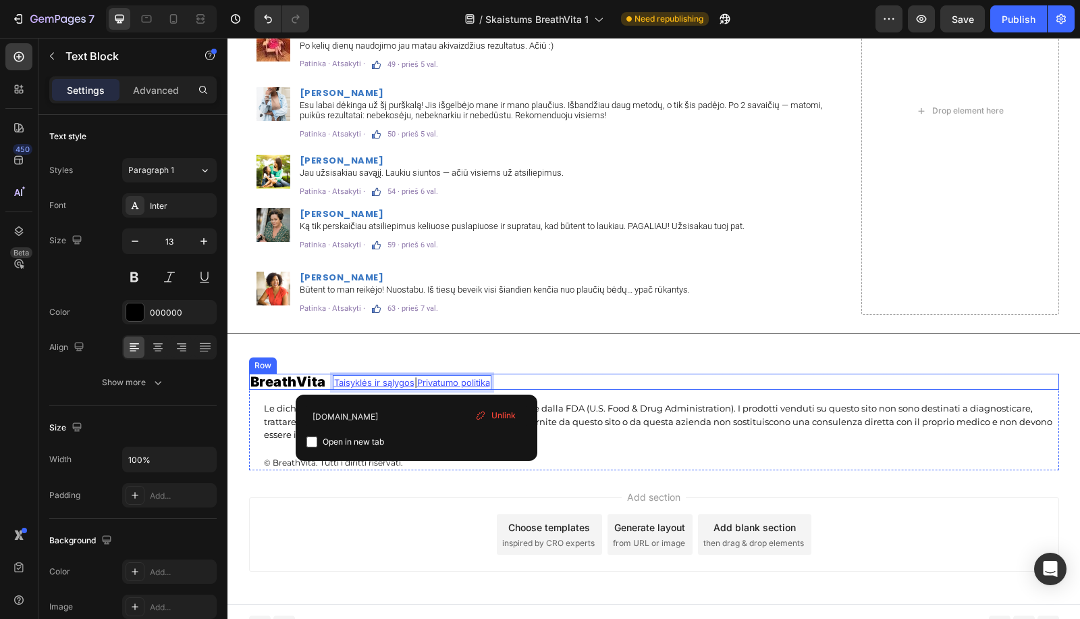
click at [608, 373] on div "BreathVita Heading Taisyklės ir sąlygos | Privatumo politika ⁠⁠⁠⁠⁠⁠⁠ Text Block…" at bounding box center [654, 381] width 810 height 16
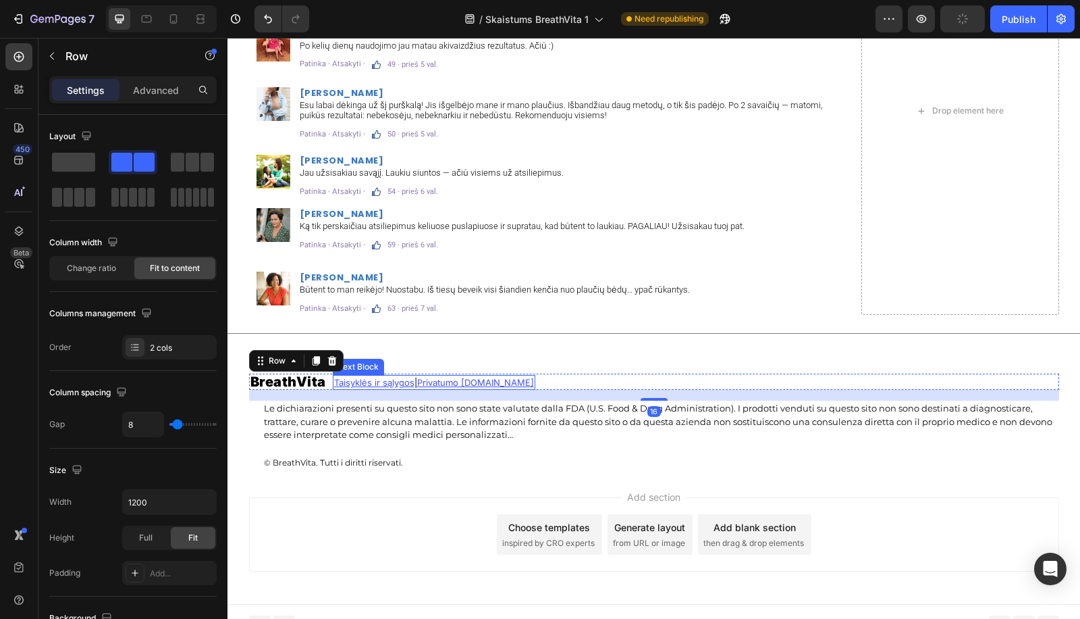
click at [446, 379] on u "Privatumo [DOMAIN_NAME]" at bounding box center [475, 382] width 117 height 11
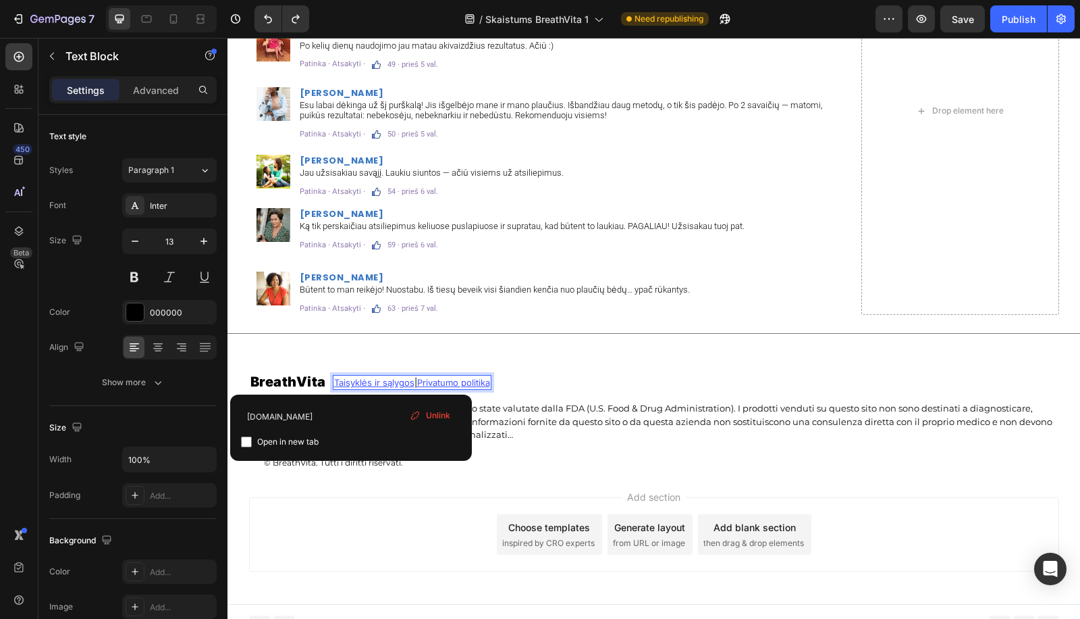
click at [459, 380] on u "Privatumo politika" at bounding box center [453, 382] width 73 height 11
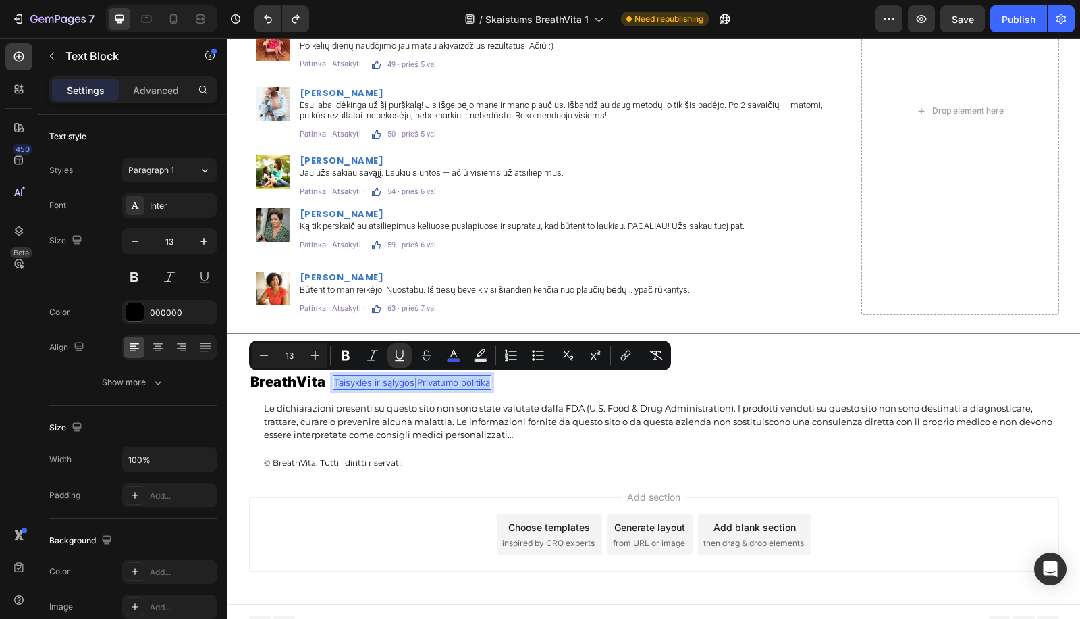
click at [459, 380] on u "Privatumo politika" at bounding box center [453, 382] width 73 height 11
click at [597, 359] on button "link" at bounding box center [606, 355] width 24 height 24
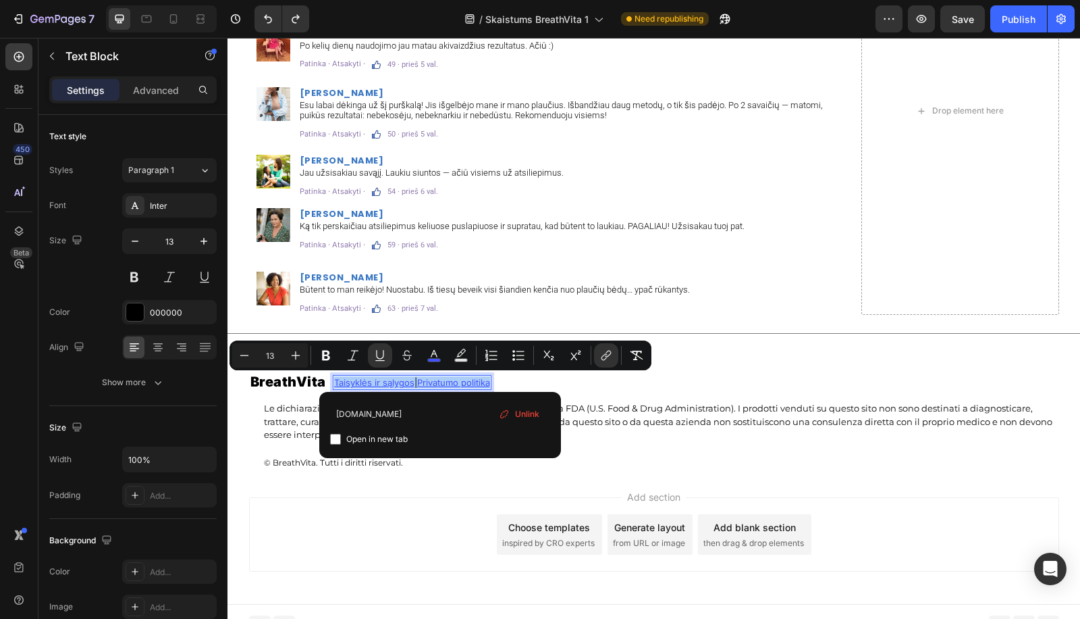
click at [535, 407] on span "Unlink" at bounding box center [527, 413] width 24 height 15
click at [371, 377] on u "Taisyklės ir sąlygos" at bounding box center [374, 382] width 80 height 11
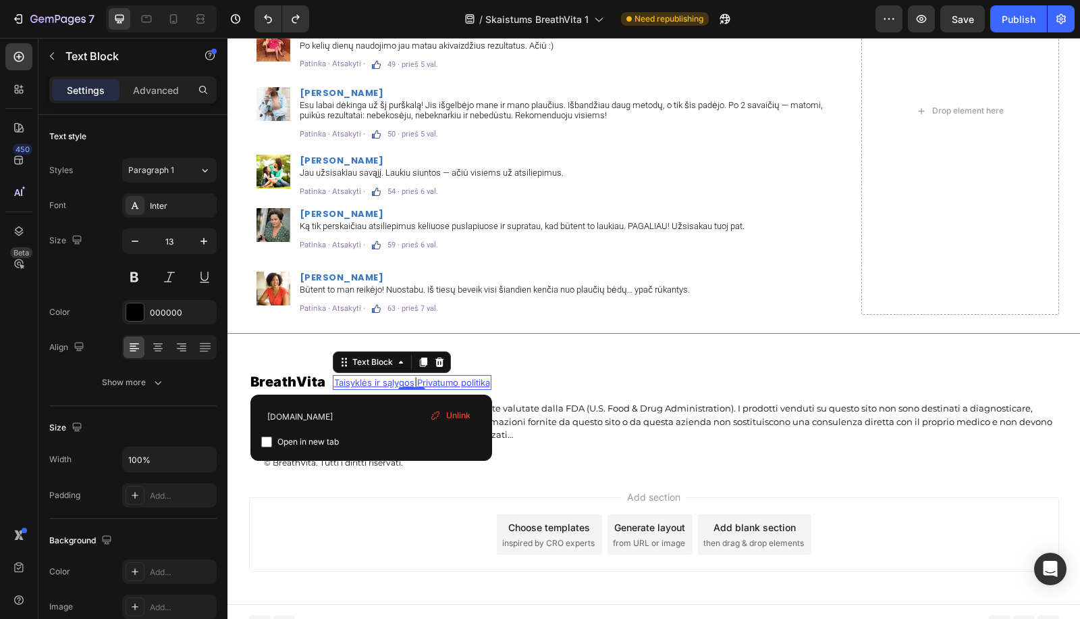
click at [466, 410] on span "Unlink" at bounding box center [458, 415] width 24 height 12
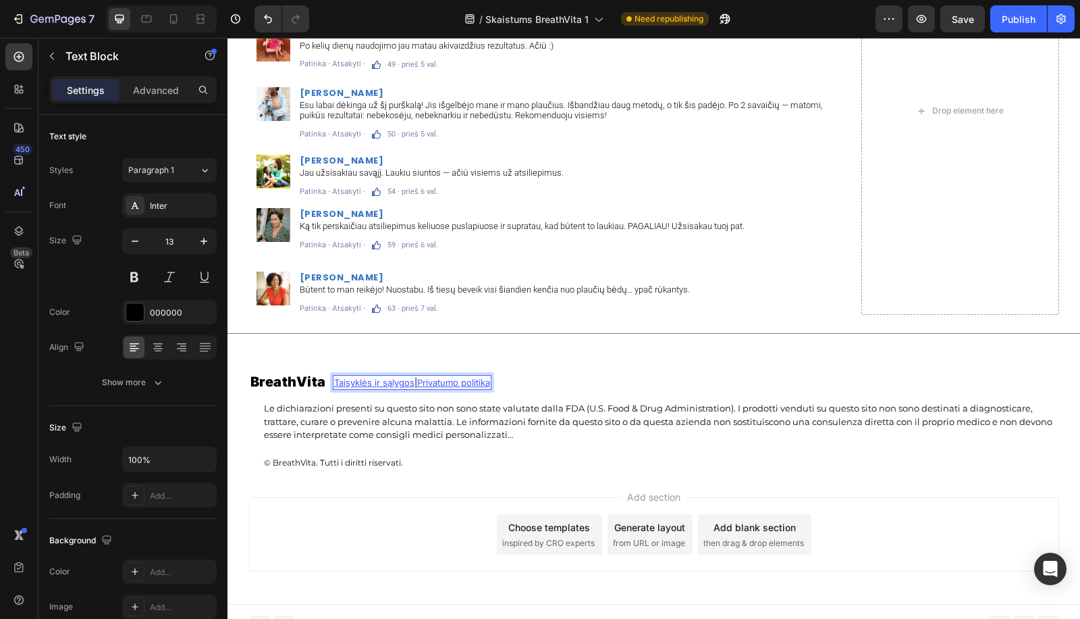
click at [436, 378] on u "Privatumo politika" at bounding box center [453, 382] width 73 height 11
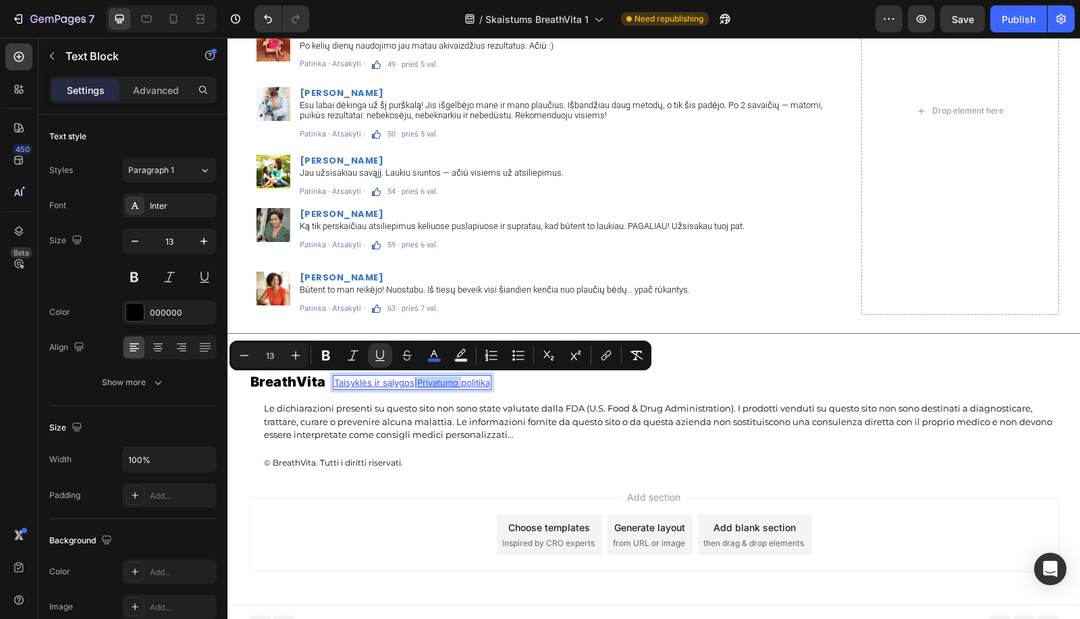
click at [420, 382] on u "Privatumo politika" at bounding box center [453, 382] width 73 height 11
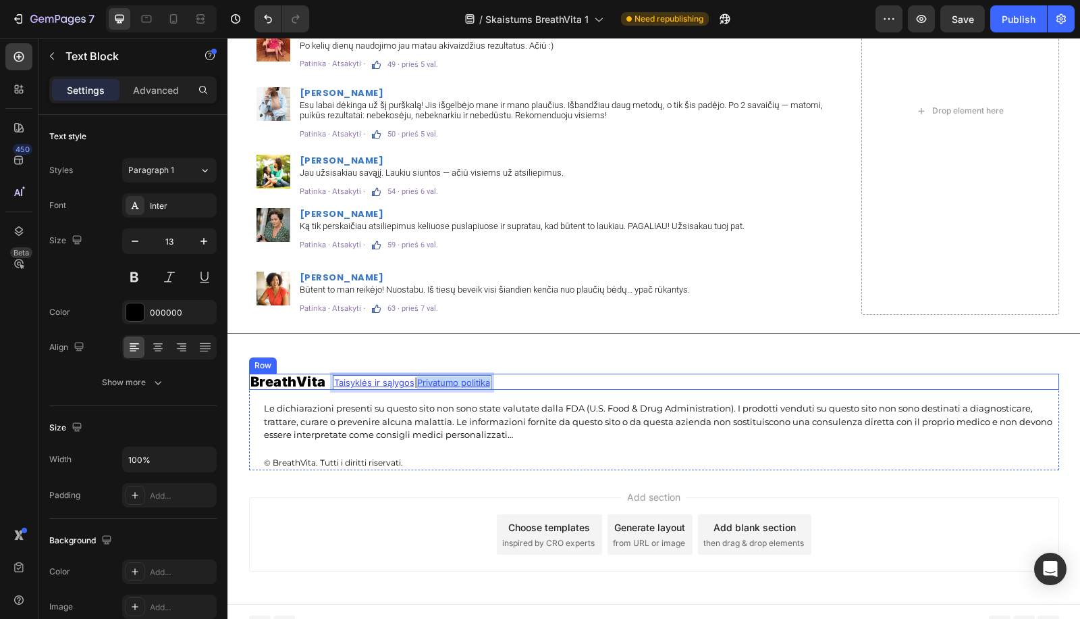
drag, startPoint x: 417, startPoint y: 382, endPoint x: 514, endPoint y: 386, distance: 97.3
click at [514, 386] on div "BreathVita Heading Taisyklės ir sąlygos | Privatumo politika Text Block 0 Row" at bounding box center [654, 381] width 810 height 16
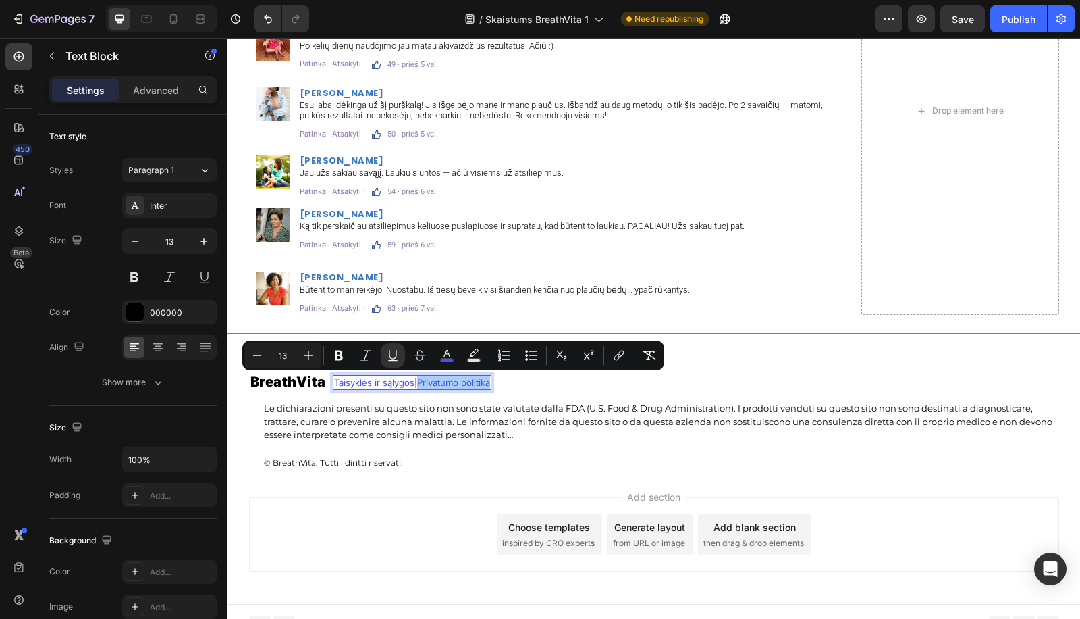
click at [606, 355] on div "Minus 13 Plus Bold Italic Underline Strikethrough color Text Background Color N…" at bounding box center [453, 355] width 417 height 24
click at [620, 359] on icon "Editor contextual toolbar" at bounding box center [619, 355] width 14 height 14
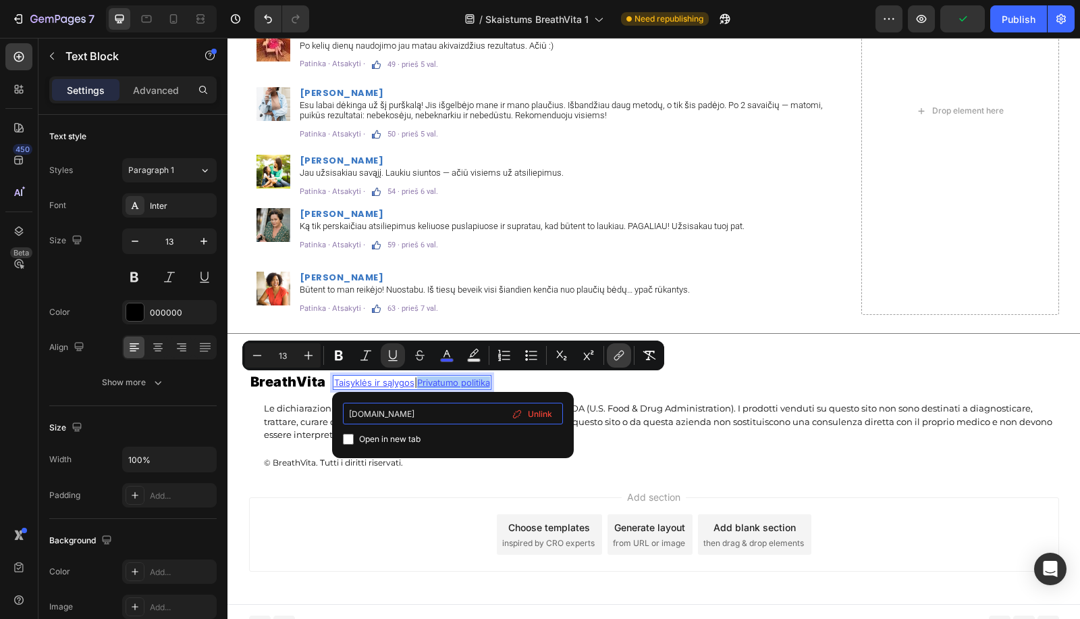
type input "[DOMAIN_NAME]"
click at [396, 363] on button "Underline" at bounding box center [393, 355] width 24 height 24
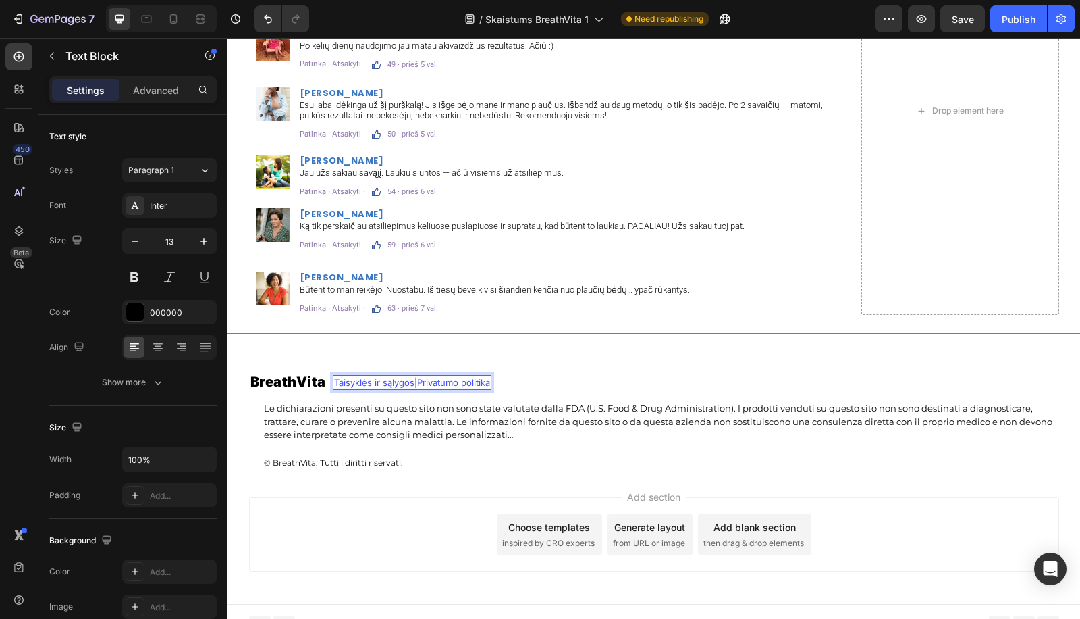
click at [392, 382] on u "Taisyklės ir sąlygos" at bounding box center [374, 382] width 80 height 11
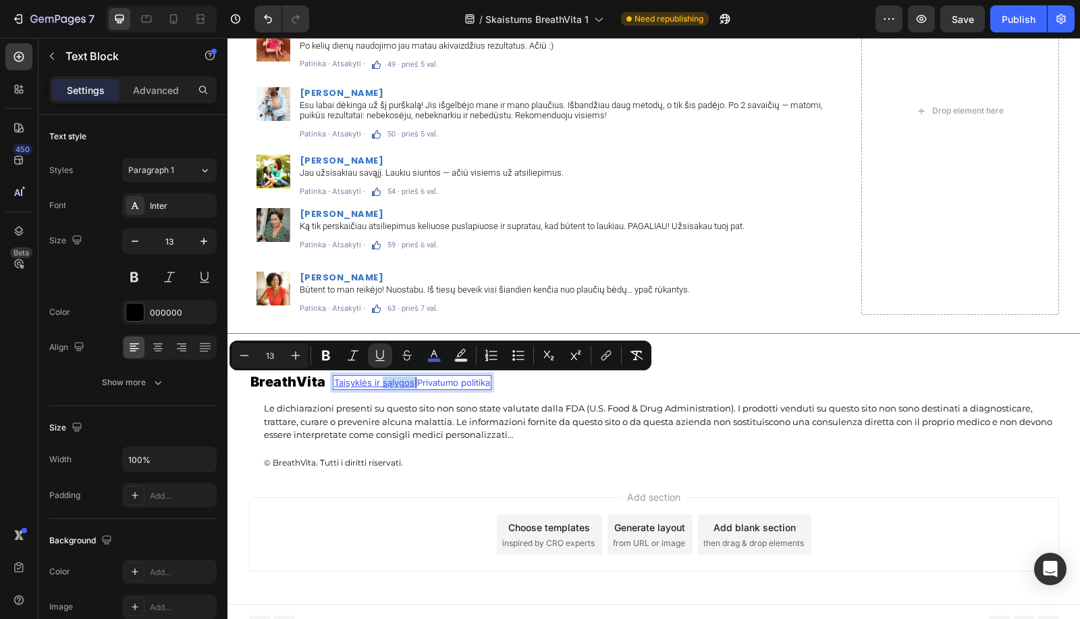
click at [402, 384] on u "Taisyklės ir sąlygos" at bounding box center [374, 382] width 80 height 11
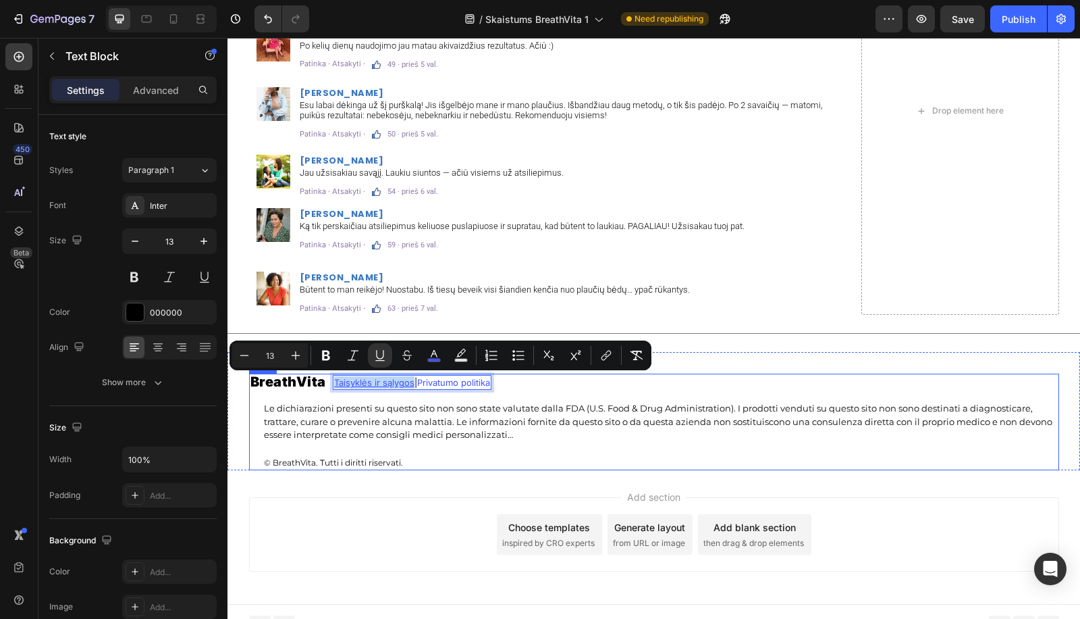
drag, startPoint x: 406, startPoint y: 384, endPoint x: 311, endPoint y: 390, distance: 94.8
click at [311, 390] on div "BreathVita Heading Taisyklės ir sąlygos | Privatumo politika Text Block 0 Row L…" at bounding box center [654, 421] width 810 height 97
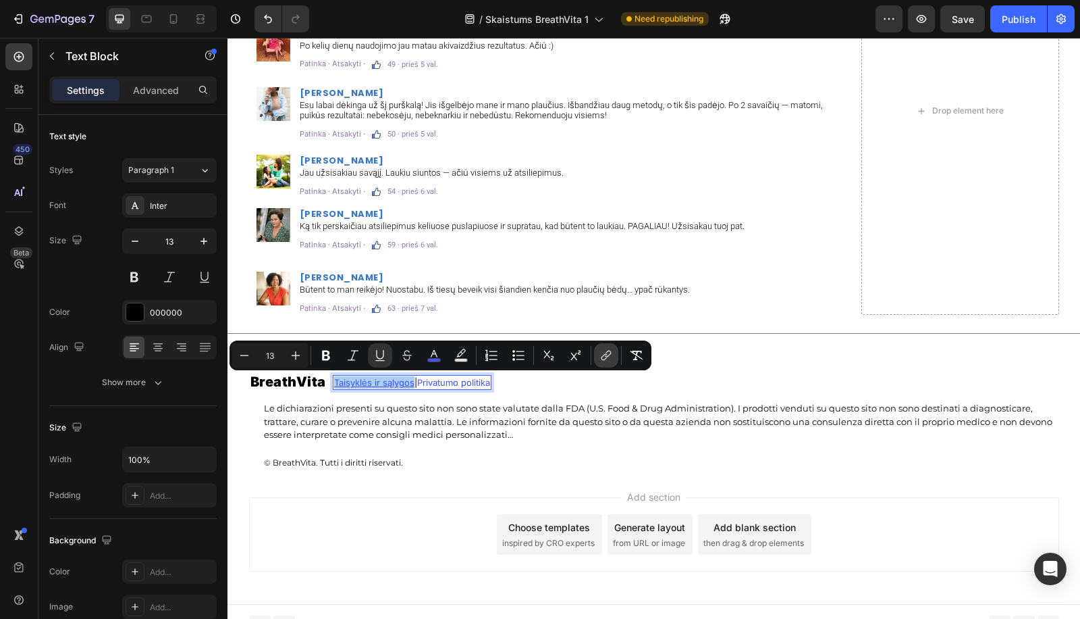
click at [602, 357] on icon "Editor contextual toolbar" at bounding box center [607, 355] width 14 height 14
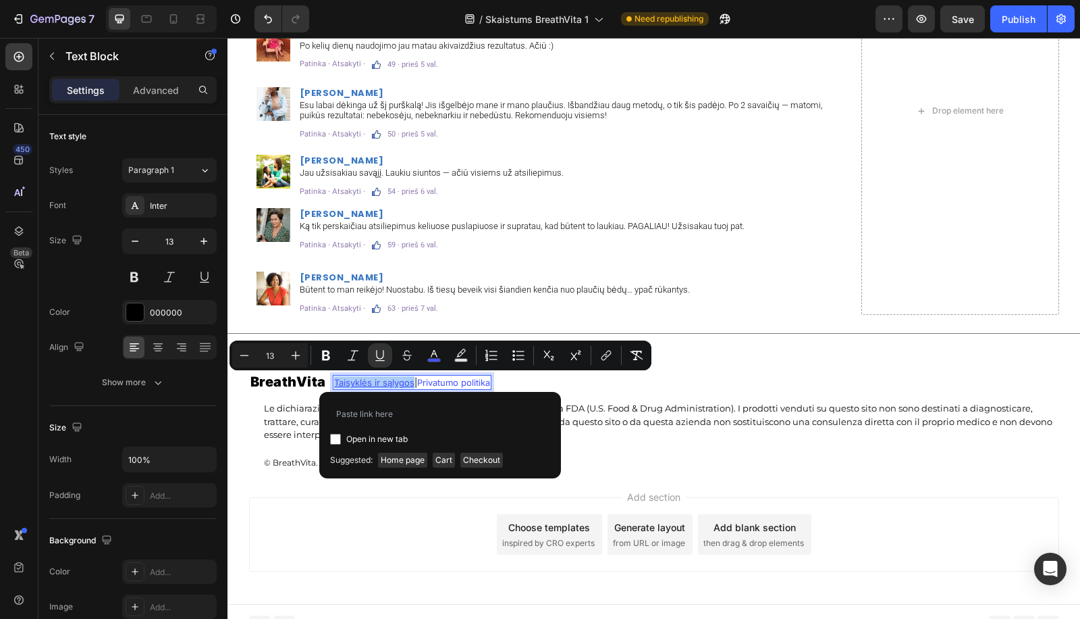
type input "[DOMAIN_NAME]"
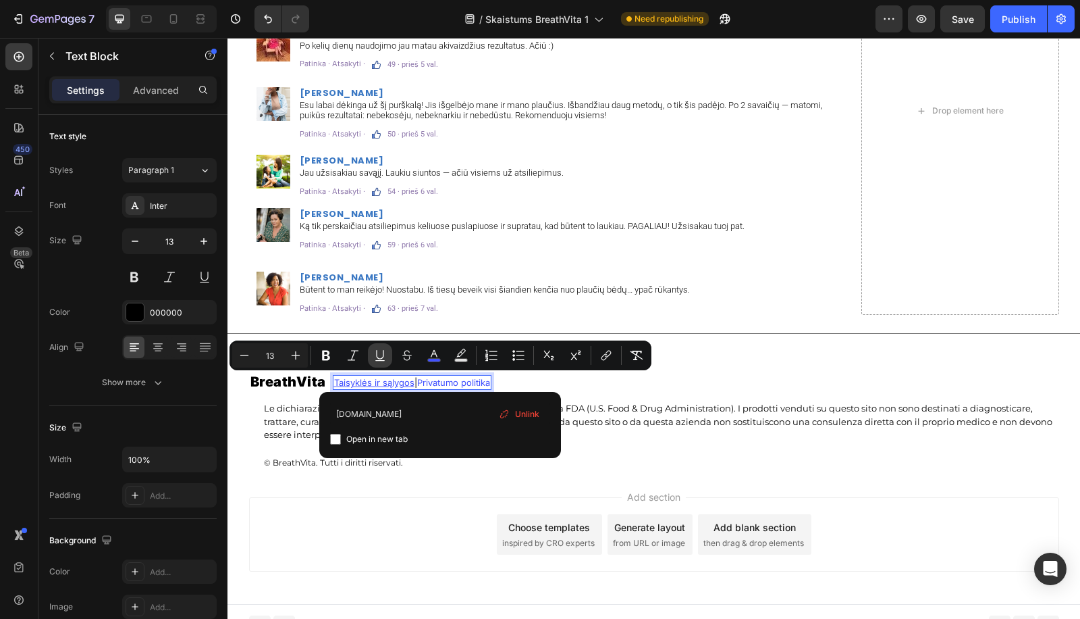
click at [380, 357] on icon "Editor contextual toolbar" at bounding box center [380, 355] width 14 height 14
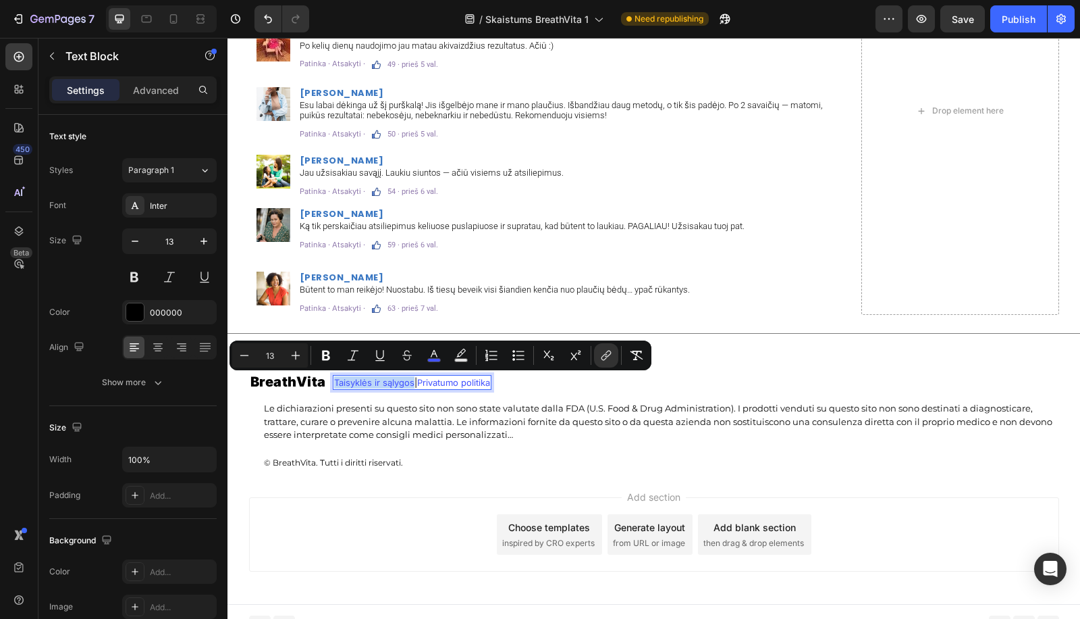
click at [739, 322] on div "Title Line Section 7" at bounding box center [654, 333] width 853 height 37
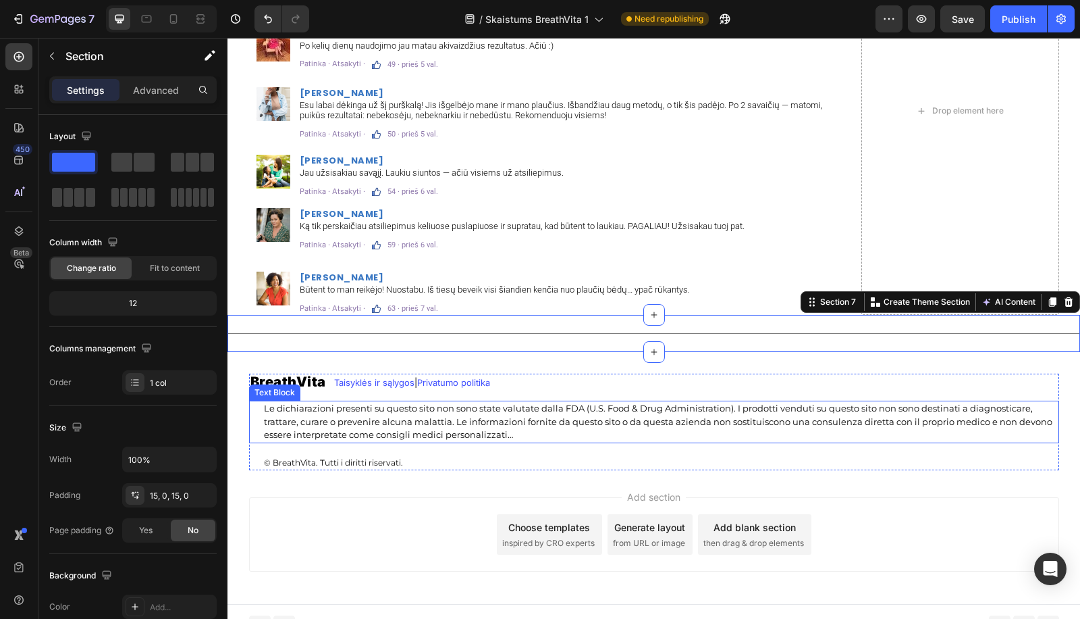
click at [439, 419] on p "Le dichiarazioni presenti su questo sito non sono state valutate dalla FDA (U.S…" at bounding box center [661, 422] width 794 height 40
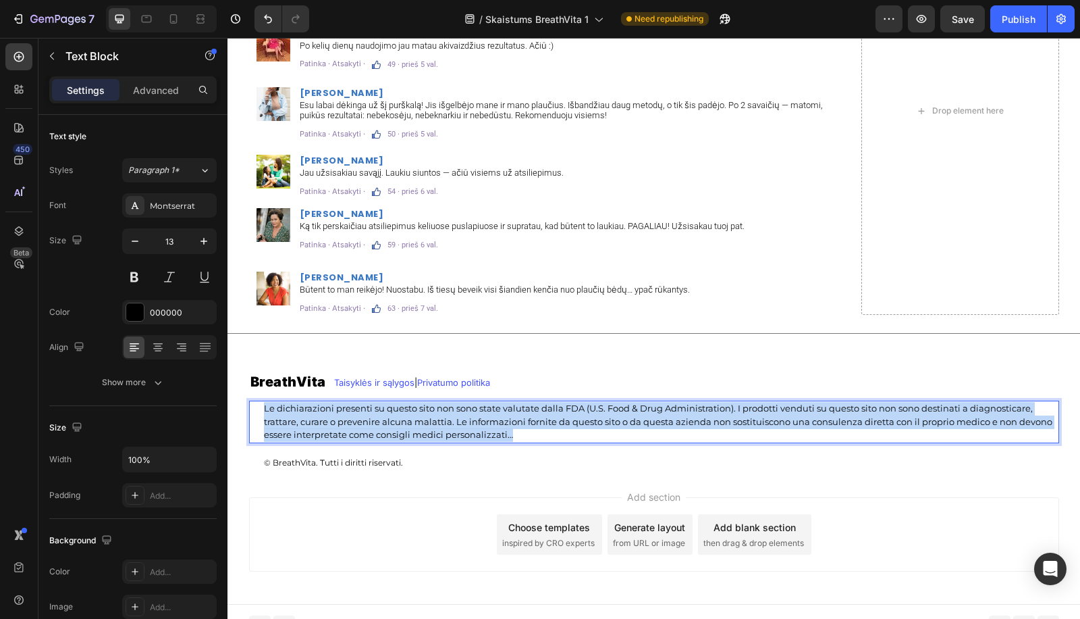
click at [439, 419] on p "Le dichiarazioni presenti su questo sito non sono state valutate dalla FDA (U.S…" at bounding box center [661, 422] width 794 height 40
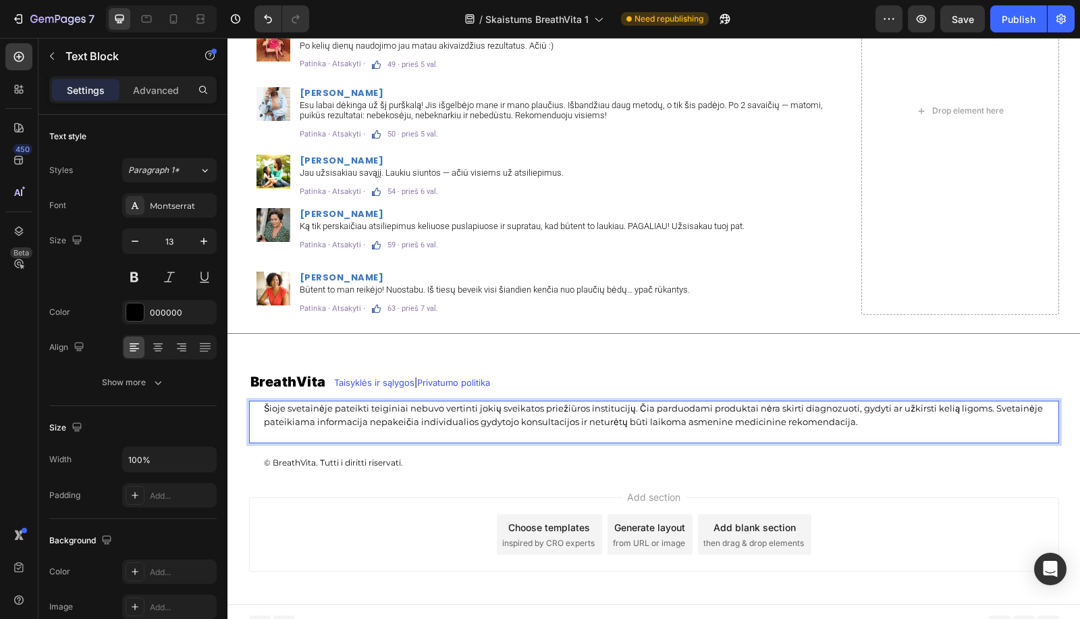
click at [454, 441] on div "Šioje svetainėje pateikti teiginiai nebuvo vertinti jokių sveikatos priežiūros …" at bounding box center [661, 421] width 797 height 43
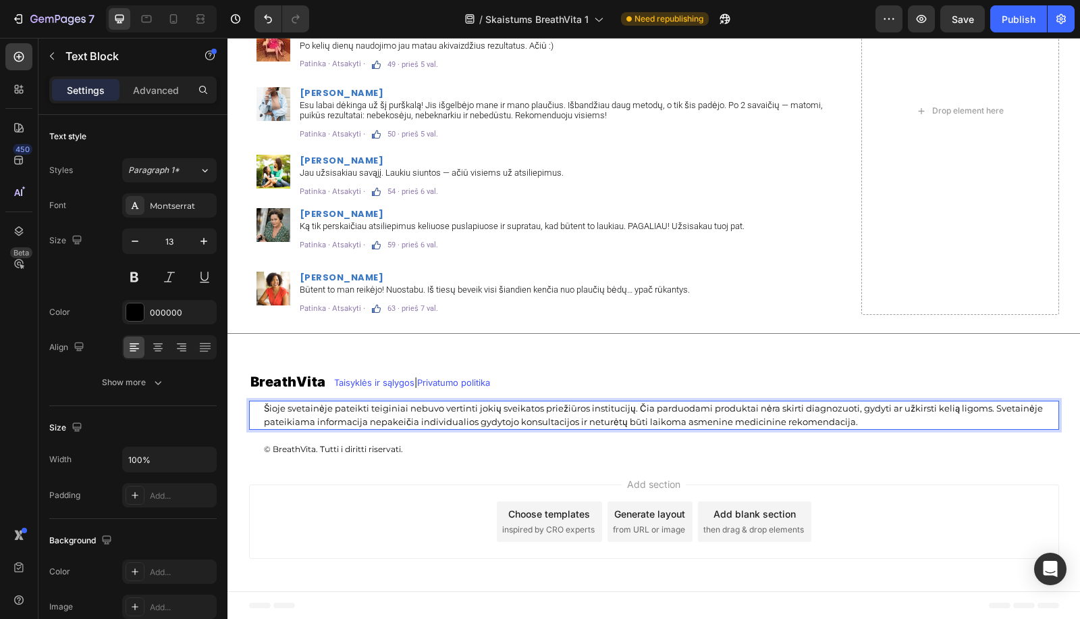
scroll to position [8843, 0]
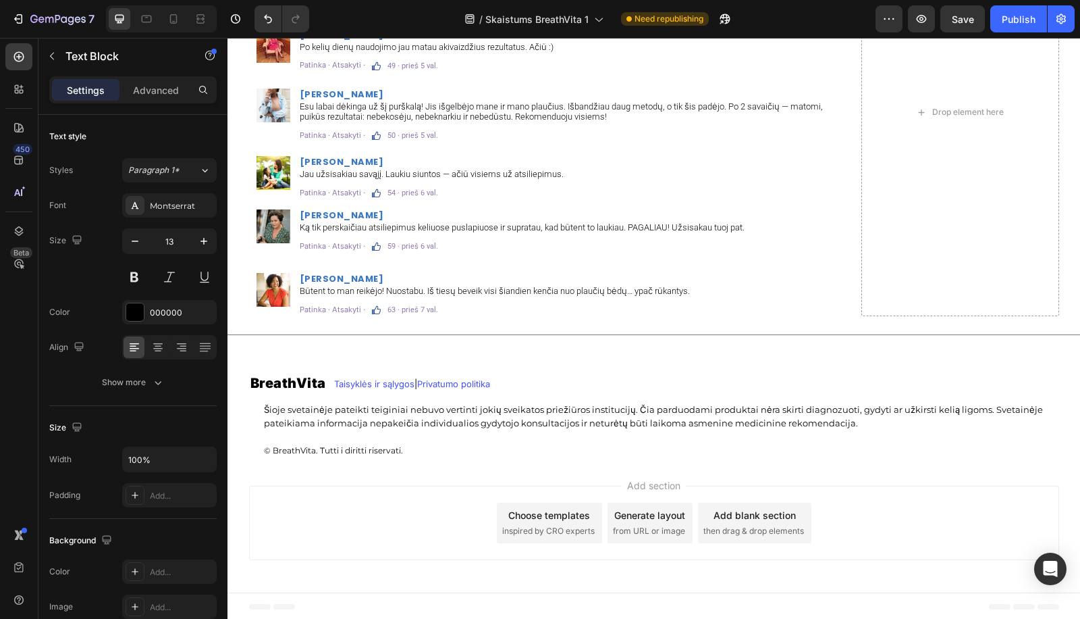
click at [436, 468] on div "Add section Choose templates inspired by CRO experts Generate layout from URL o…" at bounding box center [654, 525] width 853 height 134
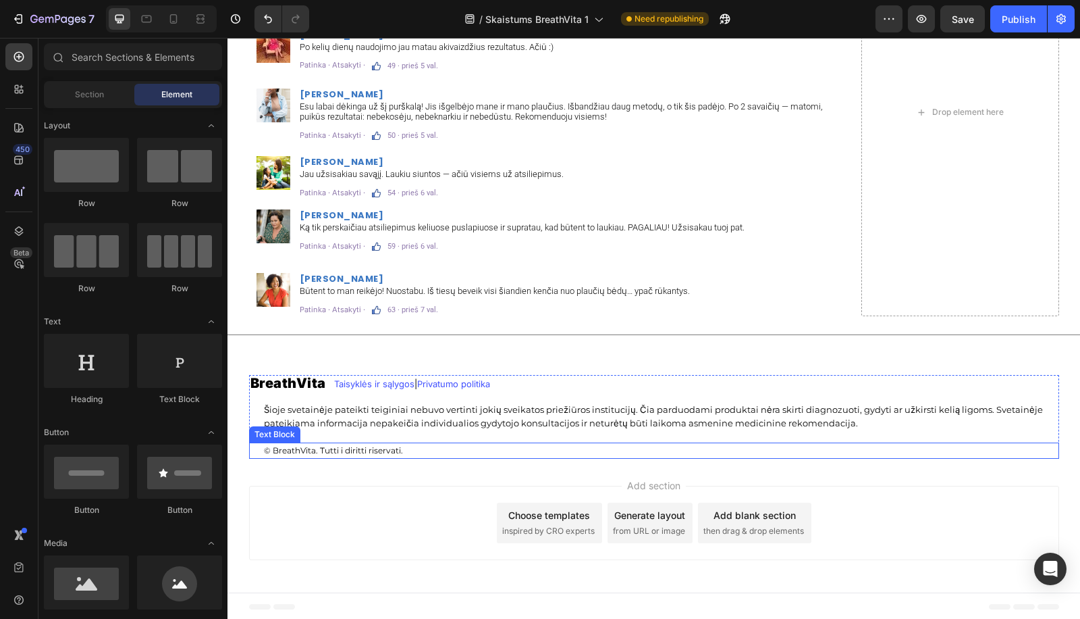
click at [444, 446] on p "© BreathVita. Tutti i diritti riservati." at bounding box center [661, 451] width 794 height 14
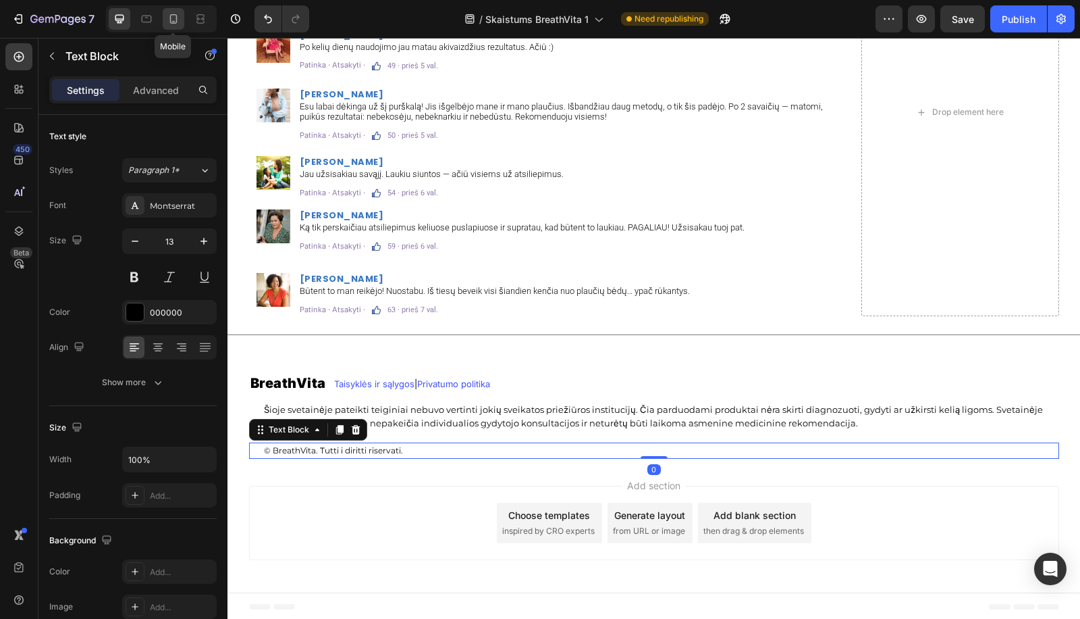
click at [170, 19] on icon at bounding box center [173, 18] width 7 height 9
type input "12"
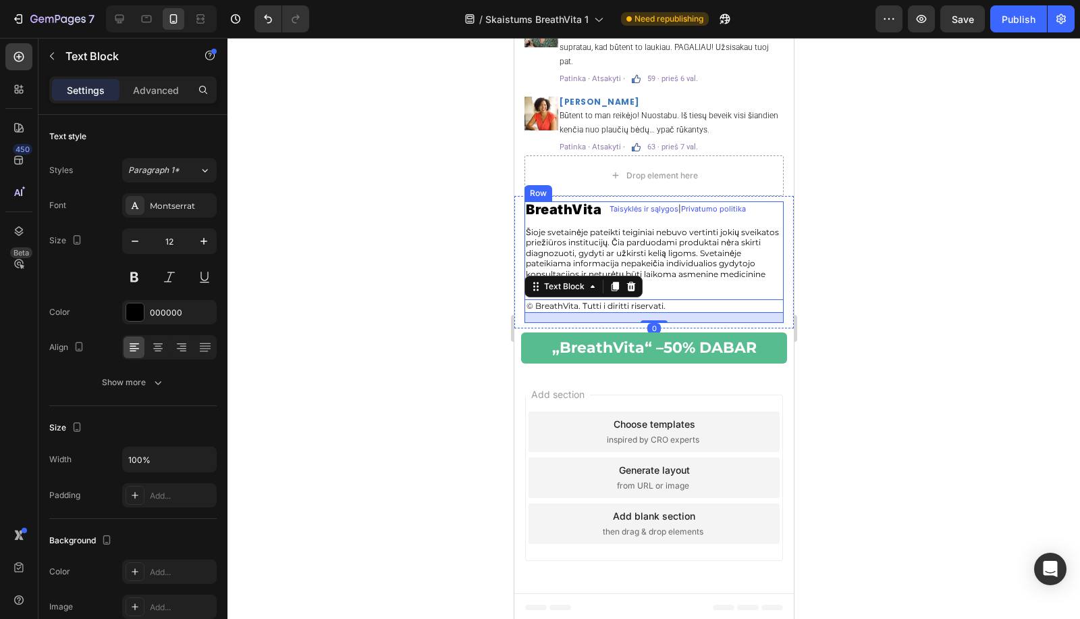
scroll to position [9137, 0]
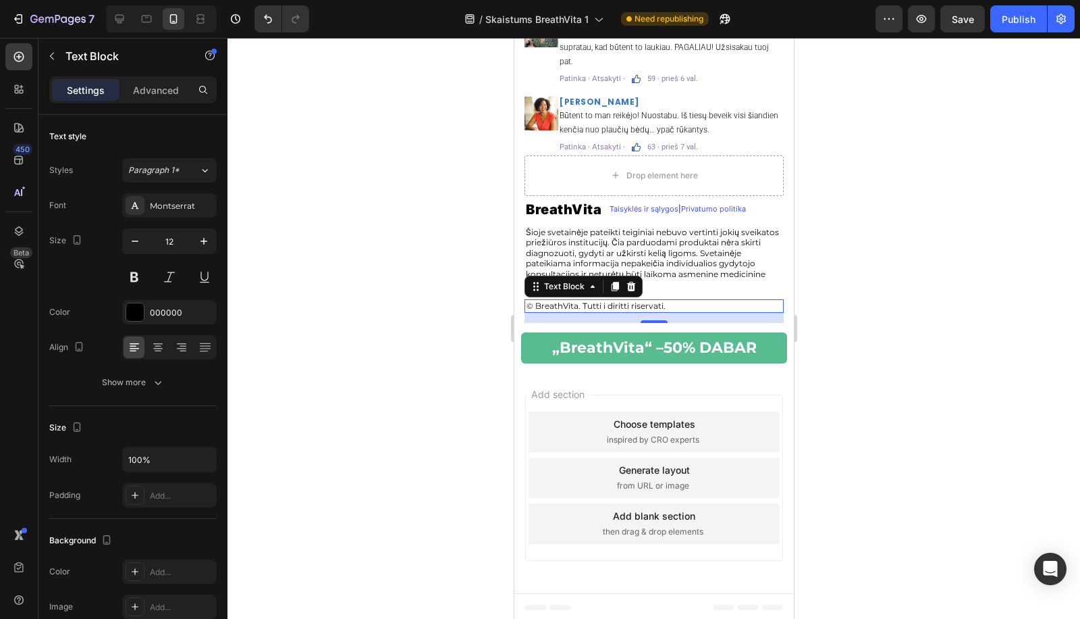
click at [386, 286] on div at bounding box center [654, 328] width 853 height 581
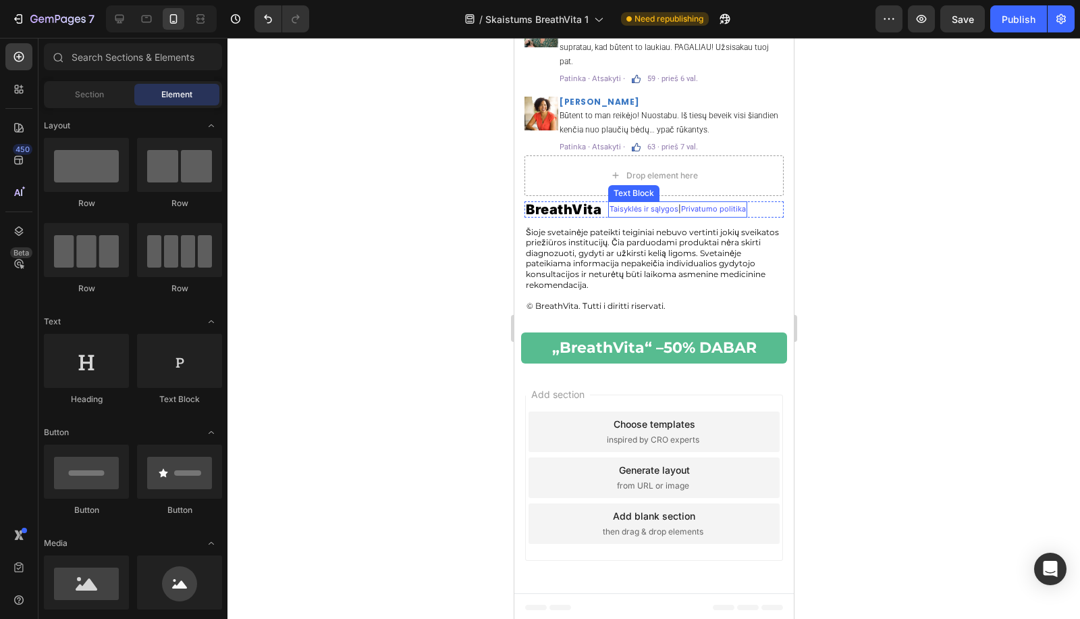
click at [634, 210] on span "Taisyklės ir sąlygos" at bounding box center [643, 208] width 69 height 9
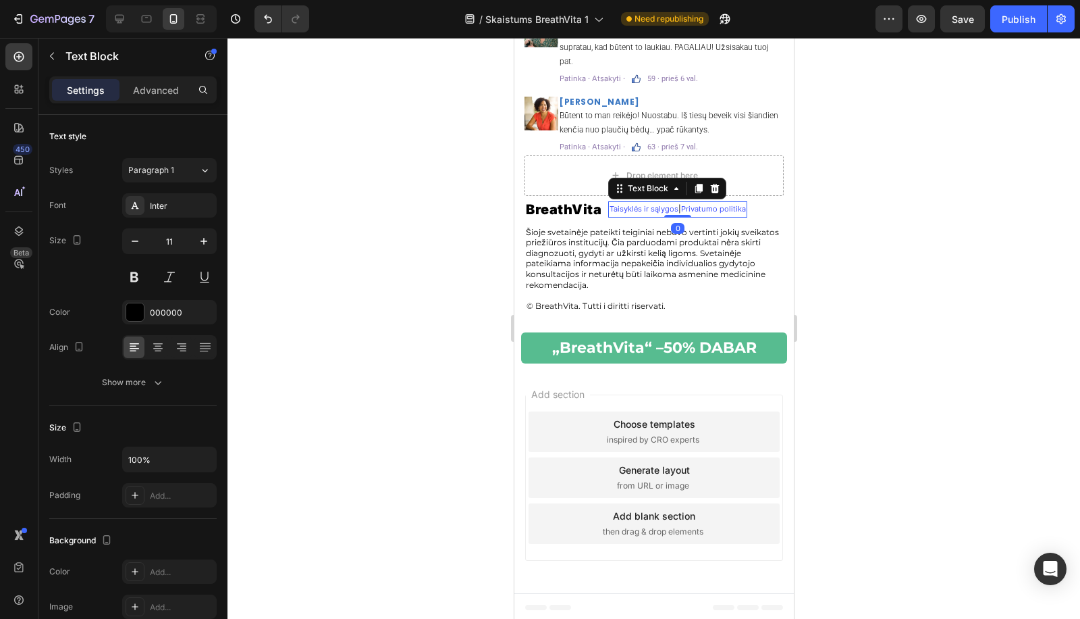
click at [440, 219] on div at bounding box center [654, 328] width 853 height 581
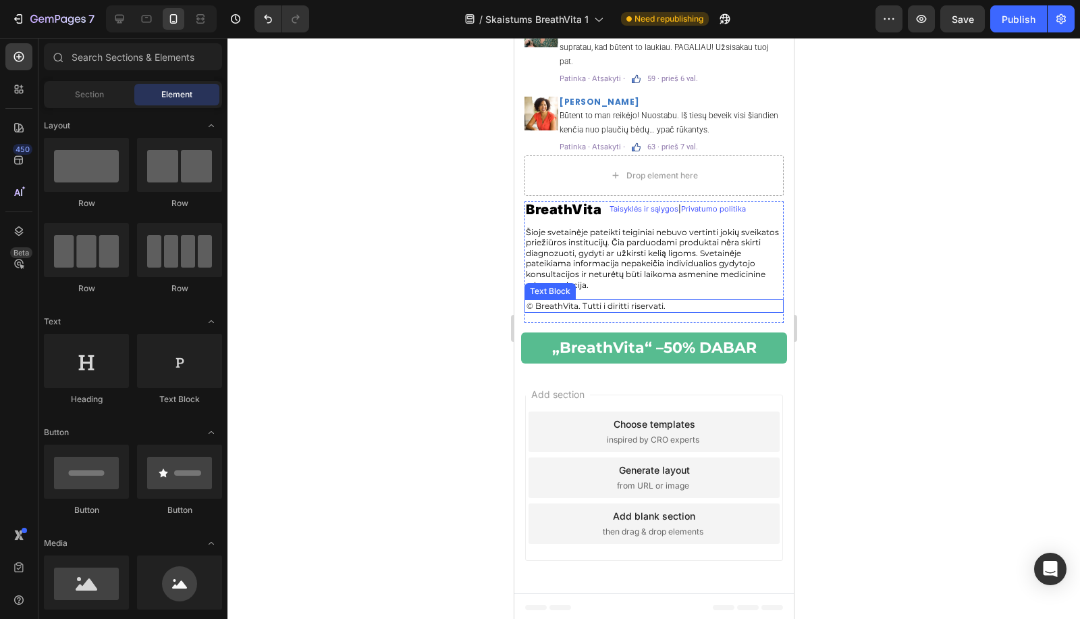
click at [650, 315] on div "BreathVita Heading Taisyklės ir sąlygos | Privatumo politika Text Block Row Šio…" at bounding box center [653, 262] width 259 height 122
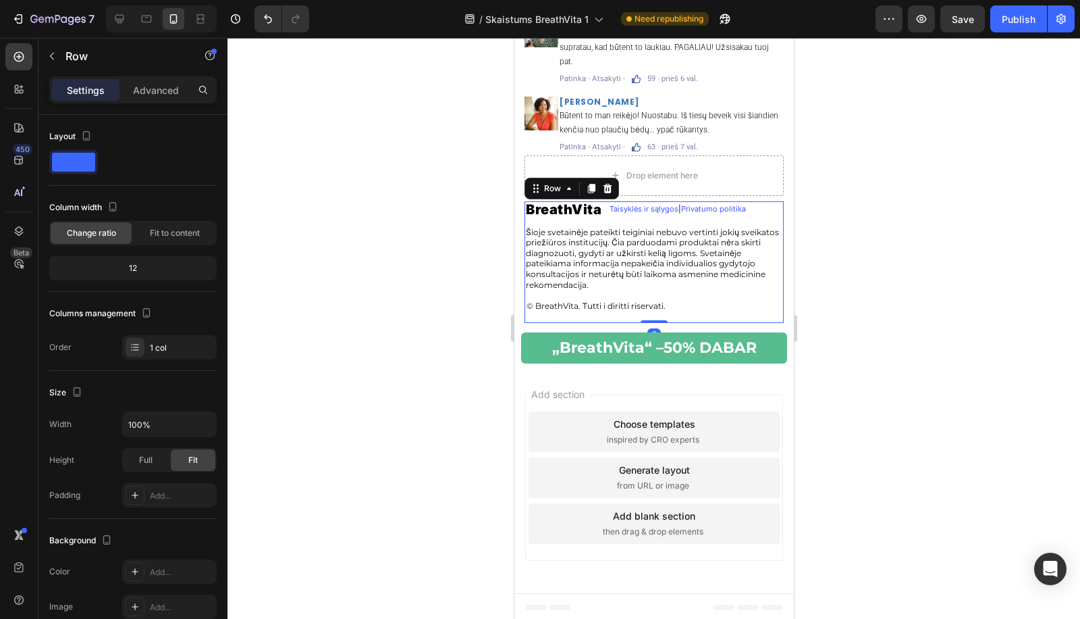
click at [667, 299] on div "© BreathVita. Tutti i diritti riservati." at bounding box center [654, 306] width 259 height 14
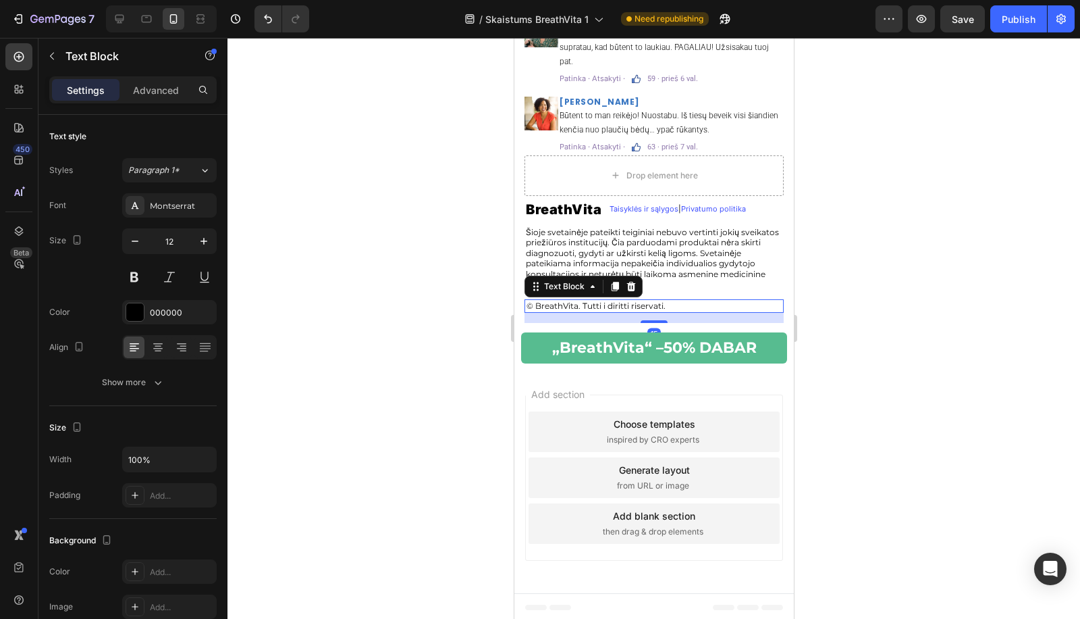
scroll to position [9127, 0]
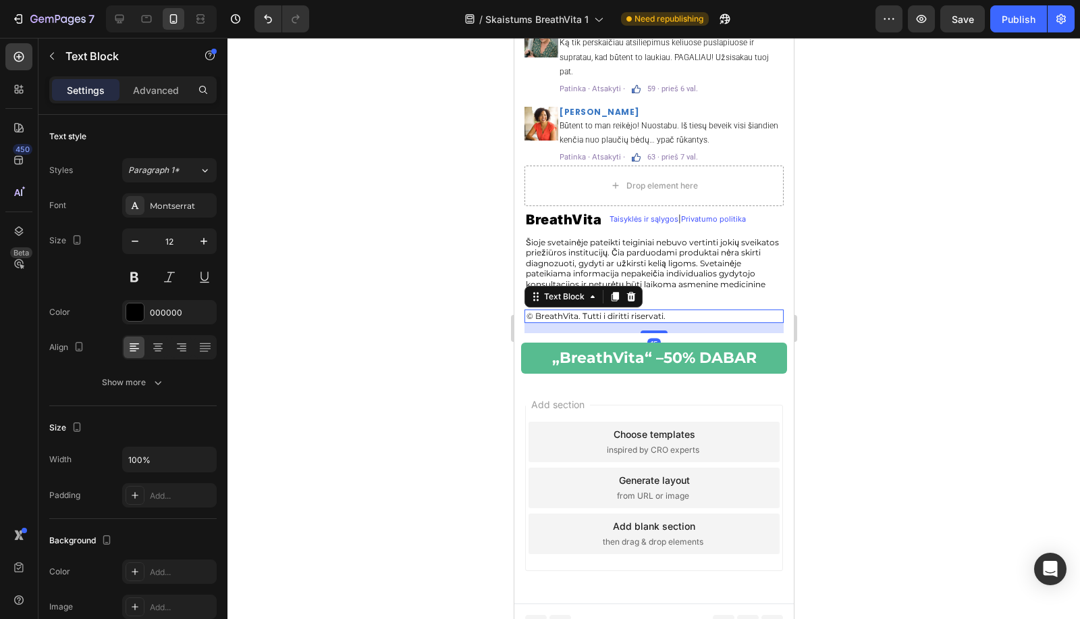
click at [681, 237] on div "BreathVita Heading Taisyklės ir sąlygos | Privatumo politika Text Block Row Šio…" at bounding box center [653, 272] width 259 height 122
click at [908, 247] on div at bounding box center [654, 328] width 853 height 581
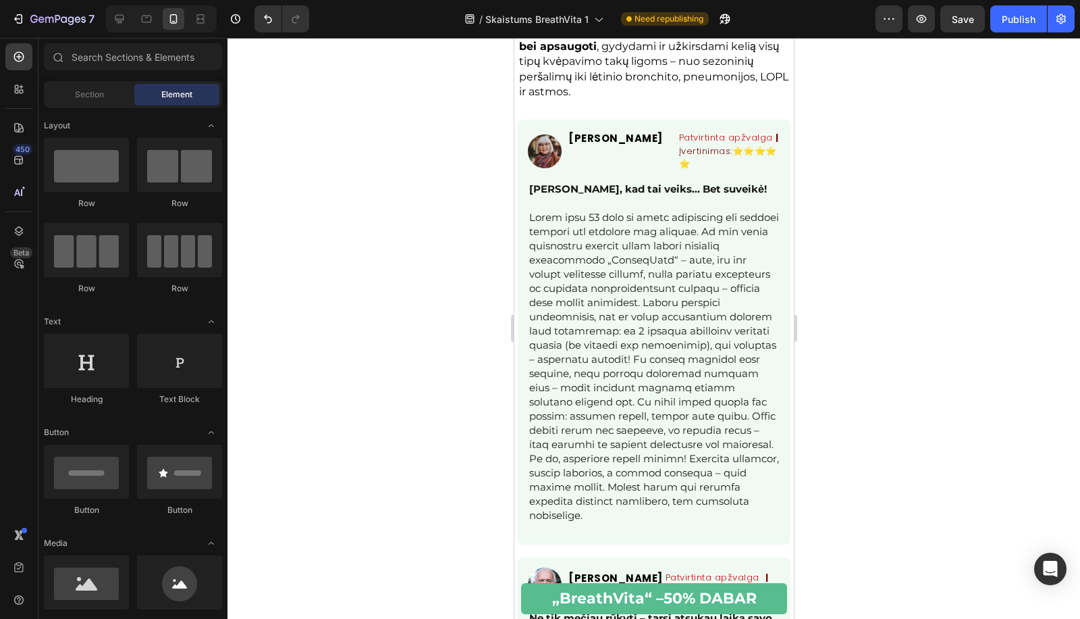
scroll to position [2475, 0]
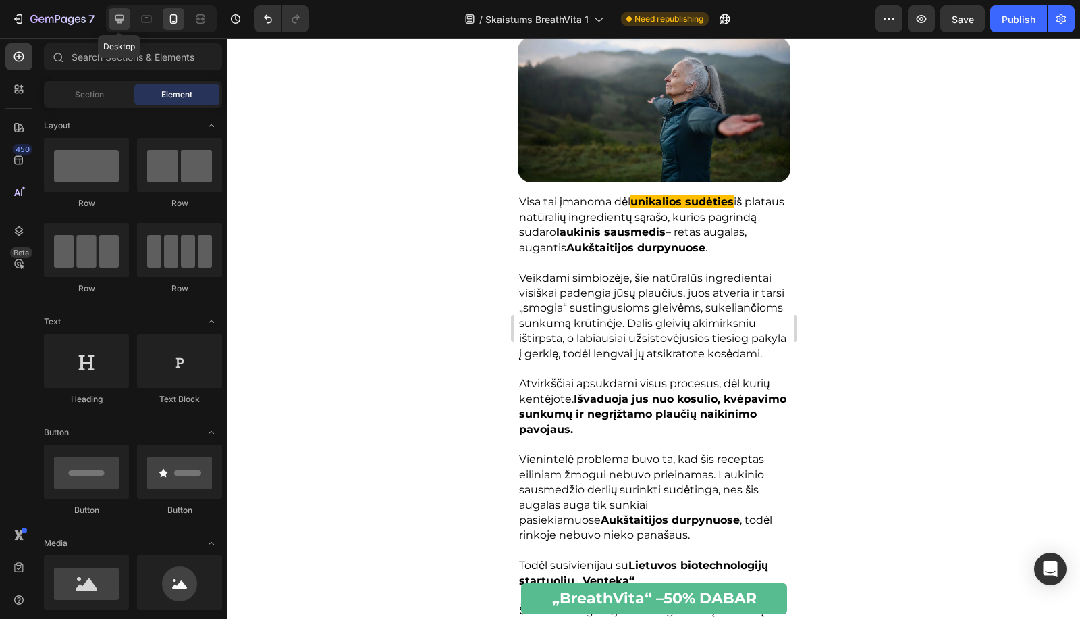
click at [111, 28] on div at bounding box center [120, 19] width 22 height 22
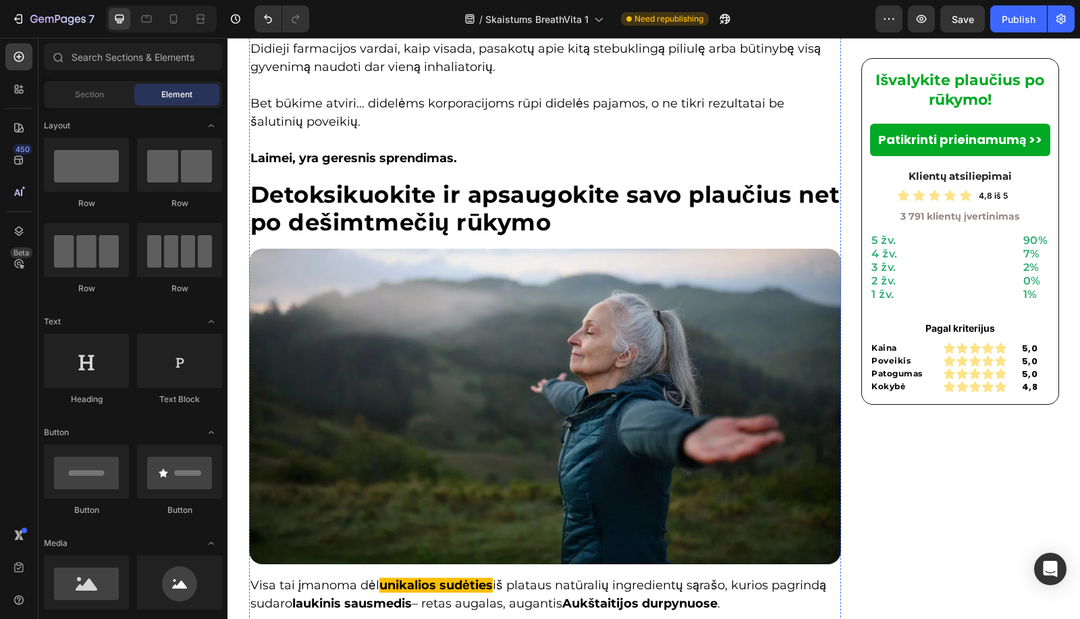
scroll to position [1966, 0]
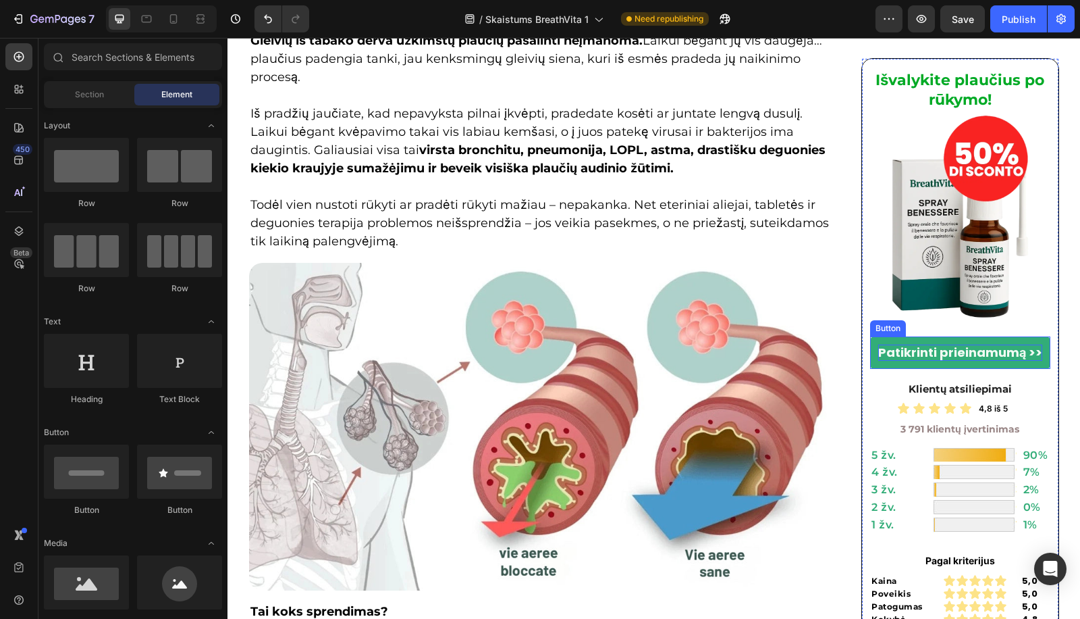
click at [1003, 355] on strong "Patikrinti prieinamumą >>" at bounding box center [960, 352] width 164 height 17
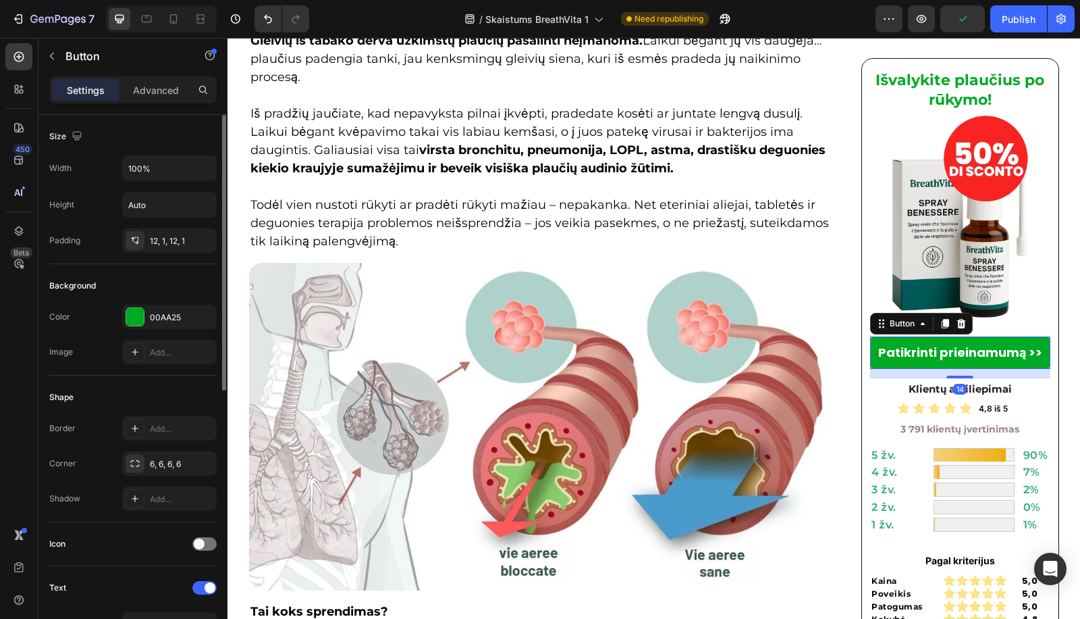
scroll to position [350, 0]
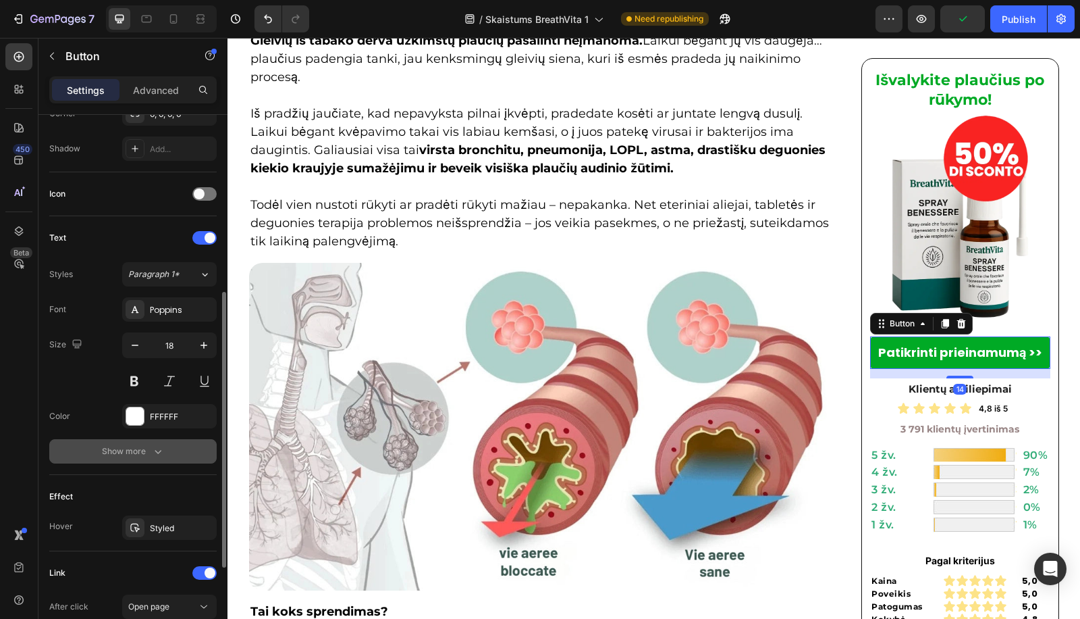
drag, startPoint x: 136, startPoint y: 461, endPoint x: 131, endPoint y: 450, distance: 12.1
click at [136, 461] on div "Text Styles Paragraph 1* Font Poppins Size 18 Color FFFFFF Show more" at bounding box center [132, 345] width 167 height 259
click at [130, 448] on div "Show more" at bounding box center [133, 451] width 63 height 14
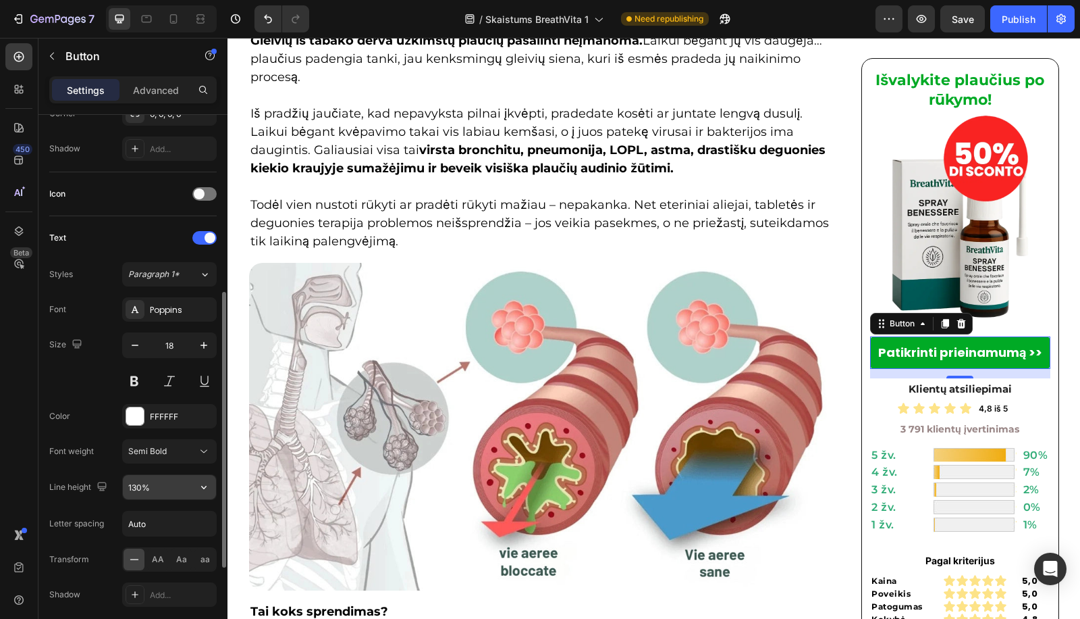
click at [135, 484] on input "130%" at bounding box center [169, 487] width 93 height 24
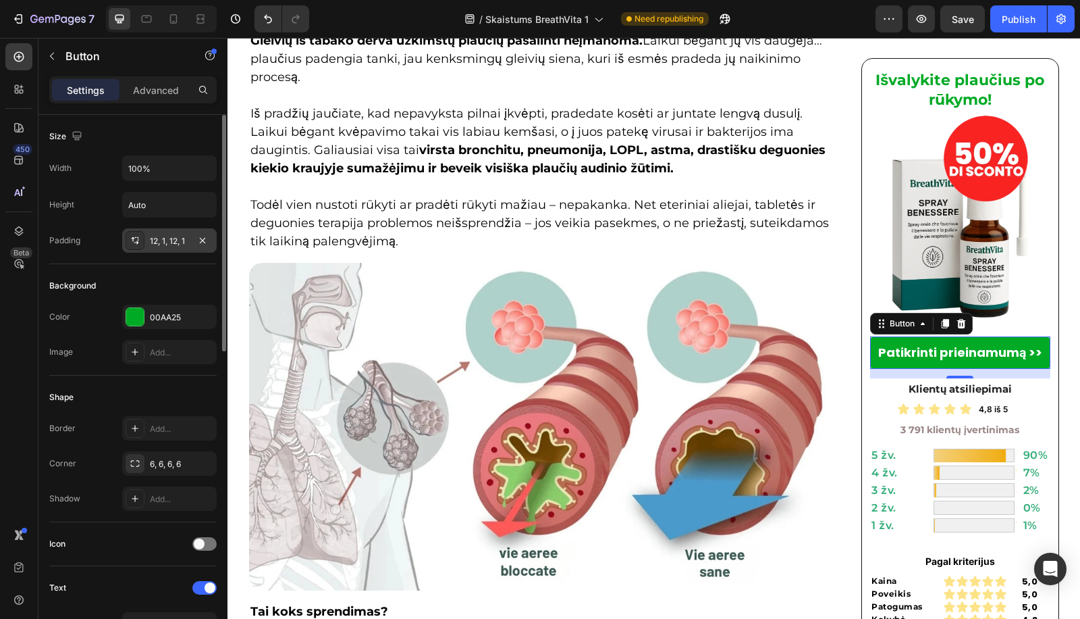
type input "135%"
click at [157, 246] on div "12, 1, 12, 1" at bounding box center [169, 240] width 95 height 24
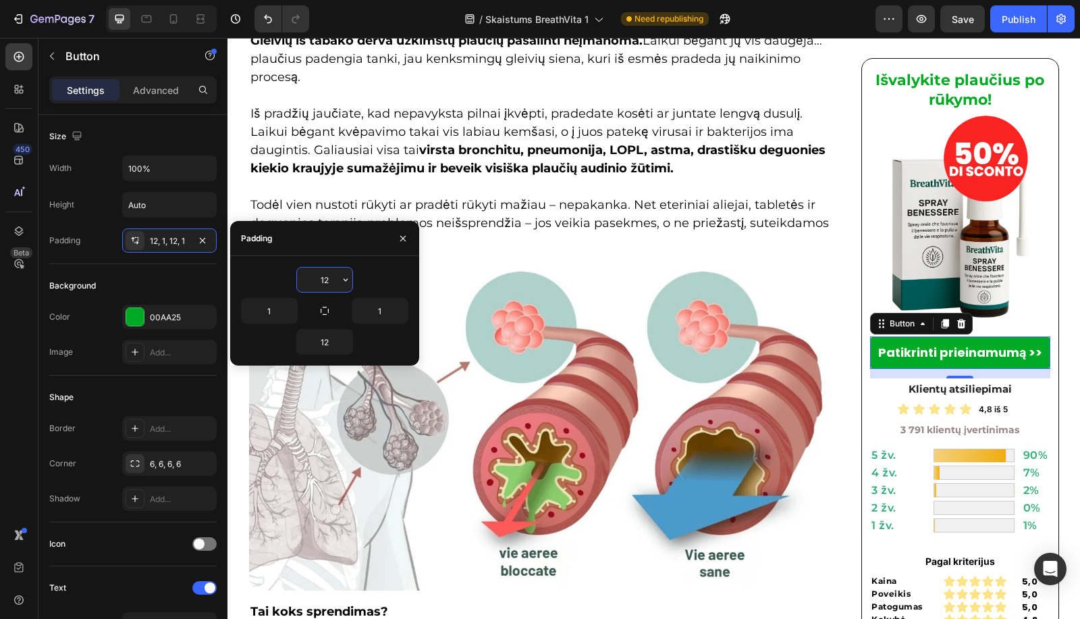
click at [324, 272] on input "12" at bounding box center [324, 279] width 55 height 24
type input "10"
click at [324, 349] on input "12" at bounding box center [324, 342] width 55 height 24
paste input "0"
type input "10"
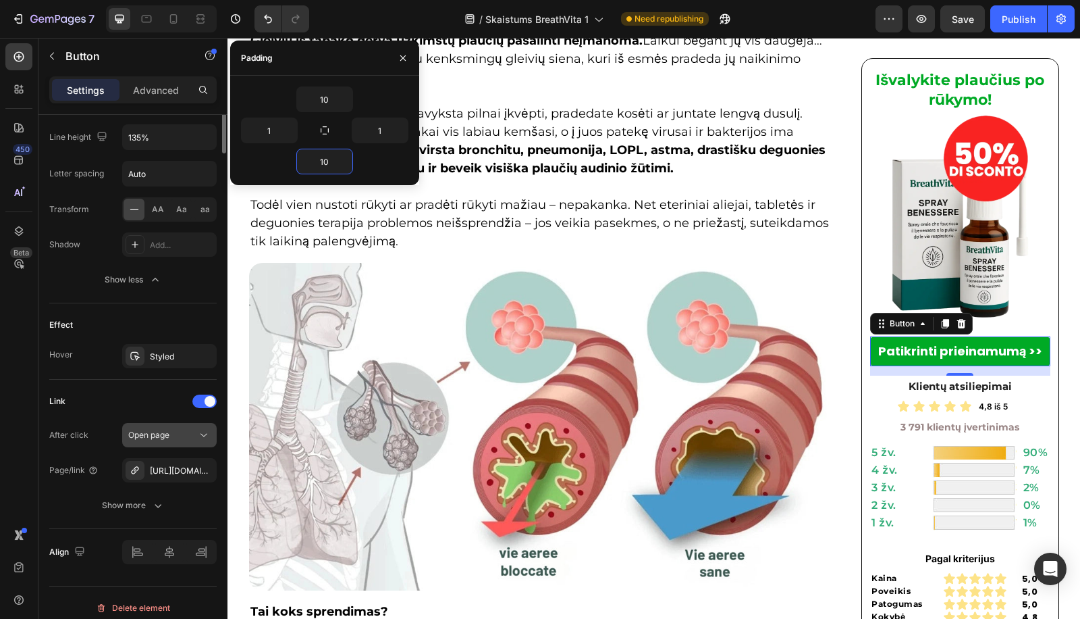
scroll to position [350, 0]
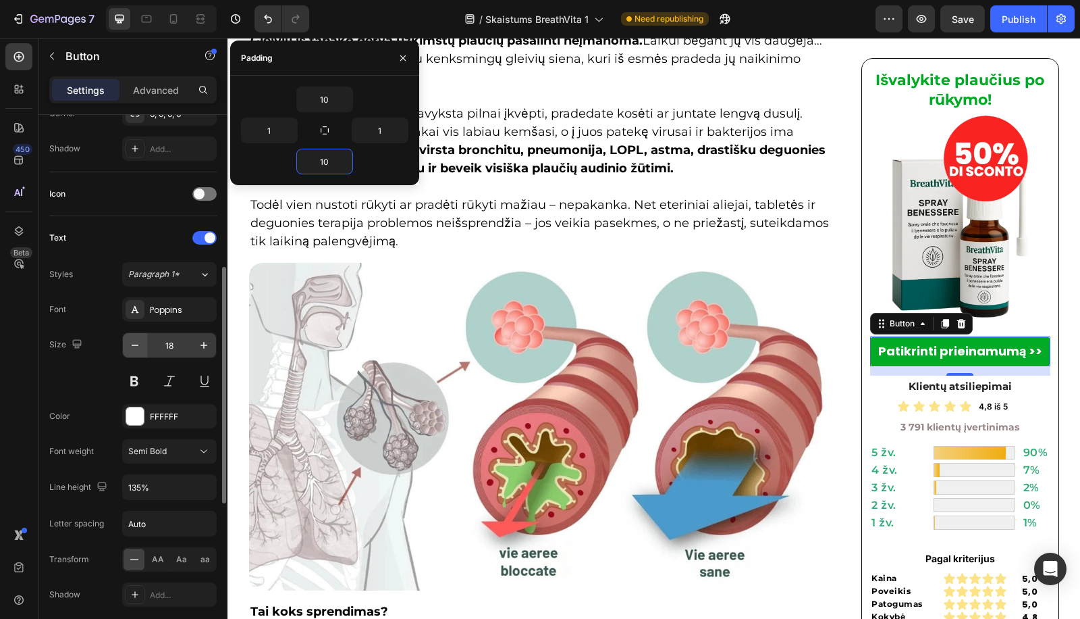
click at [128, 351] on button "button" at bounding box center [135, 345] width 24 height 24
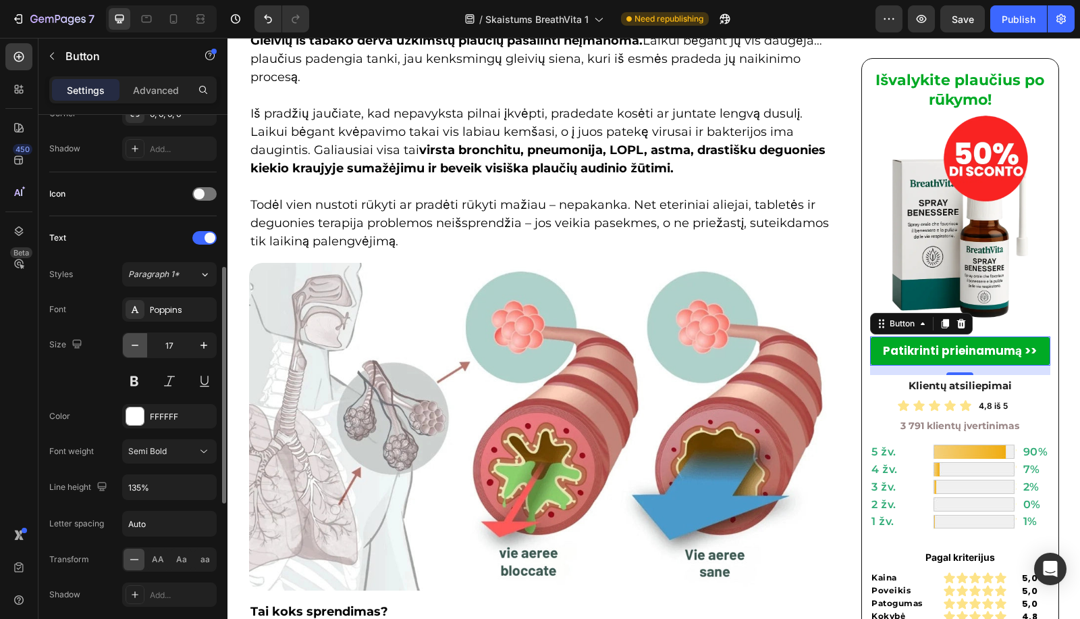
click at [130, 345] on icon "button" at bounding box center [135, 345] width 14 height 14
type input "16"
click at [202, 348] on icon "button" at bounding box center [204, 345] width 14 height 14
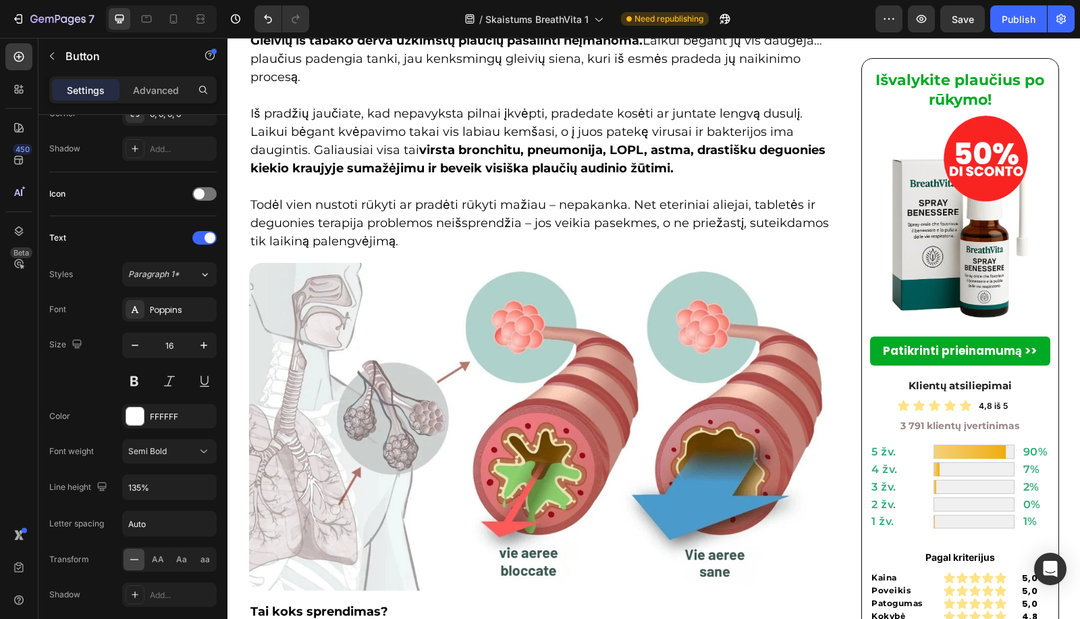
drag, startPoint x: 533, startPoint y: 355, endPoint x: 429, endPoint y: 386, distance: 108.3
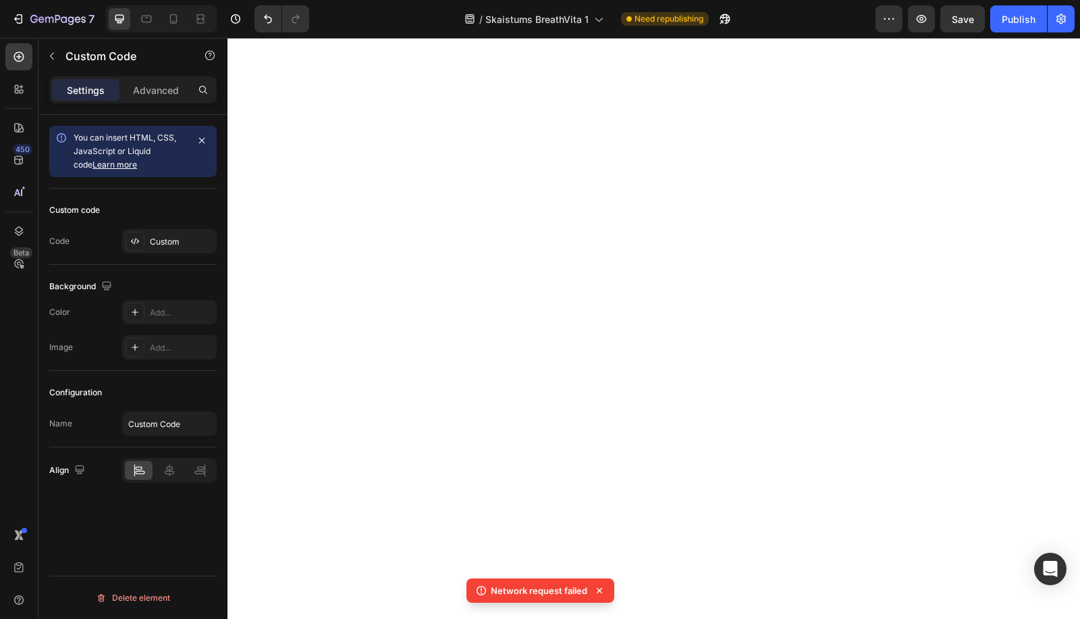
scroll to position [8844, 0]
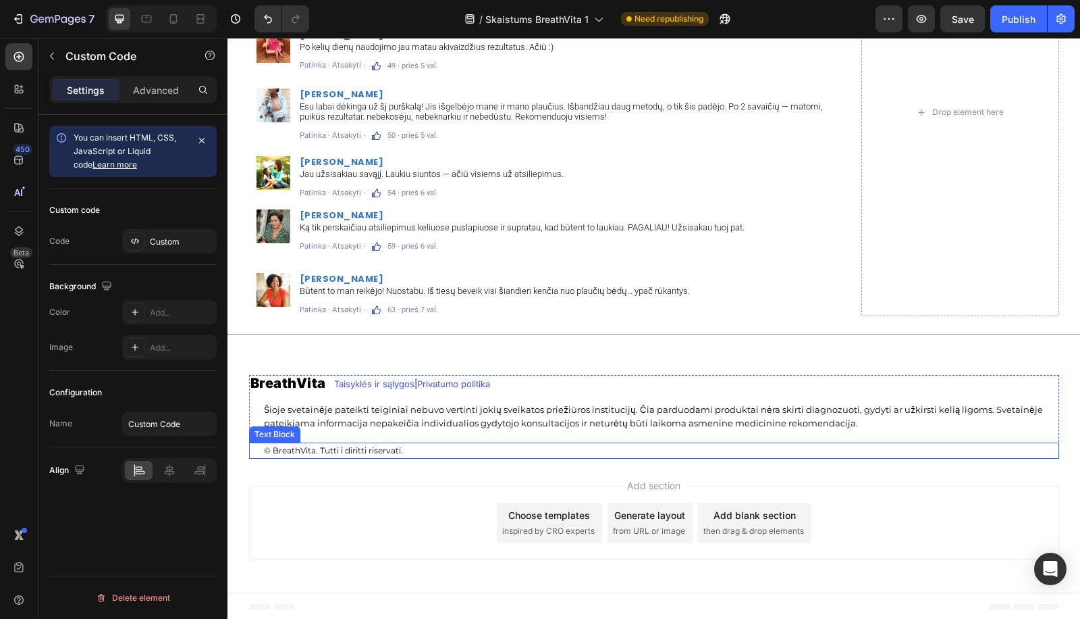
click at [375, 450] on span "© BreathVita. Tutti i diritti riservati." at bounding box center [333, 450] width 139 height 10
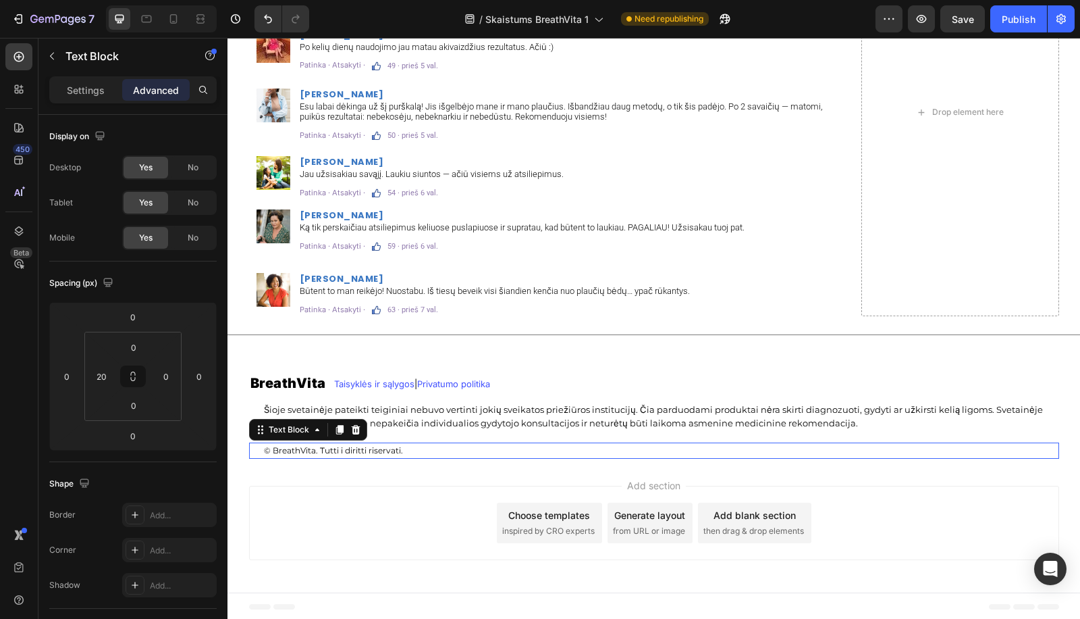
click at [375, 450] on span "© BreathVita. Tutti i diritti riservati." at bounding box center [333, 450] width 139 height 10
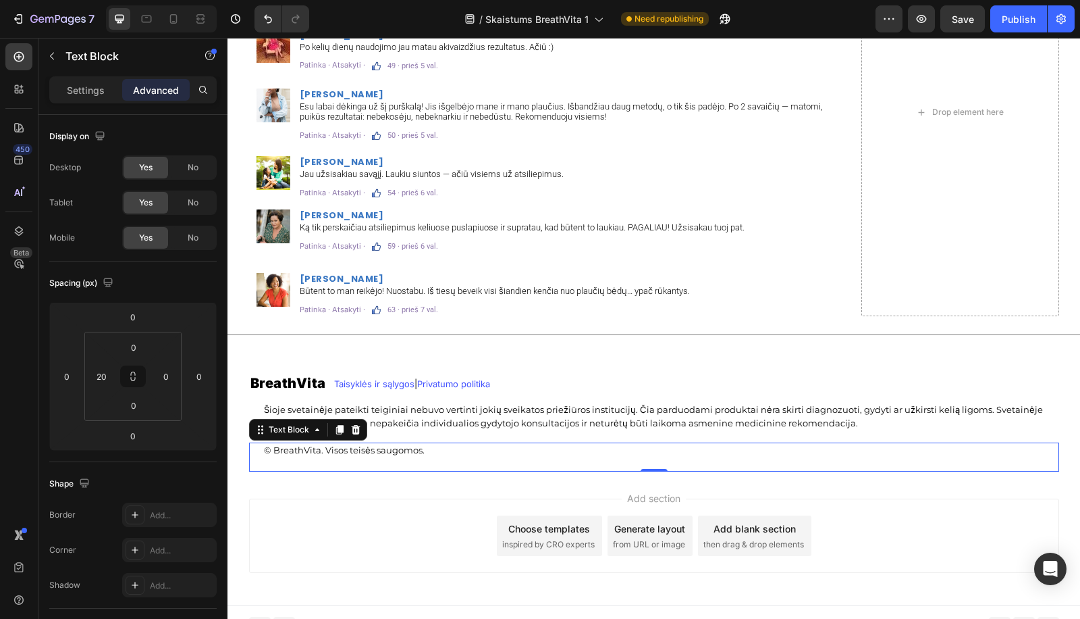
click at [387, 456] on p "© BreathVita. Visos teisės saugomos." at bounding box center [661, 451] width 794 height 14
click at [394, 465] on p "Rich Text Editor. Editing area: main" at bounding box center [661, 464] width 794 height 14
click at [434, 471] on div "Add section Choose templates inspired by CRO experts Generate layout from URL o…" at bounding box center [654, 538] width 853 height 134
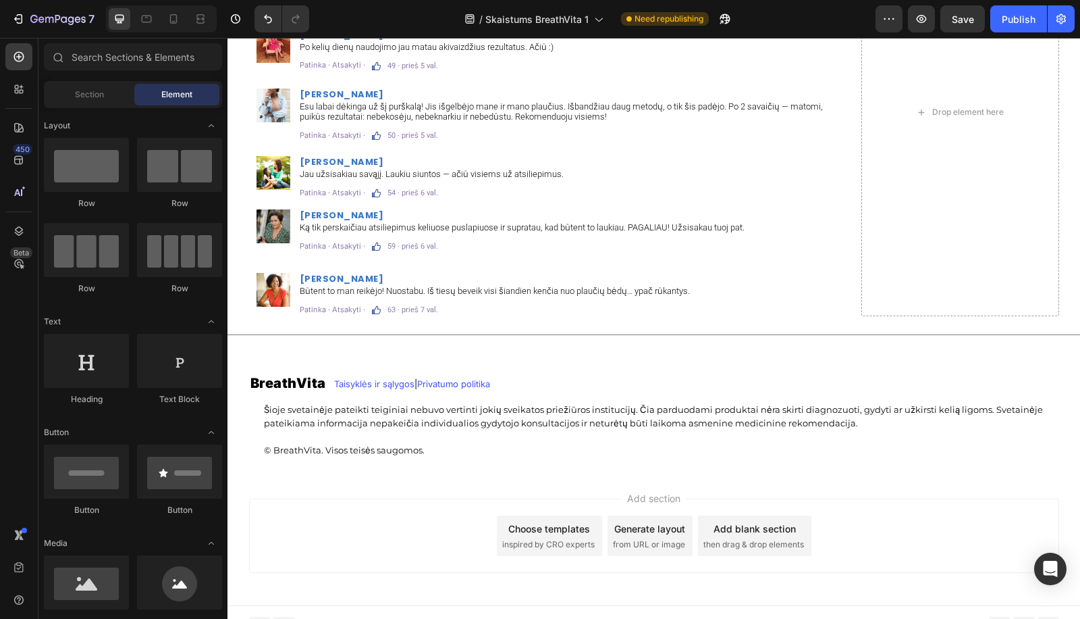
click at [363, 448] on p "© BreathVita. Visos teisės saugomos." at bounding box center [661, 451] width 794 height 14
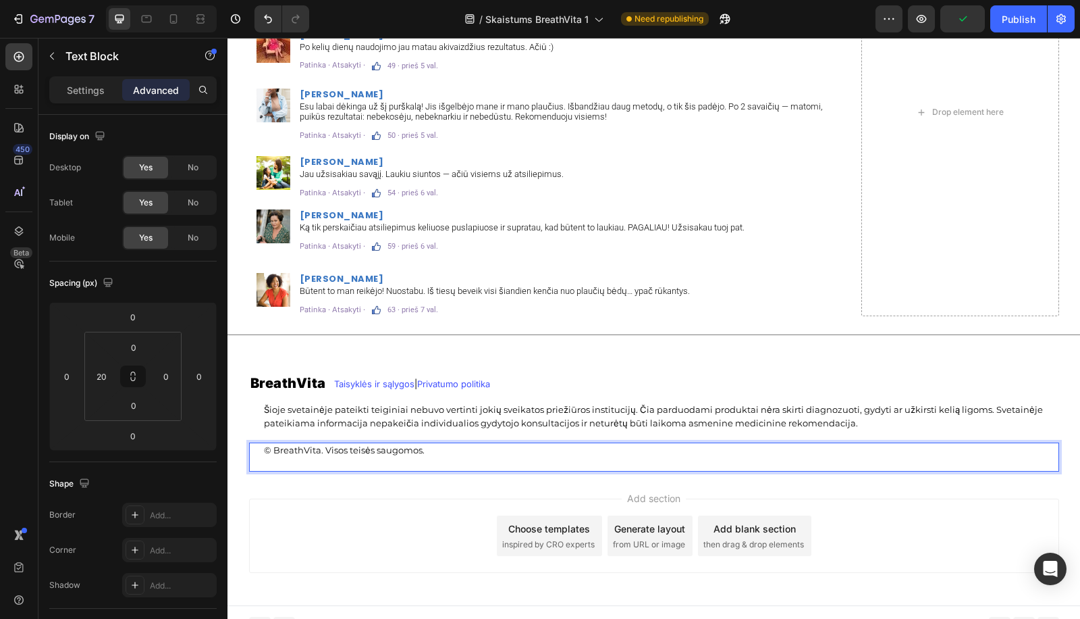
scroll to position [8843, 0]
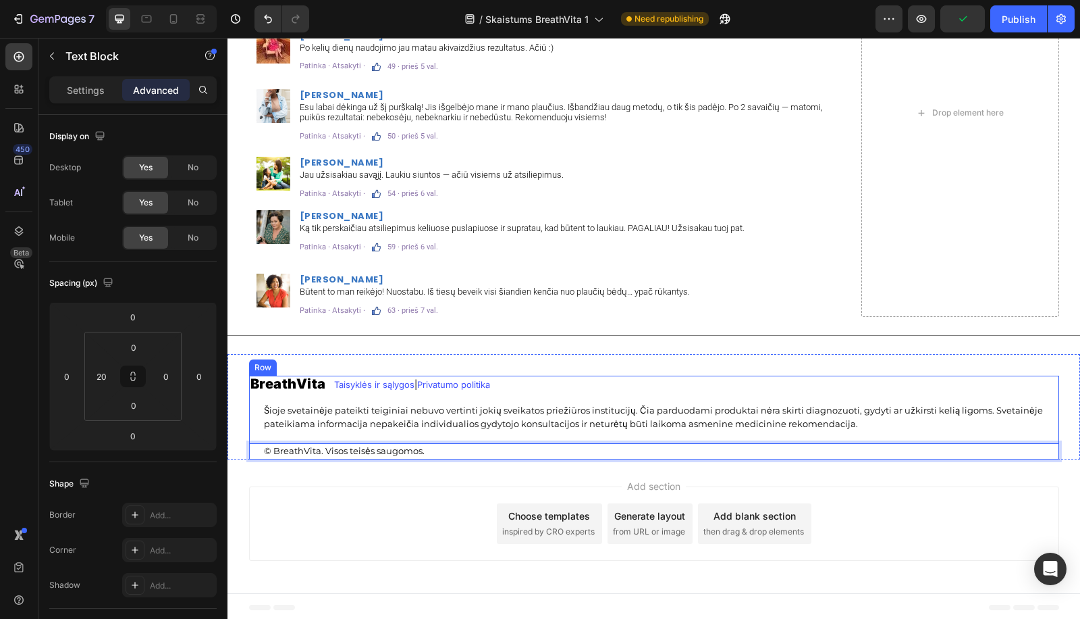
click at [557, 481] on div "Add section Choose templates inspired by CRO experts Generate layout from URL o…" at bounding box center [654, 526] width 853 height 134
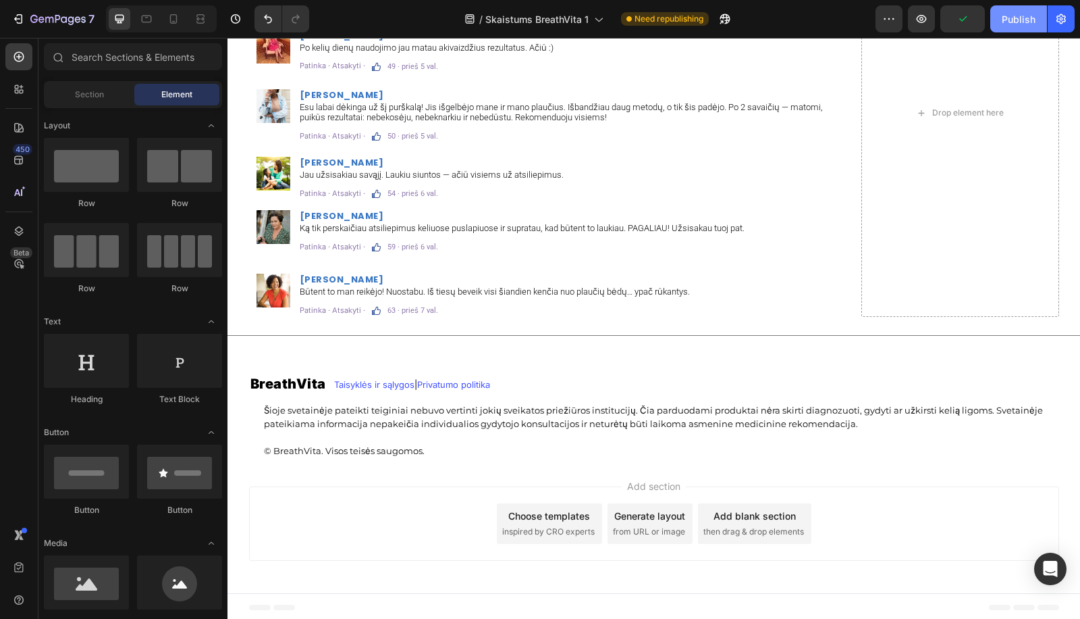
click at [1003, 26] on button "Publish" at bounding box center [1019, 18] width 57 height 27
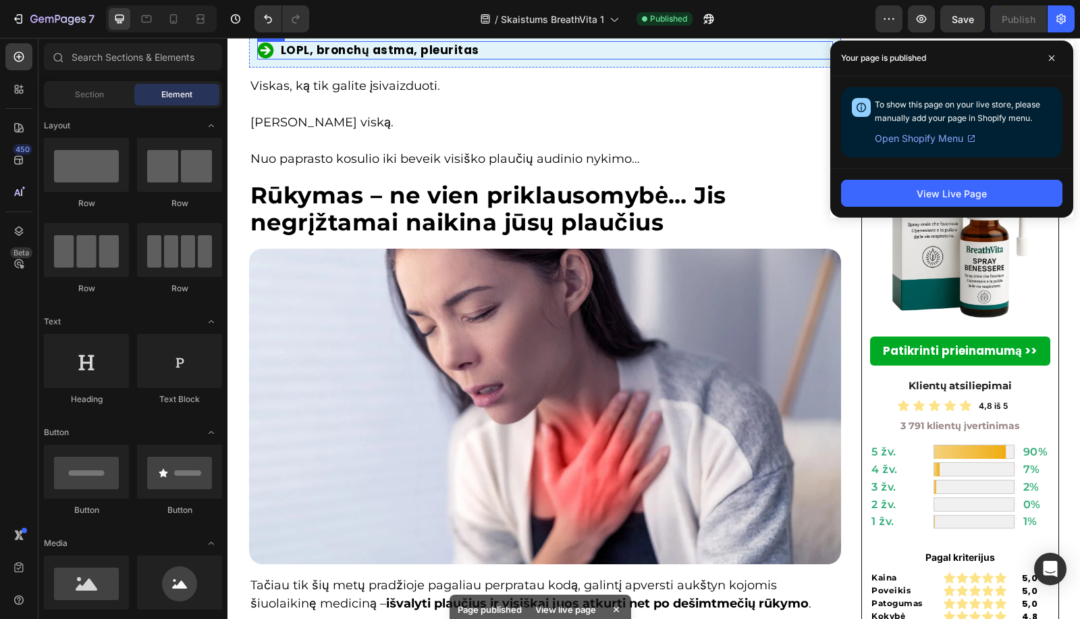
scroll to position [0, 0]
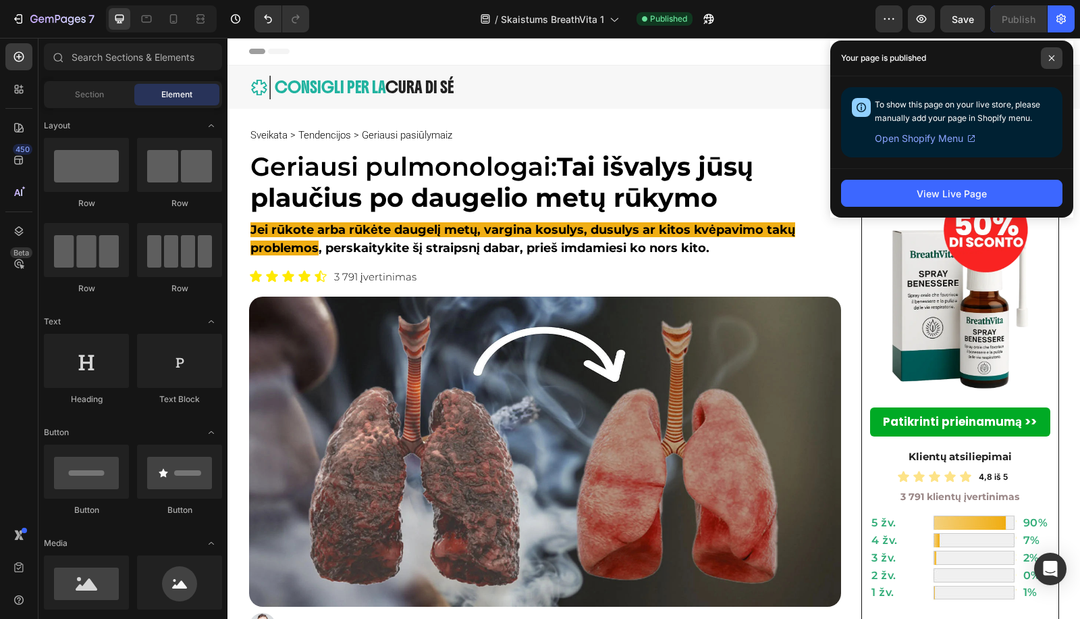
click at [1054, 67] on span at bounding box center [1052, 58] width 22 height 22
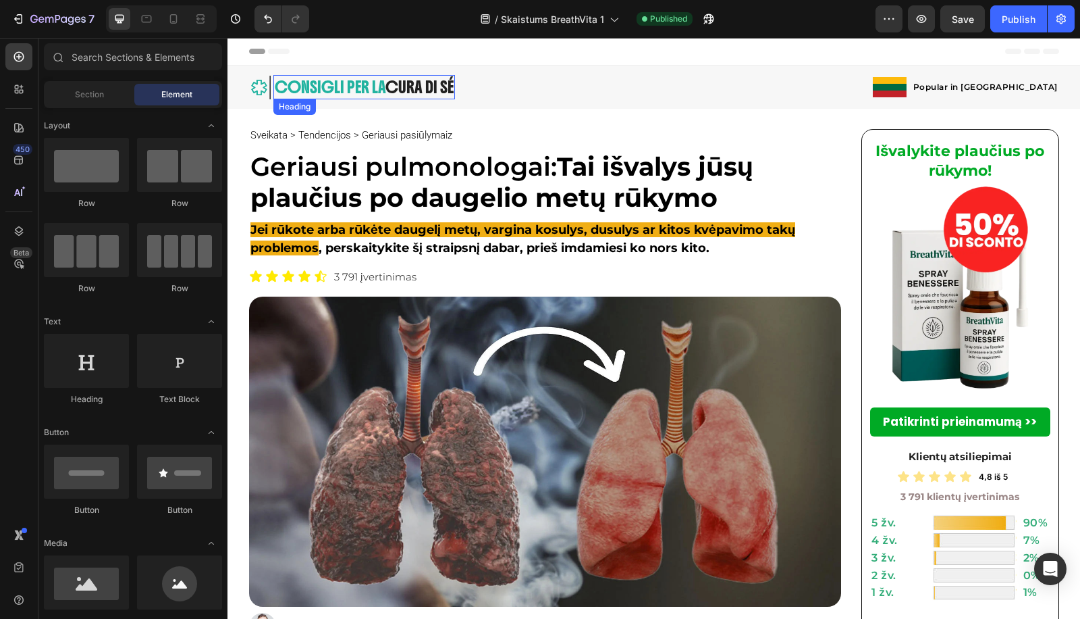
click at [369, 90] on span "CONSIGLI PER LA" at bounding box center [330, 87] width 111 height 20
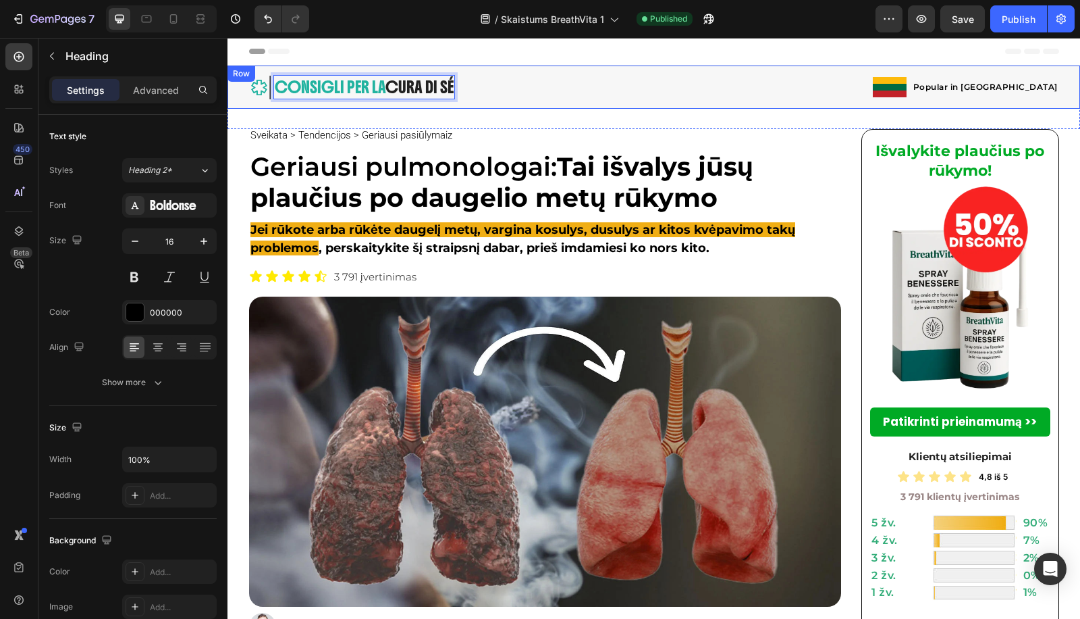
click at [381, 90] on span "CONSIGLI PER LA" at bounding box center [330, 87] width 111 height 20
click at [378, 88] on span "CONSIGLI PER LA" at bounding box center [330, 87] width 111 height 20
drag, startPoint x: 378, startPoint y: 88, endPoint x: 253, endPoint y: 92, distance: 125.6
click at [253, 92] on div "Image CONSIGLI PER LA CURA DI SÉ Heading 0 Row Row" at bounding box center [450, 87] width 402 height 24
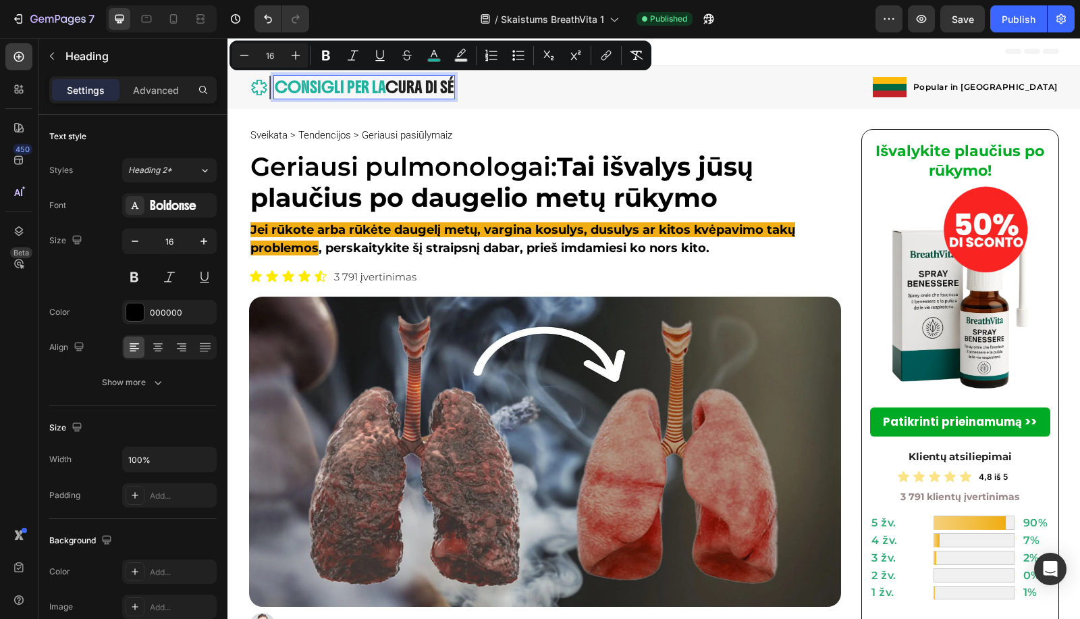
click at [290, 86] on span "CONSIGLI PER LA" at bounding box center [330, 87] width 111 height 20
drag, startPoint x: 342, startPoint y: 86, endPoint x: 451, endPoint y: 93, distance: 108.9
click at [451, 93] on span "KVĖPAVIMOCONSIGLI PER LA" at bounding box center [367, 87] width 185 height 20
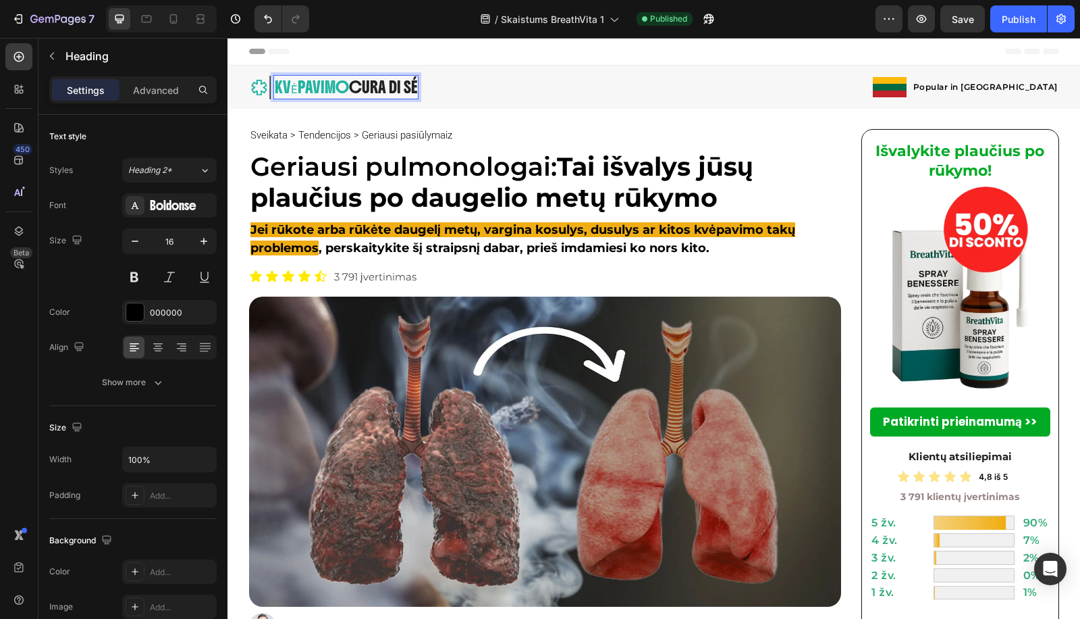
click at [356, 78] on span "CURA DI SÉ" at bounding box center [383, 87] width 68 height 20
drag, startPoint x: 357, startPoint y: 80, endPoint x: 423, endPoint y: 88, distance: 67.3
click at [423, 88] on div "Image KVĖPAVIMO CURA DI SÉ Heading 0 Row Row" at bounding box center [450, 87] width 402 height 24
click at [359, 90] on span "CPATARIMAI" at bounding box center [387, 87] width 76 height 20
click at [521, 81] on div "Image KVĖPAVIMO PATARIMAI Heading 0 Row Row" at bounding box center [450, 87] width 402 height 24
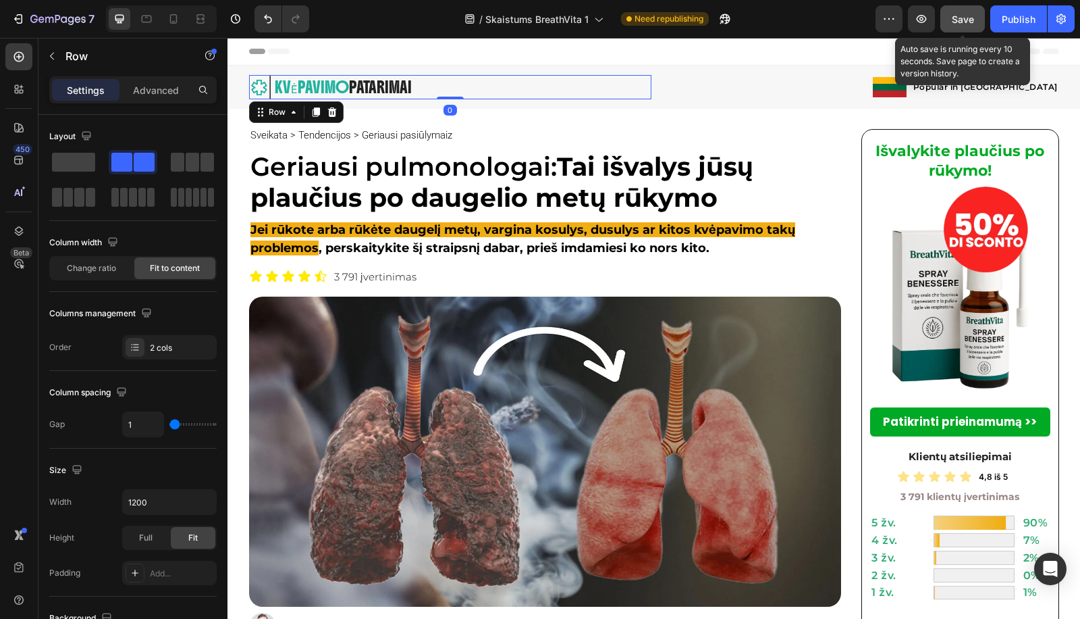
click at [975, 24] on button "Save" at bounding box center [963, 18] width 45 height 27
click at [1026, 18] on div "Publish" at bounding box center [1019, 19] width 34 height 14
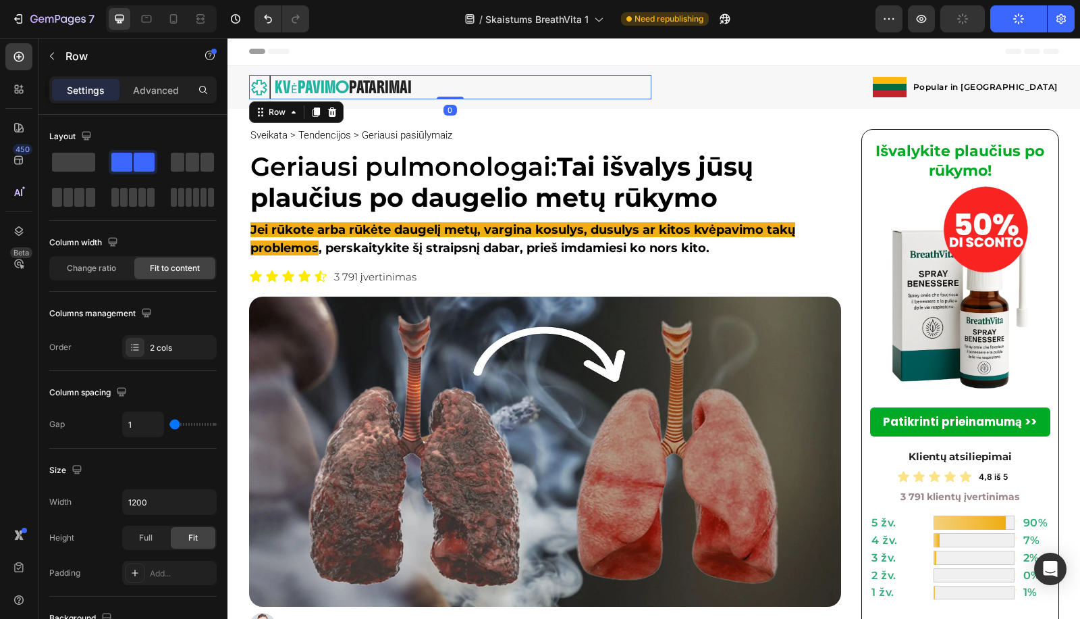
click at [956, 33] on div "7 Version history / Skaistums BreathVita 1 Need republishing Preview Publish" at bounding box center [540, 19] width 1080 height 38
click at [893, 15] on icon "button" at bounding box center [890, 19] width 14 height 14
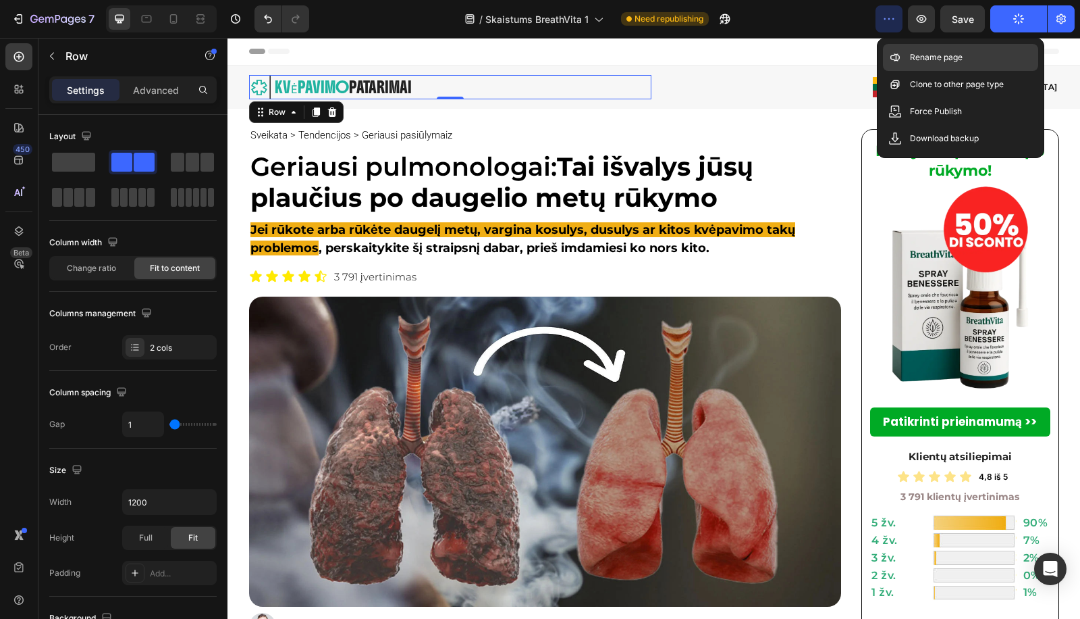
click at [900, 59] on icon at bounding box center [896, 58] width 14 height 14
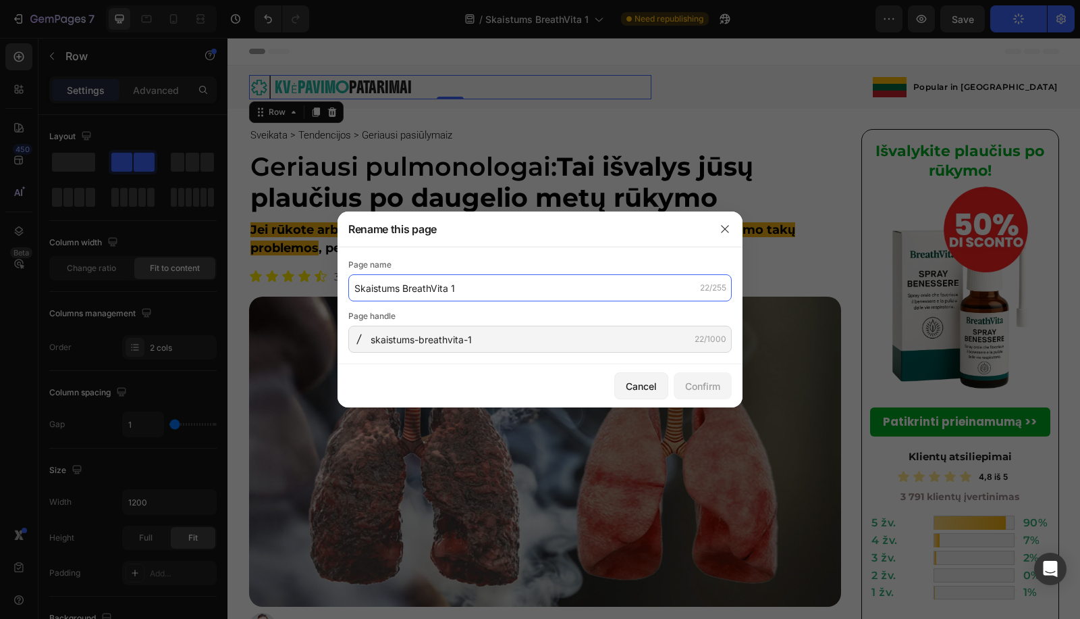
click at [515, 280] on input "Skaistums BreathVita 1" at bounding box center [540, 287] width 384 height 27
paste input "BreathVita – Plaučių valymo purškalas | Išvalo gleives ir lengvina kvėpavimą"
type input "BreathVita – Plaučių valymo purškalas | Išvalo gleives ir lengvina kvėpavimą"
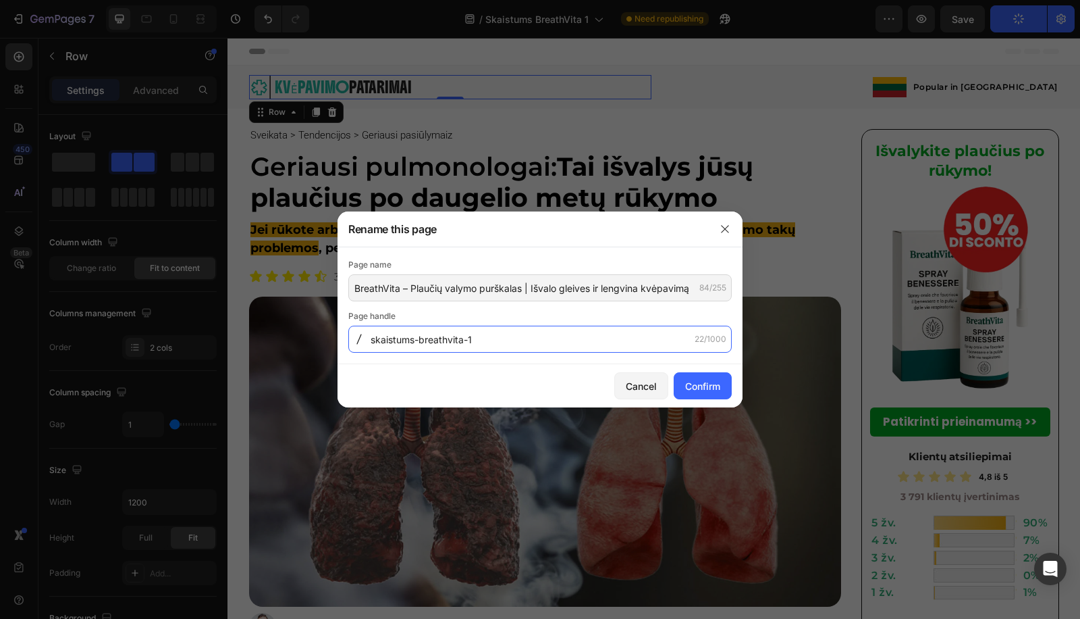
drag, startPoint x: 544, startPoint y: 339, endPoint x: 588, endPoint y: 338, distance: 44.6
click at [542, 339] on input "skaistums-breathvita-1" at bounding box center [540, 338] width 384 height 27
paste input "breathvita-plauciu-valymo-purskalas-isvalo-gleives-lengvina-kvepavima"
type input "breathvita-plauciu-valymo-purskalas-isvalo-gleives-lengvina-kvepavima"
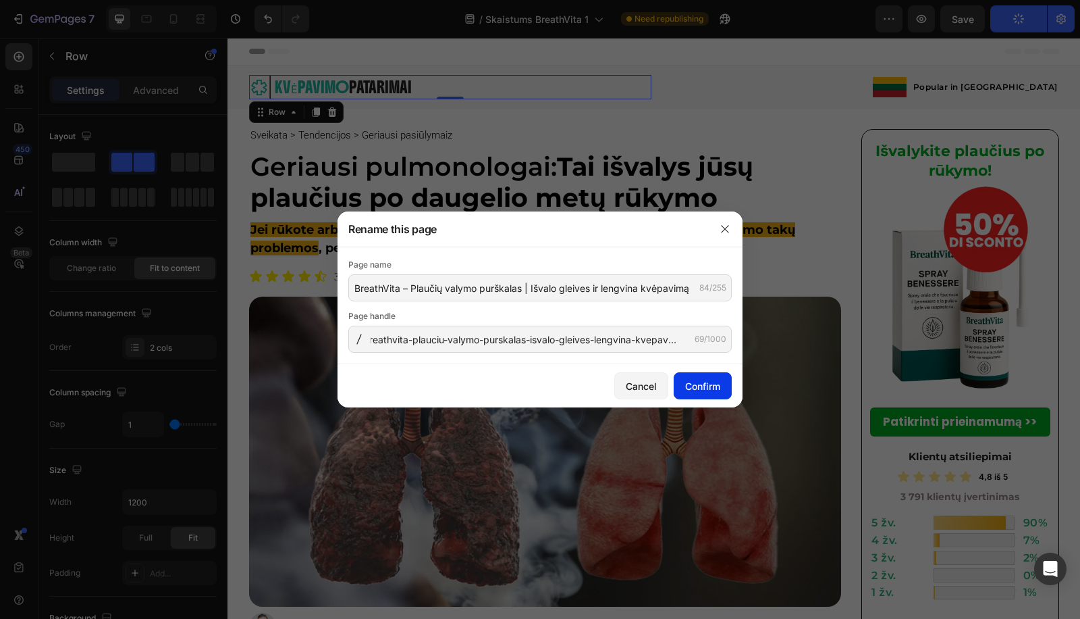
click at [716, 375] on button "Confirm" at bounding box center [703, 385] width 58 height 27
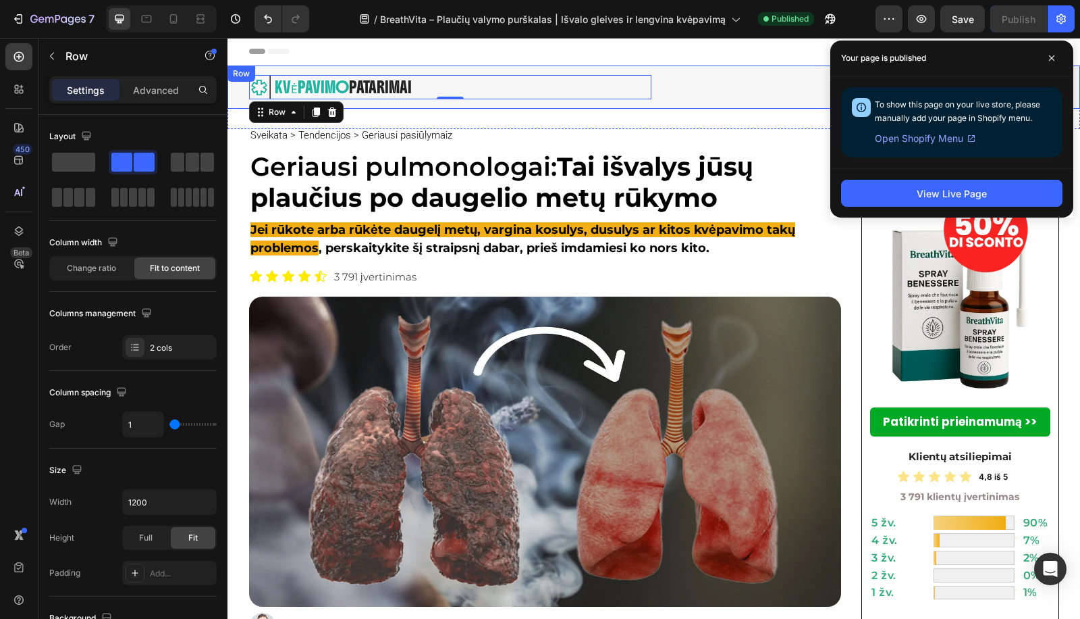
click at [740, 103] on div "Image ⁠⁠⁠⁠⁠⁠⁠ KVĖPAVIMO PATARIMAI Heading Row Row 0 Row Image Popular in [GEOGR…" at bounding box center [654, 86] width 853 height 43
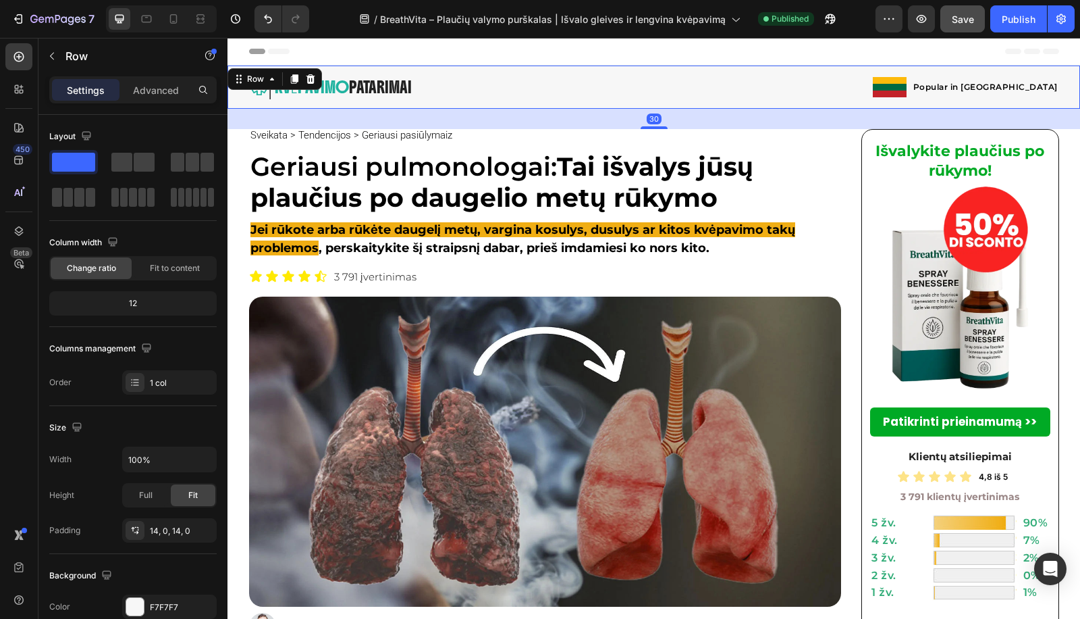
drag, startPoint x: 956, startPoint y: 22, endPoint x: 976, endPoint y: 20, distance: 20.4
click at [956, 22] on span "Save" at bounding box center [963, 19] width 22 height 11
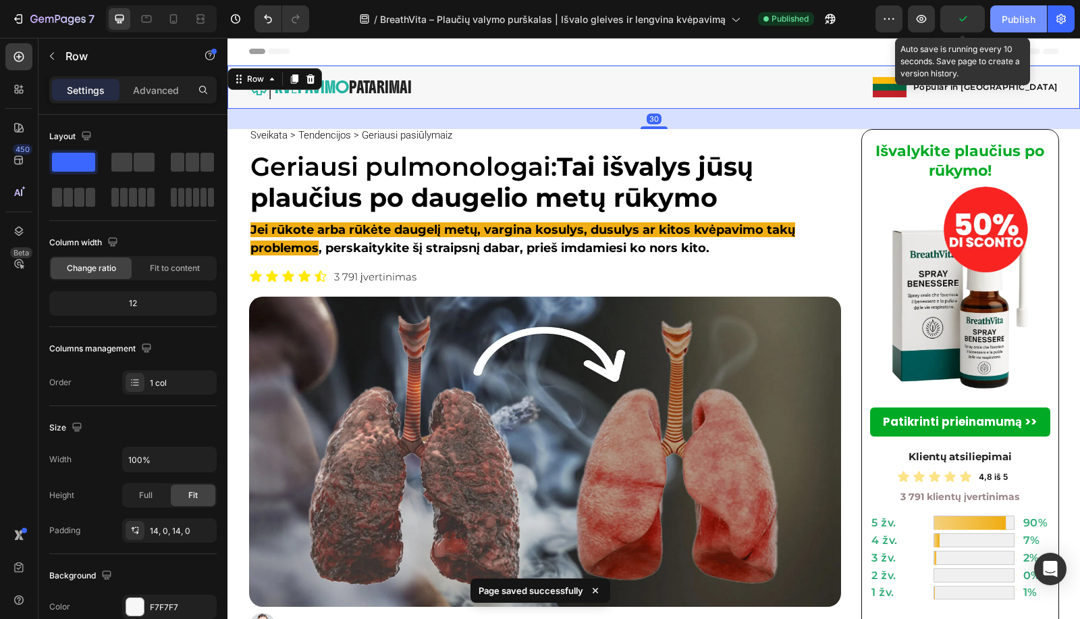
click at [1004, 12] on div "Publish" at bounding box center [1019, 19] width 34 height 14
click at [970, 12] on div "Save" at bounding box center [963, 19] width 22 height 14
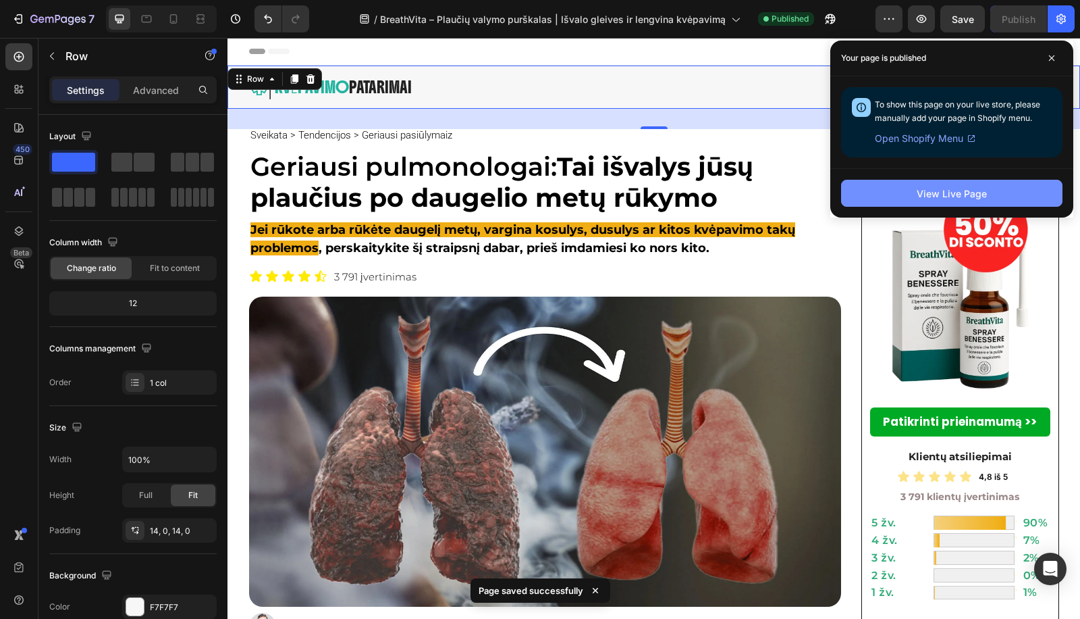
click at [901, 182] on button "View Live Page" at bounding box center [951, 193] width 221 height 27
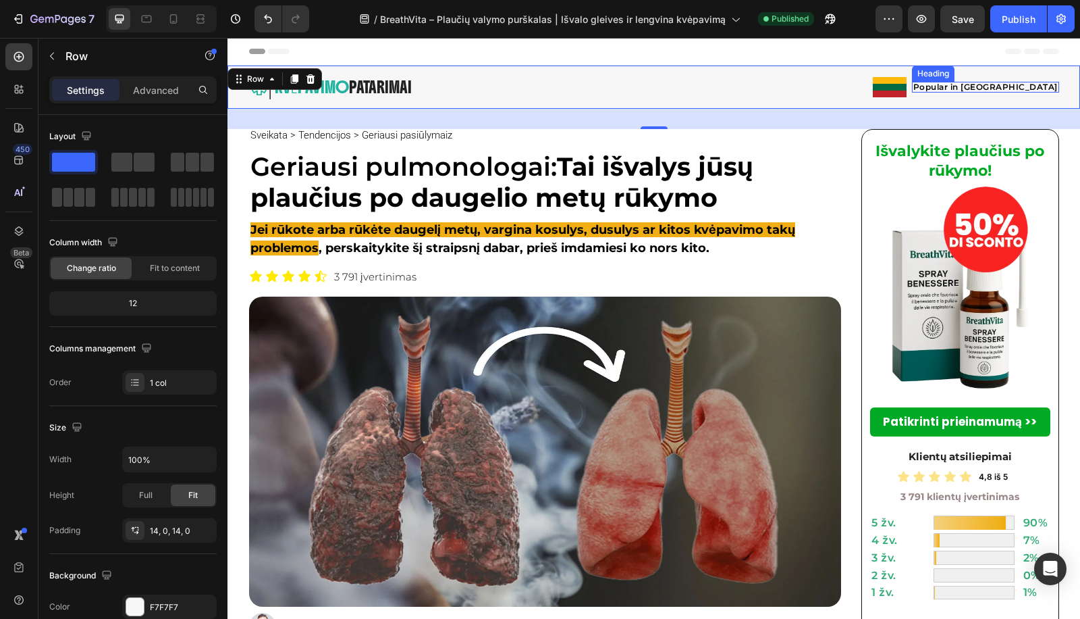
click at [993, 95] on div "Popular in [GEOGRAPHIC_DATA] Heading Row" at bounding box center [985, 87] width 147 height 20
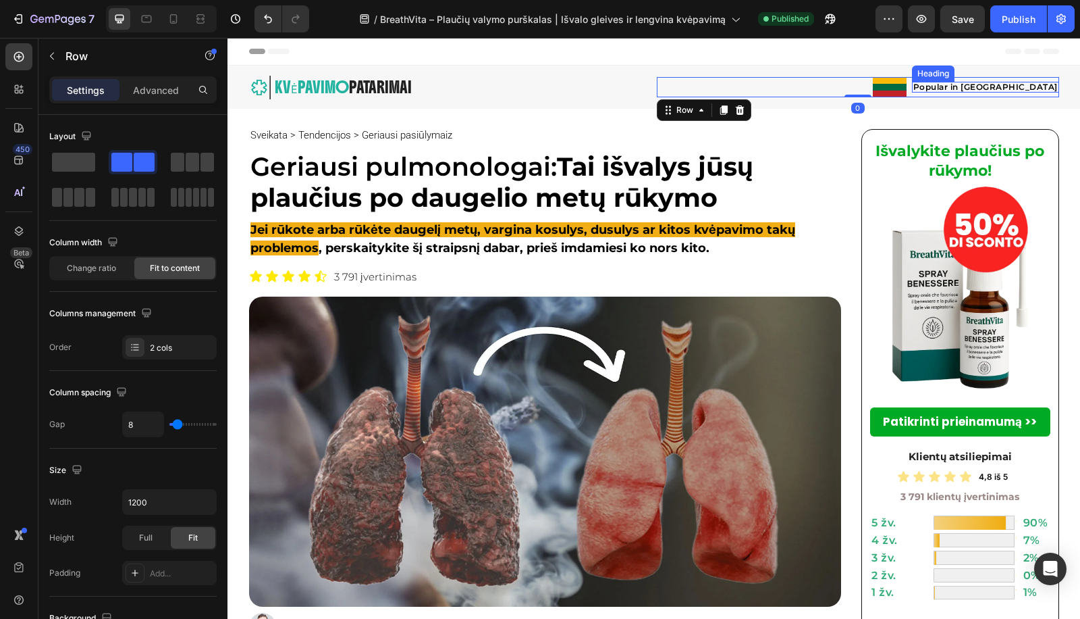
click at [997, 84] on h2 "Popular in [GEOGRAPHIC_DATA]" at bounding box center [985, 87] width 147 height 11
